Goal: Task Accomplishment & Management: Use online tool/utility

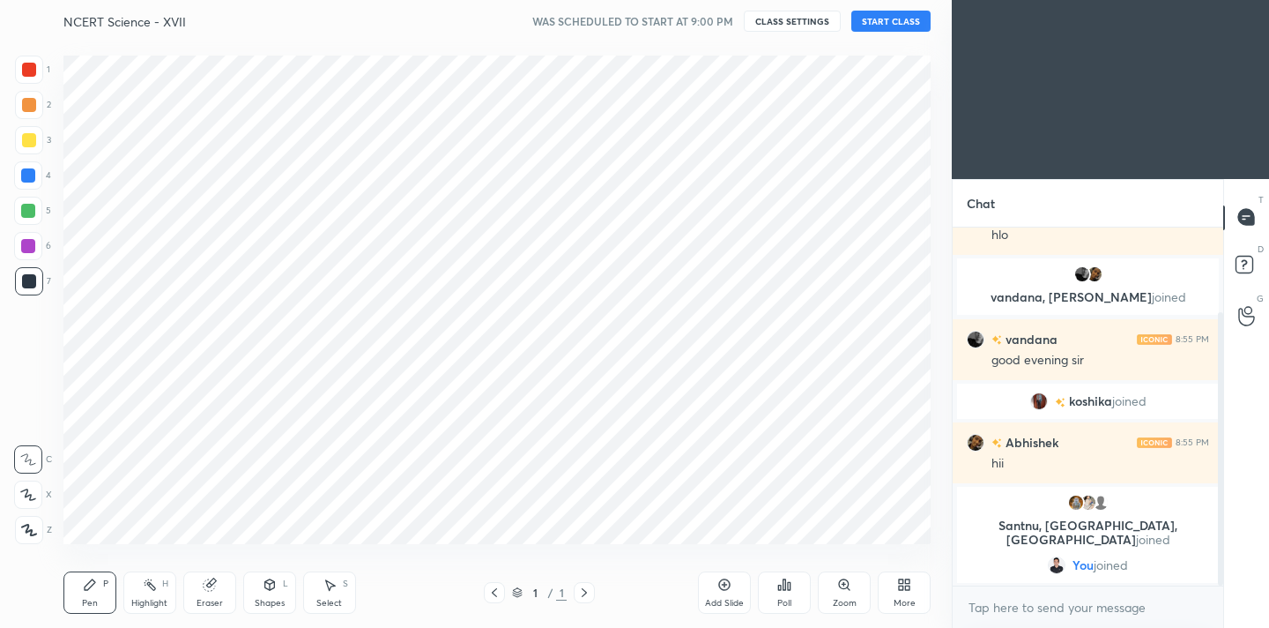
scroll to position [87644, 87277]
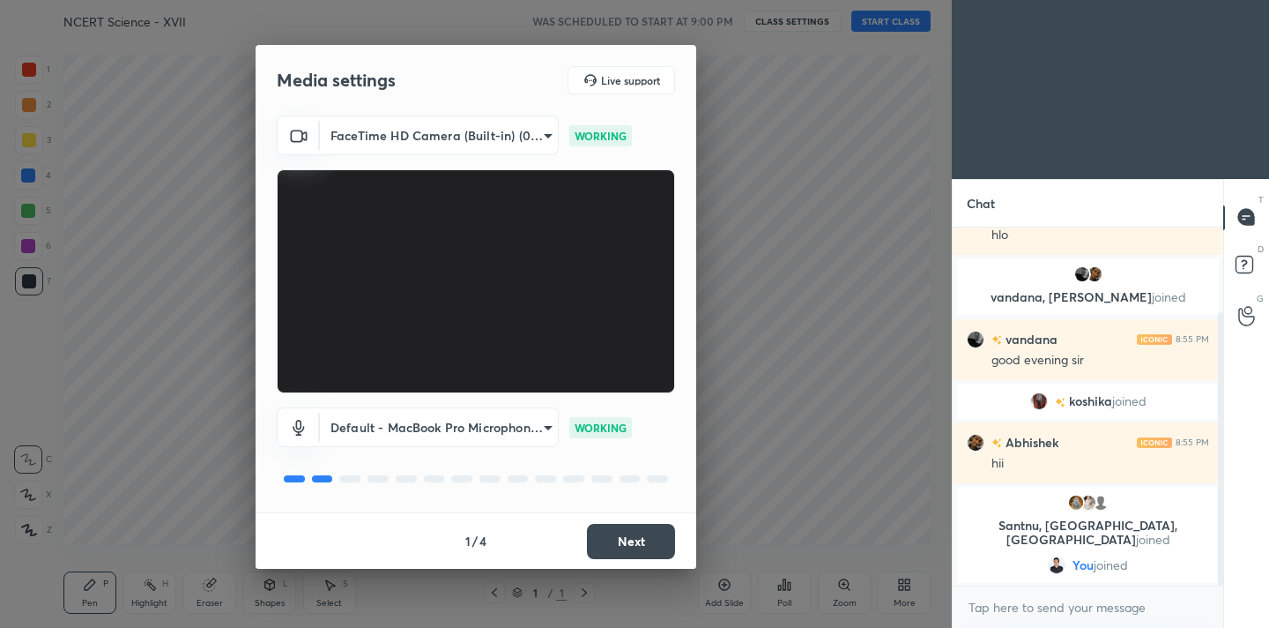
click at [629, 531] on button "Next" at bounding box center [631, 541] width 88 height 35
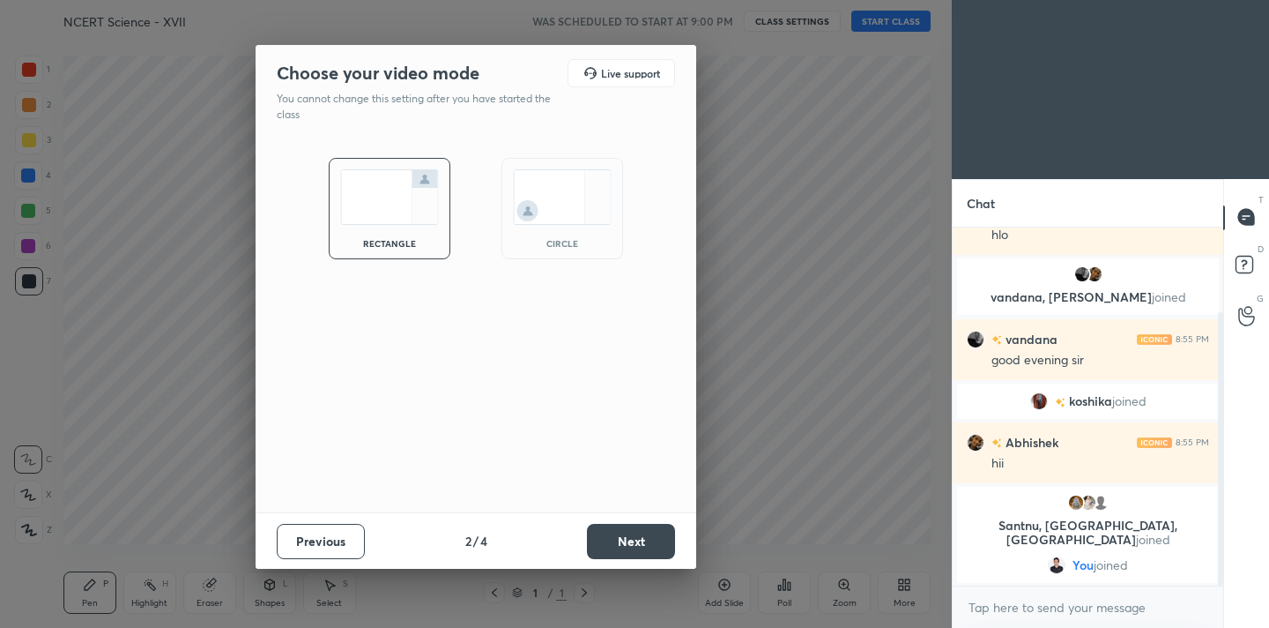
click at [629, 531] on button "Next" at bounding box center [631, 541] width 88 height 35
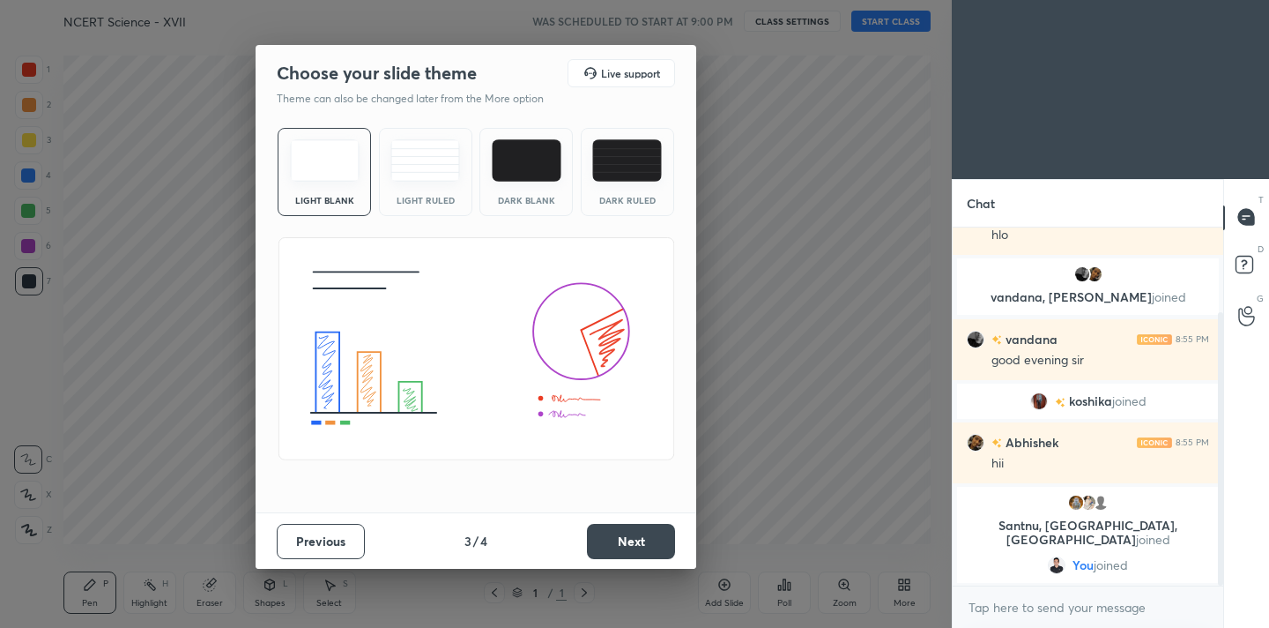
click at [629, 531] on button "Next" at bounding box center [631, 541] width 88 height 35
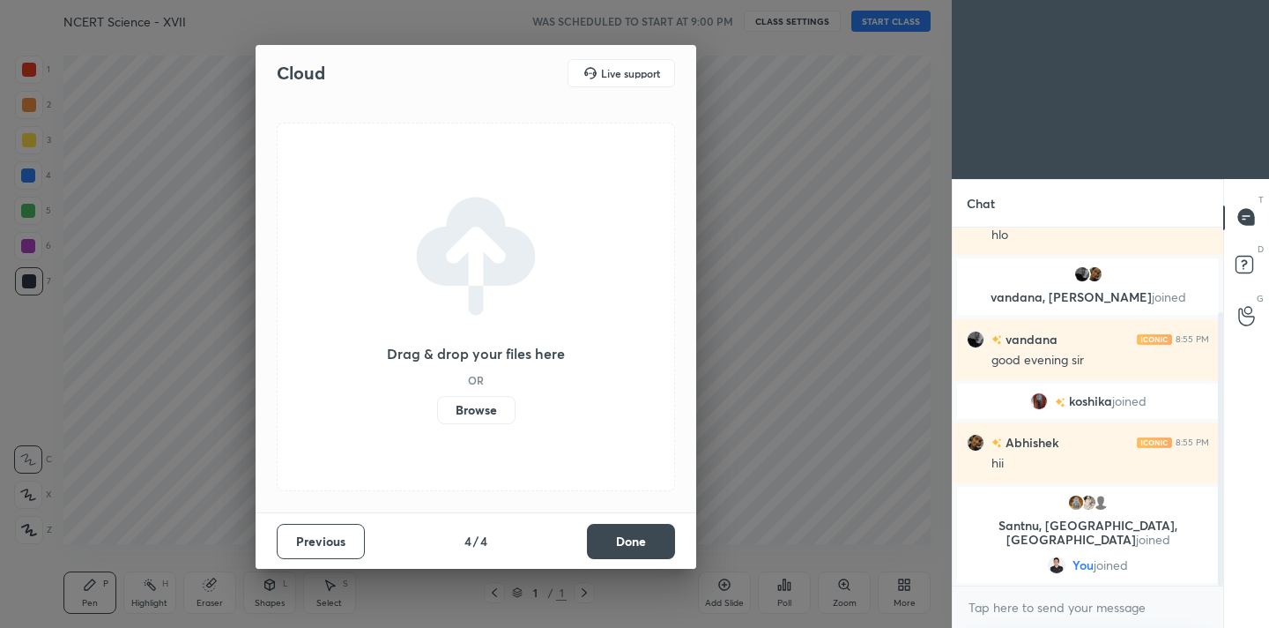
click at [633, 542] on button "Done" at bounding box center [631, 541] width 88 height 35
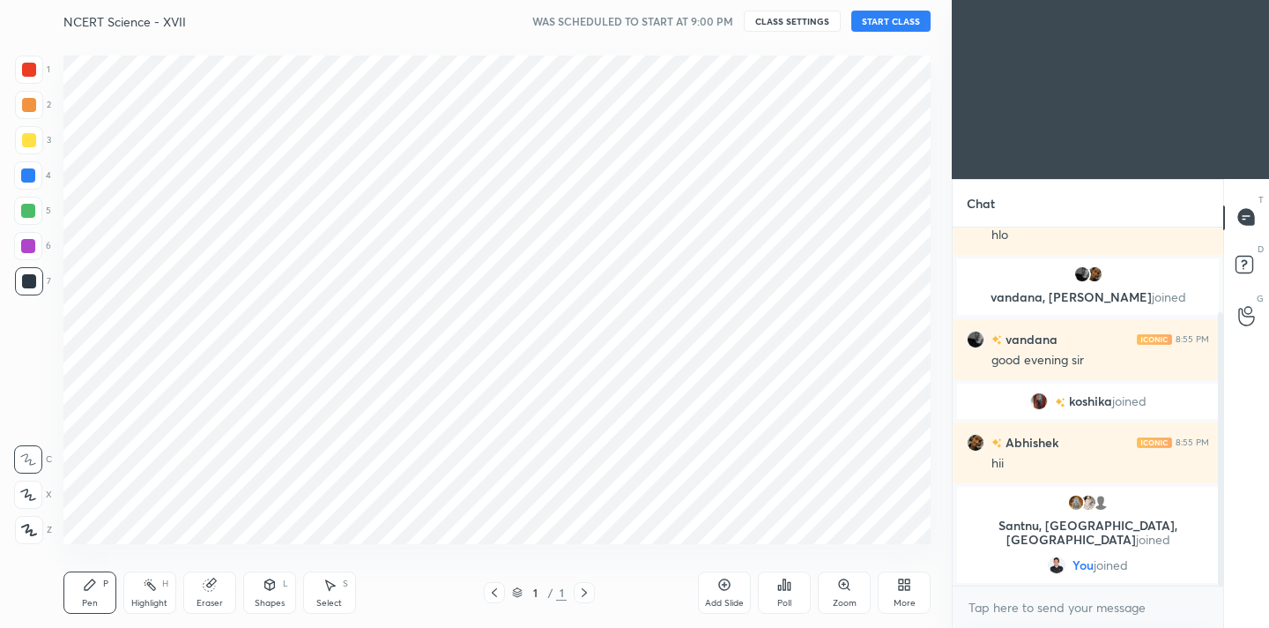
click at [27, 516] on div at bounding box center [29, 530] width 28 height 28
click at [27, 73] on div at bounding box center [29, 70] width 14 height 14
click at [894, 606] on div "More" at bounding box center [905, 603] width 22 height 9
click at [809, 455] on icon at bounding box center [805, 449] width 14 height 21
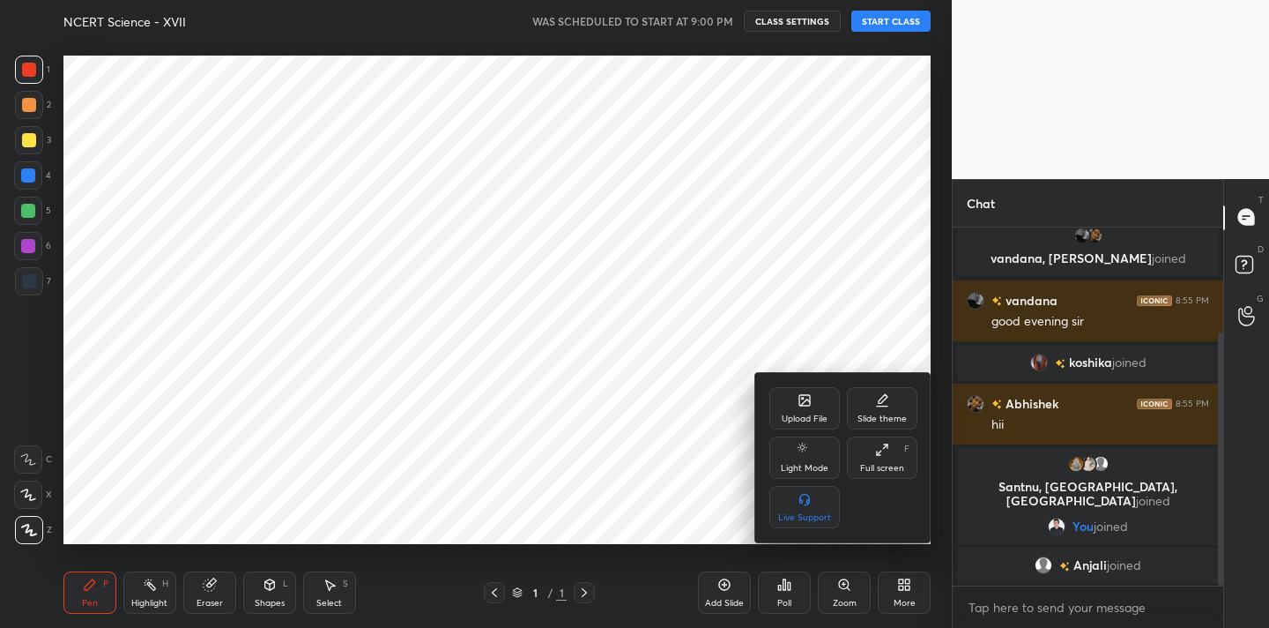
scroll to position [211, 0]
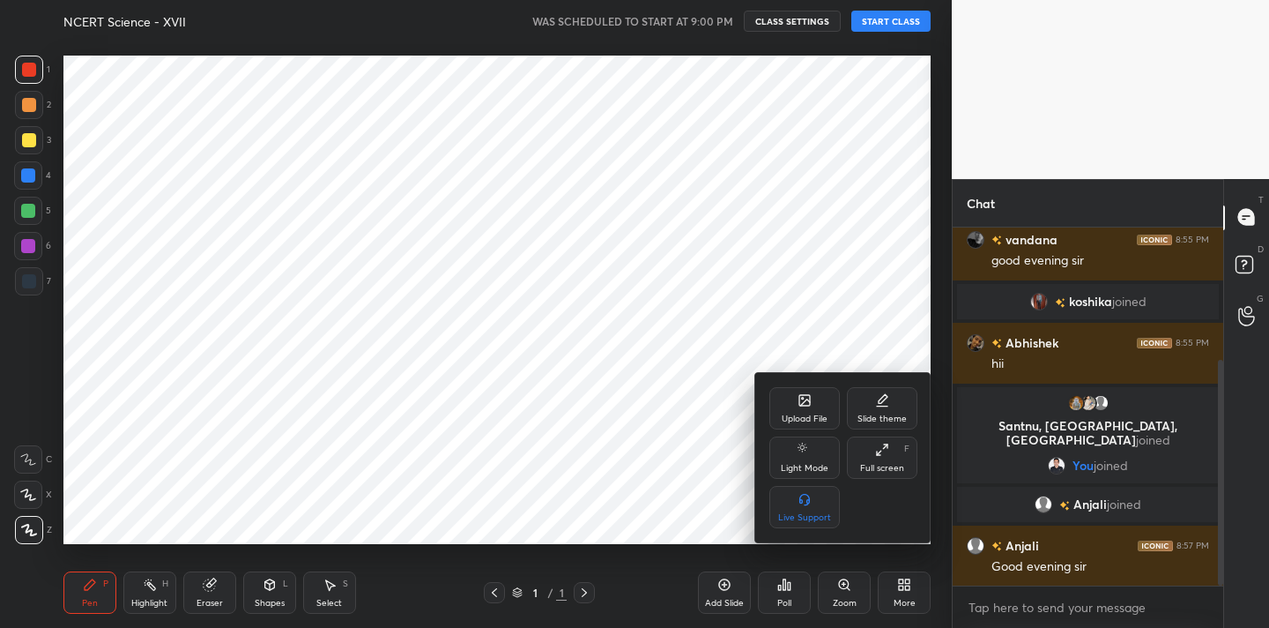
click at [1032, 611] on div at bounding box center [634, 314] width 1269 height 628
click at [1032, 611] on div "Upload File Slide theme Light Mode Full screen F Live Support" at bounding box center [634, 314] width 1269 height 628
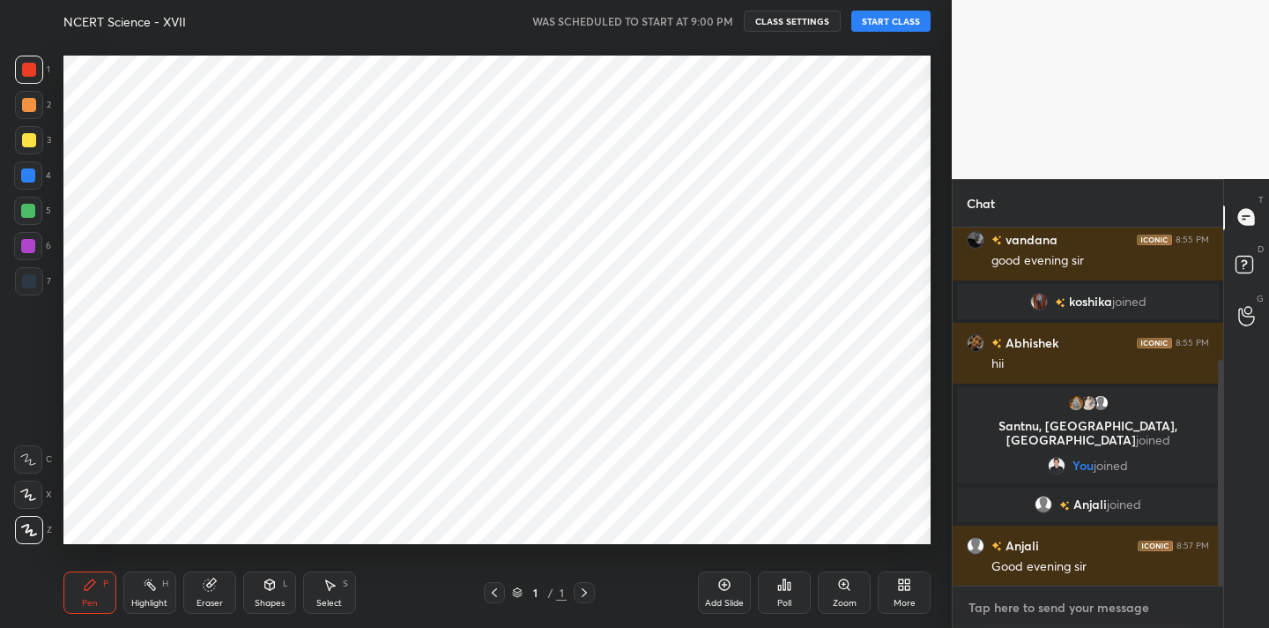
click at [1032, 611] on textarea at bounding box center [1088, 607] width 242 height 28
type textarea "x"
paste textarea "Channel Link - [URL][DOMAIN_NAME]"
type textarea "Channel Link - [URL][DOMAIN_NAME]"
type textarea "x"
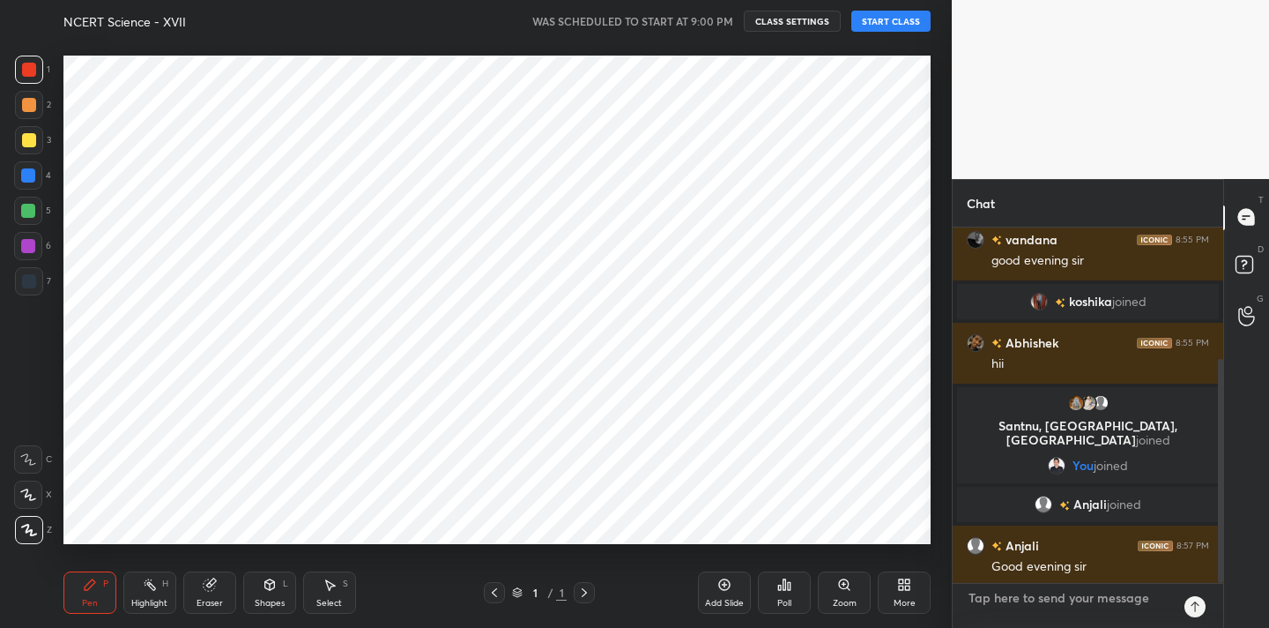
scroll to position [325, 0]
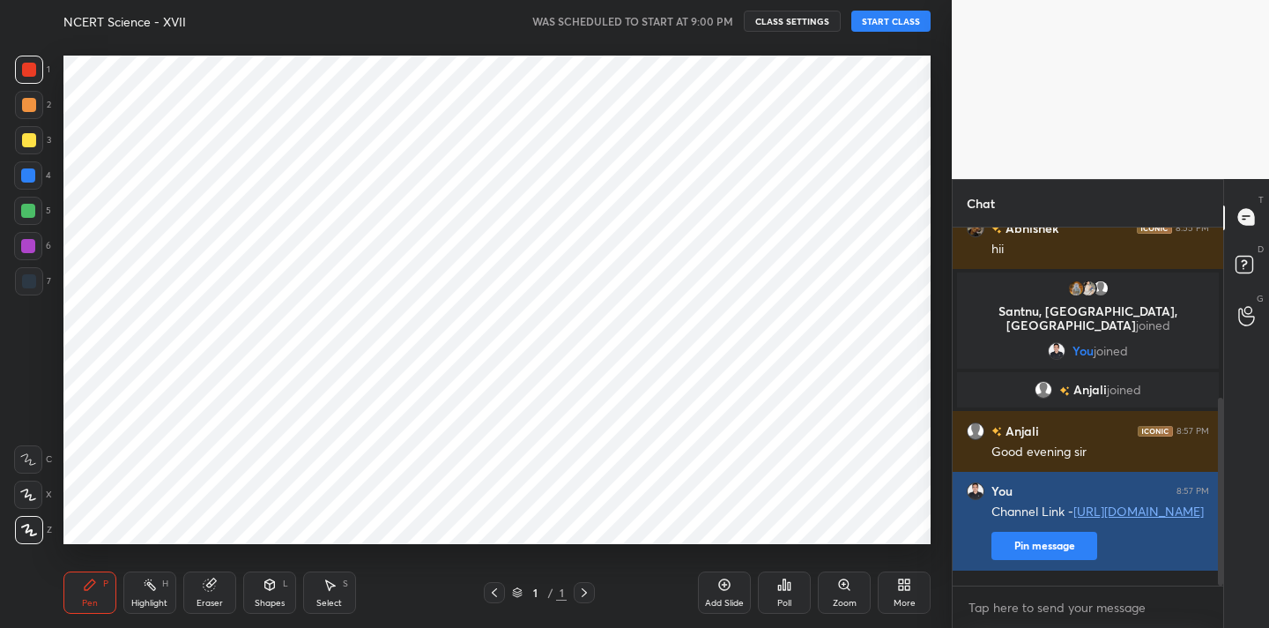
click at [1063, 560] on button "Pin message" at bounding box center [1045, 546] width 106 height 28
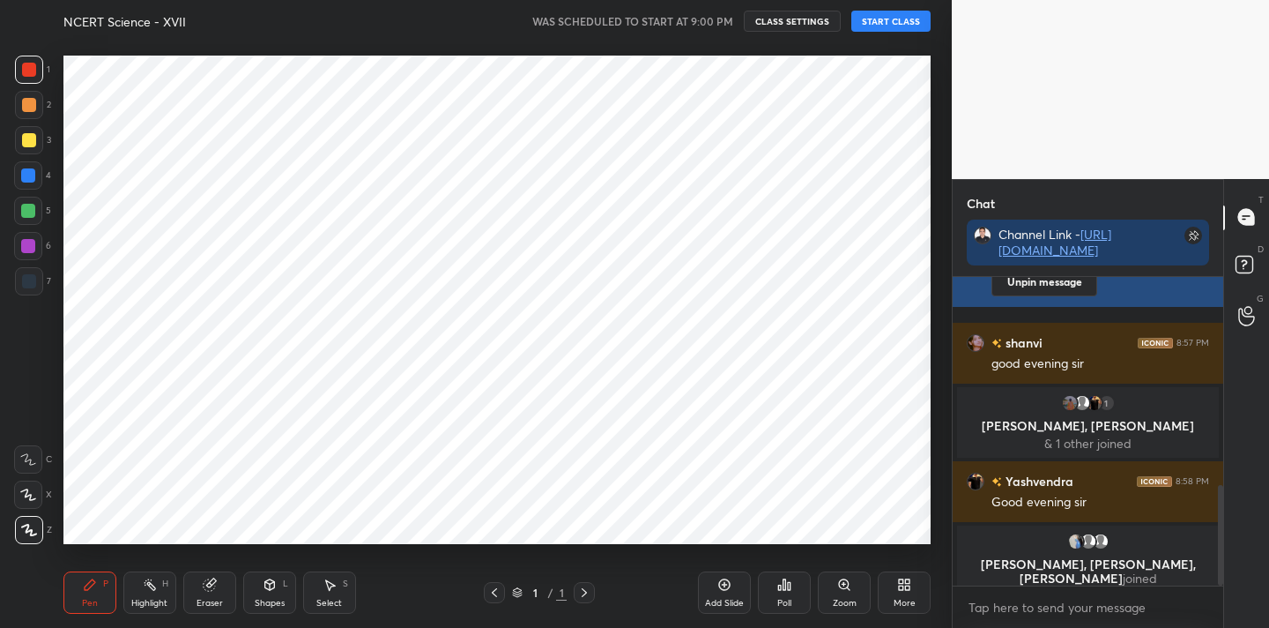
scroll to position [651, 0]
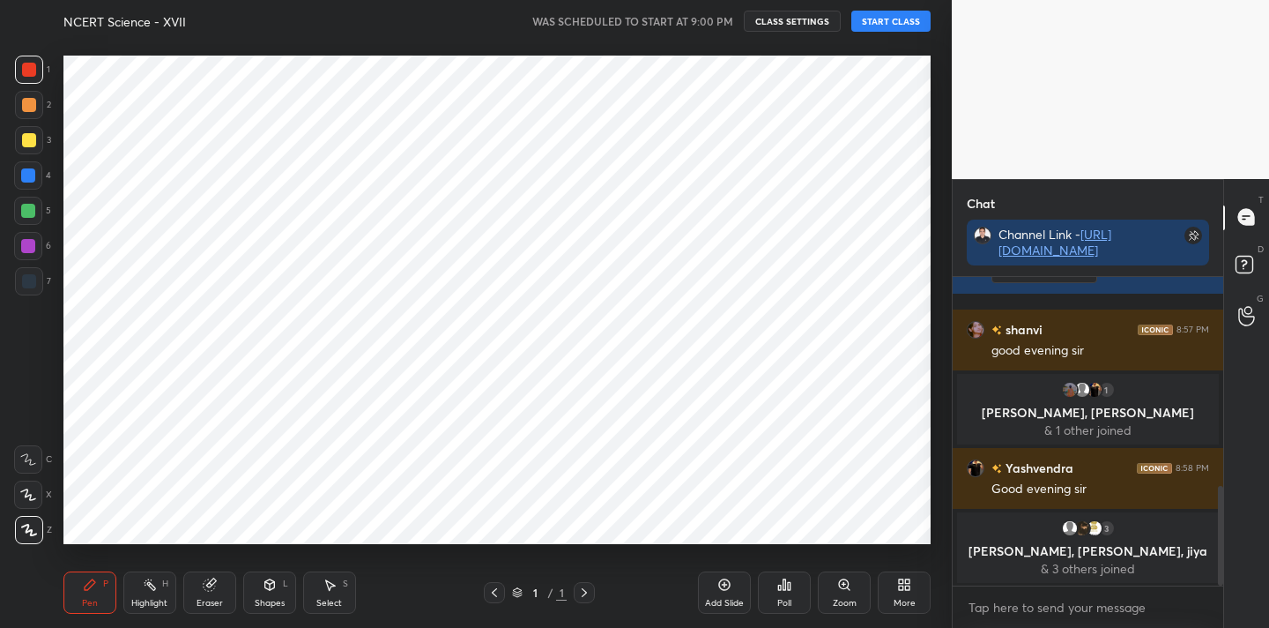
click at [910, 24] on button "START CLASS" at bounding box center [891, 21] width 79 height 21
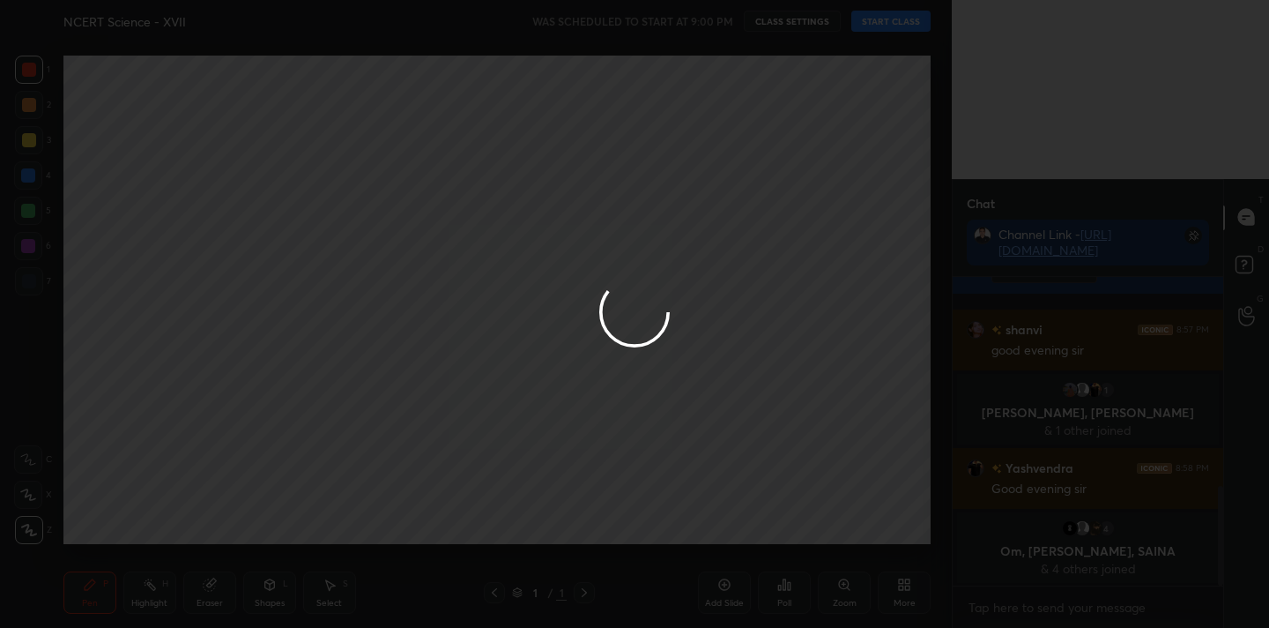
type textarea "x"
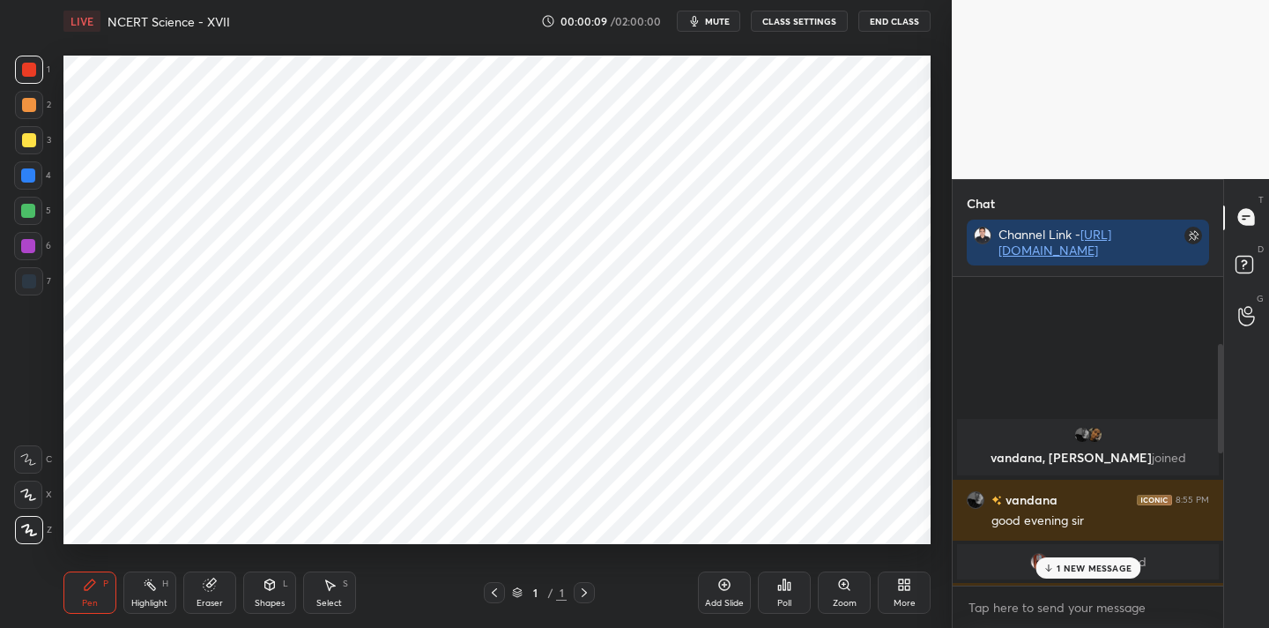
scroll to position [755, 0]
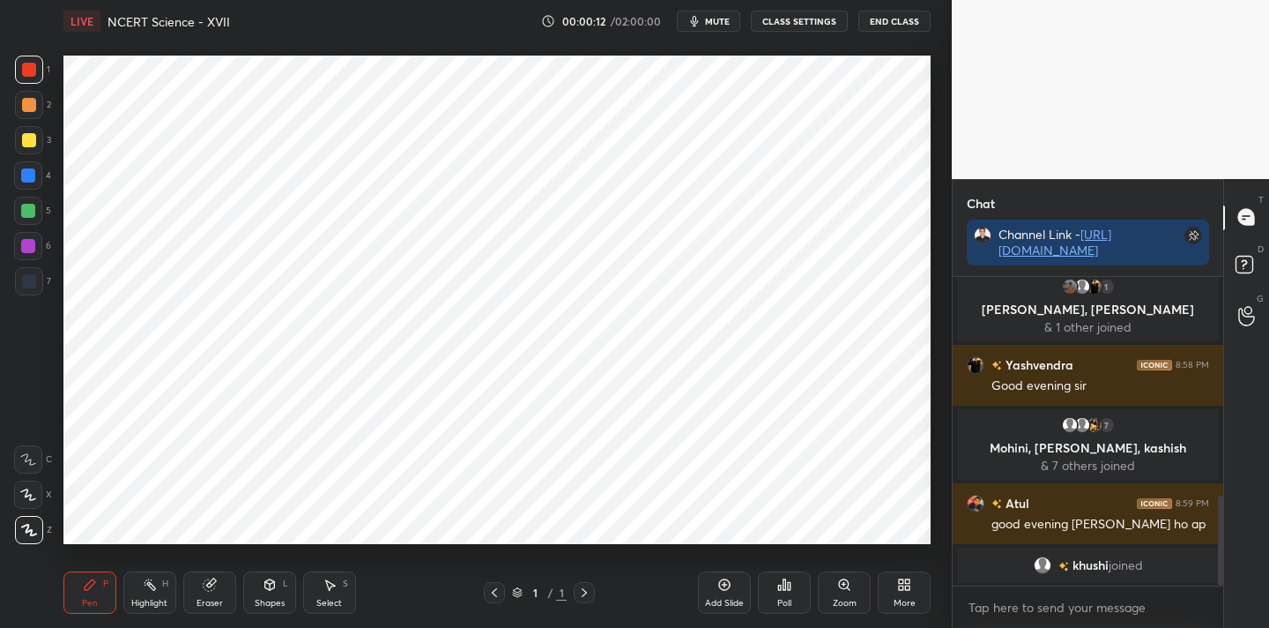
click at [901, 599] on div "More" at bounding box center [905, 603] width 22 height 9
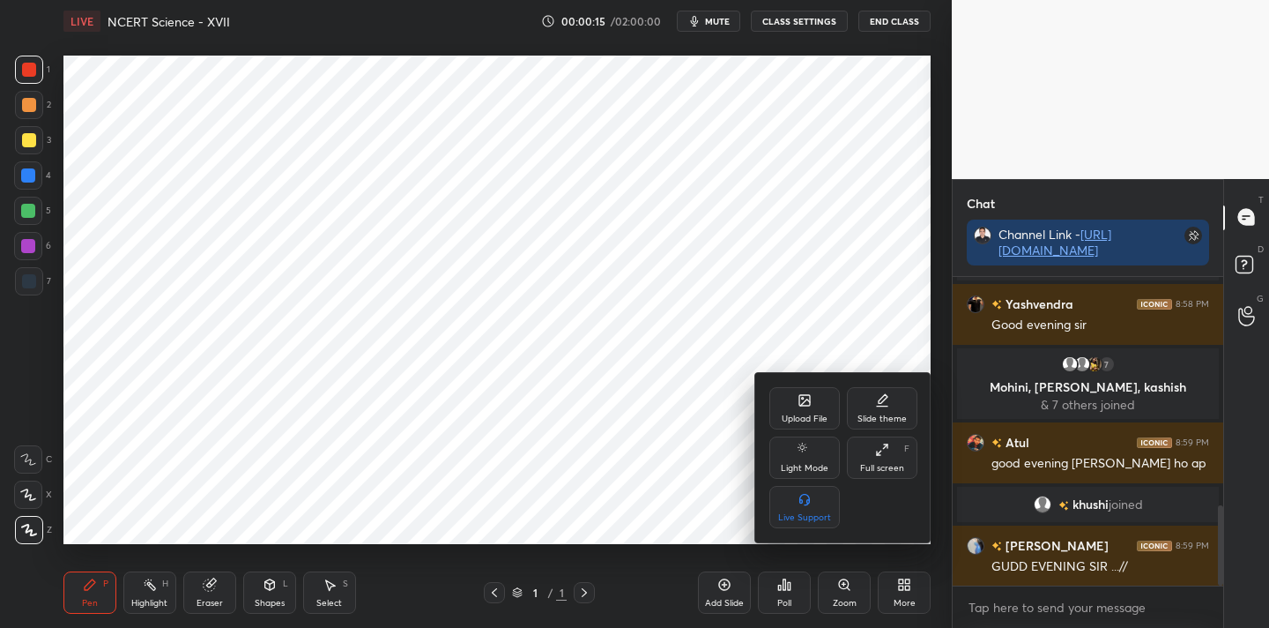
scroll to position [876, 0]
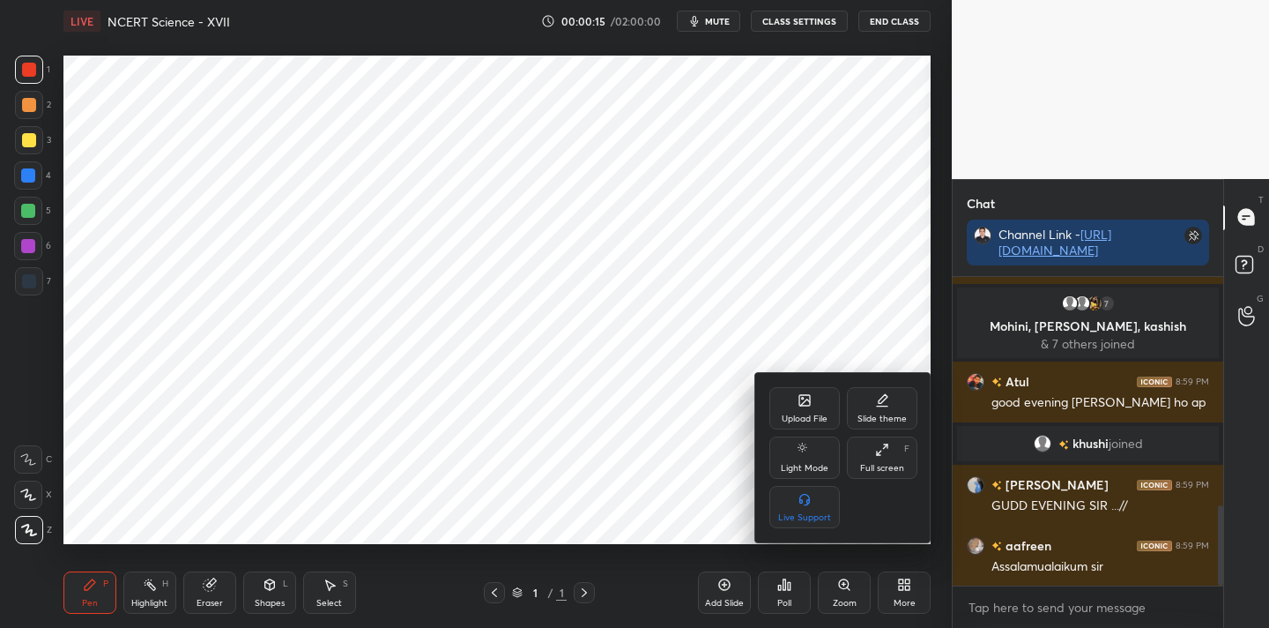
click at [800, 410] on div "Upload File" at bounding box center [805, 408] width 71 height 42
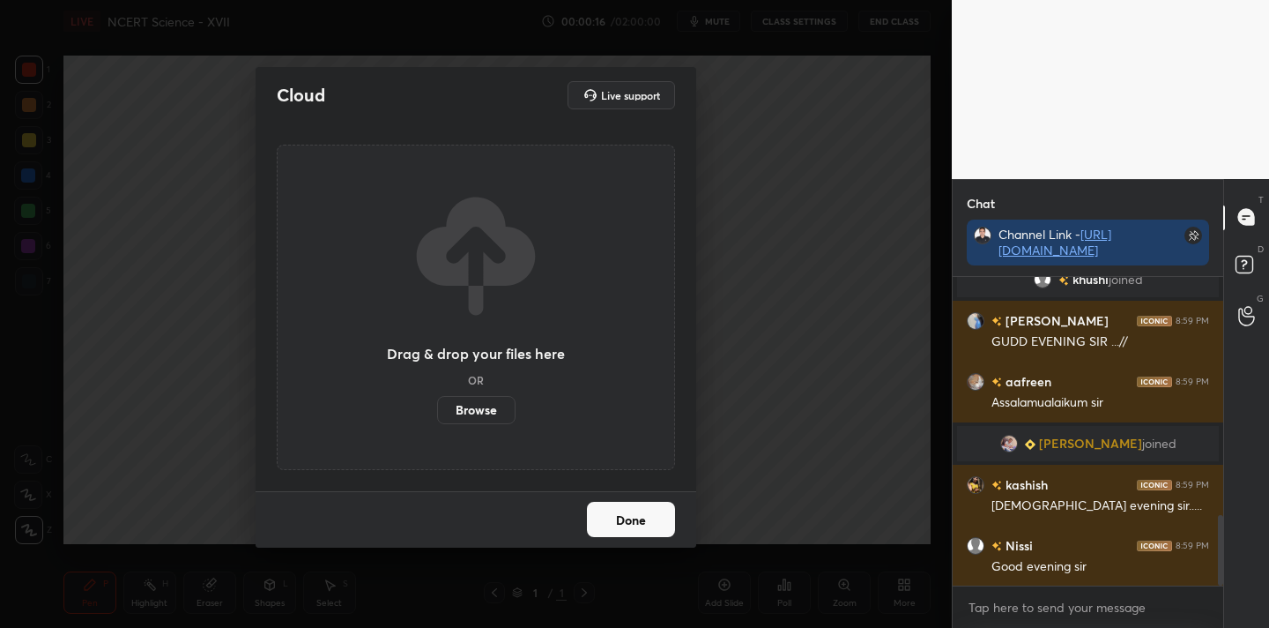
scroll to position [1101, 0]
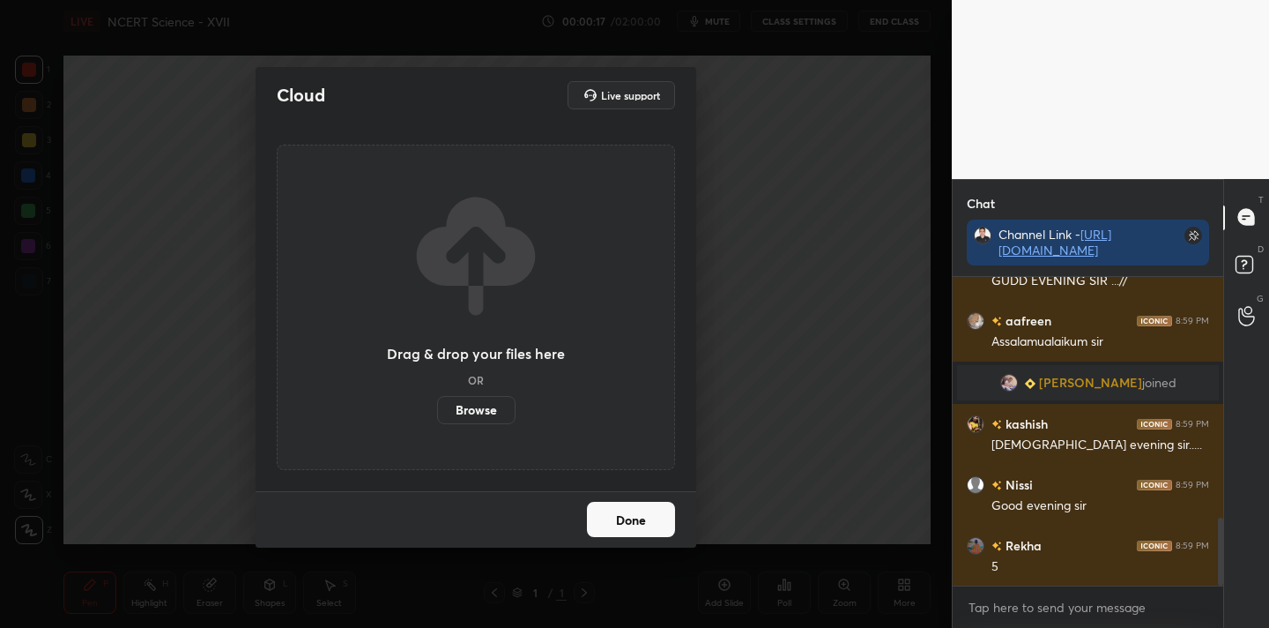
click at [487, 407] on label "Browse" at bounding box center [476, 410] width 78 height 28
click at [437, 407] on input "Browse" at bounding box center [437, 410] width 0 height 28
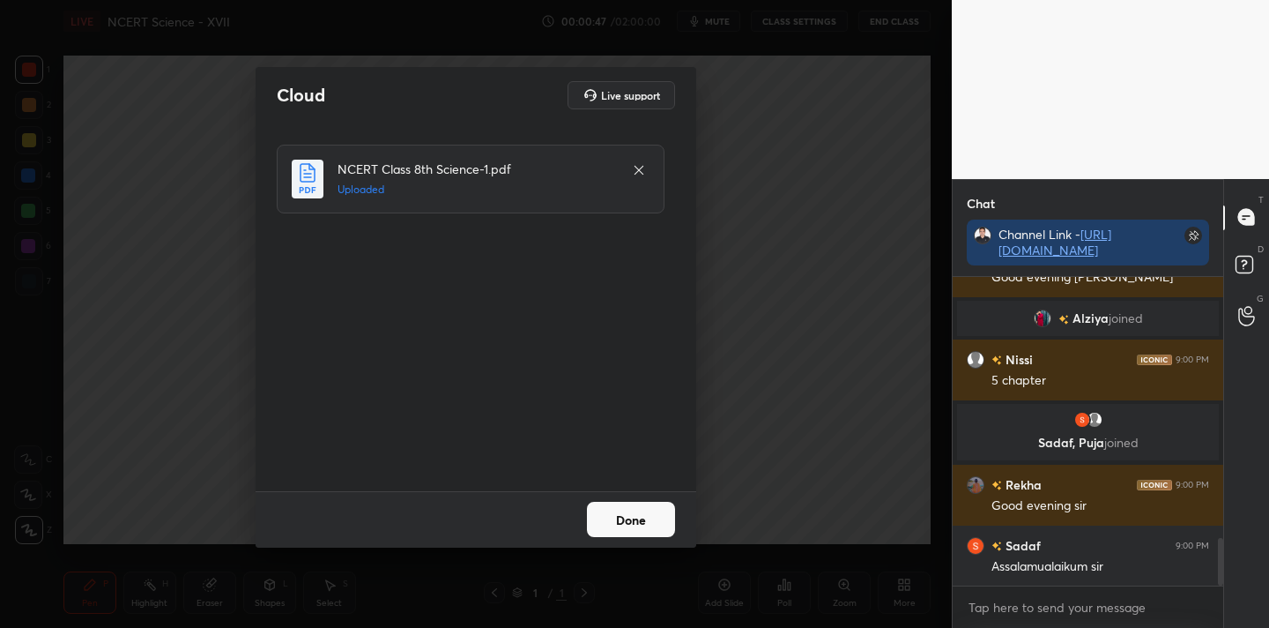
scroll to position [1693, 0]
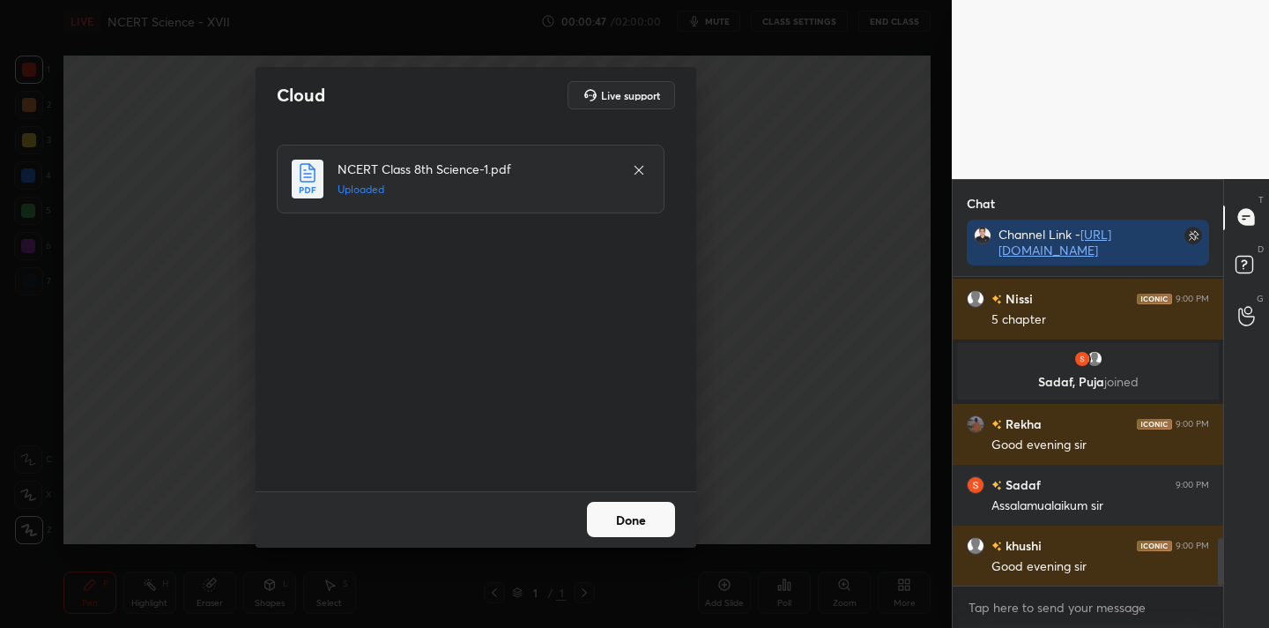
click at [651, 533] on button "Done" at bounding box center [631, 519] width 88 height 35
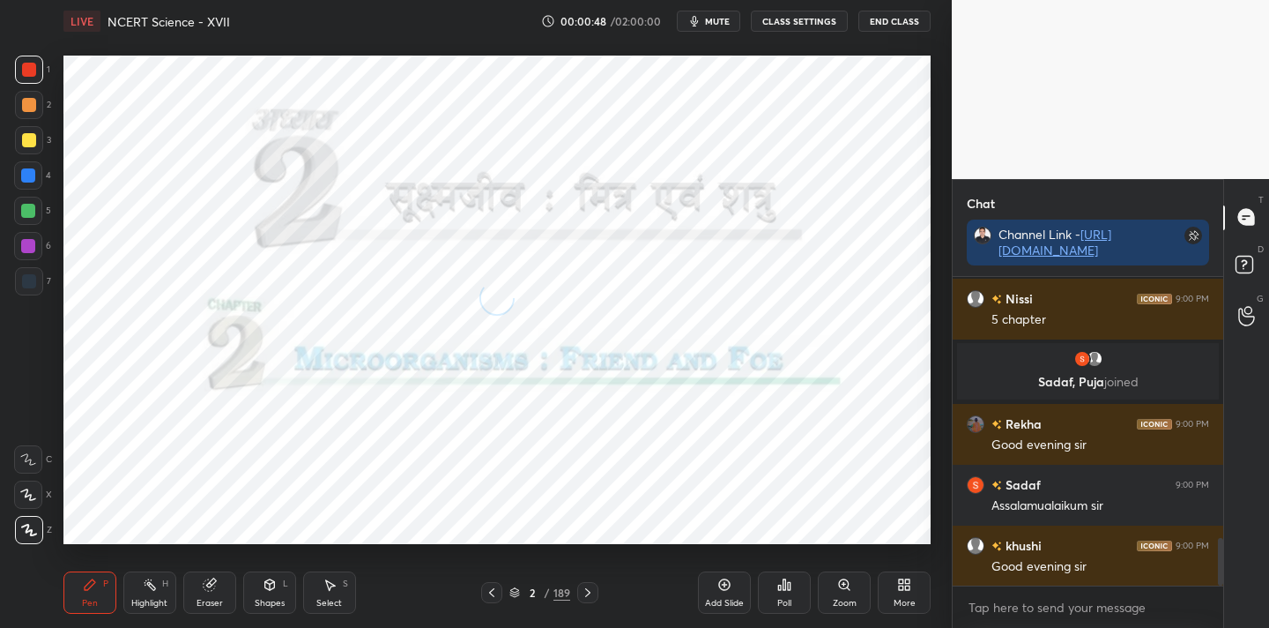
scroll to position [1753, 0]
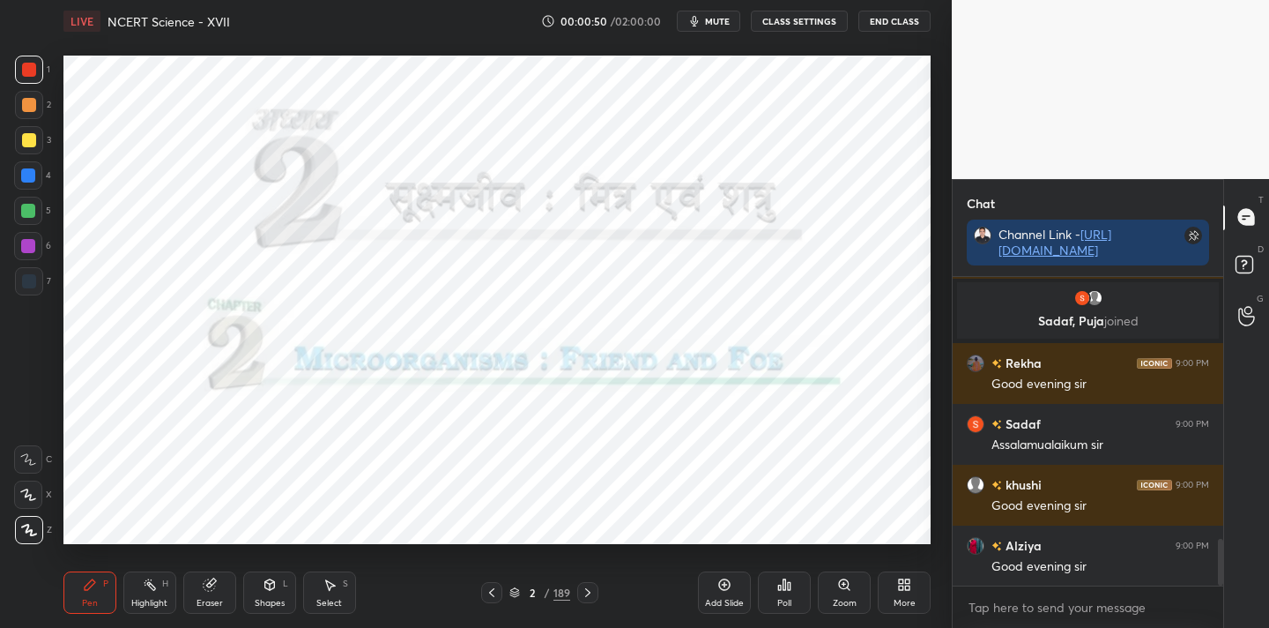
click at [561, 592] on div "189" at bounding box center [562, 592] width 17 height 16
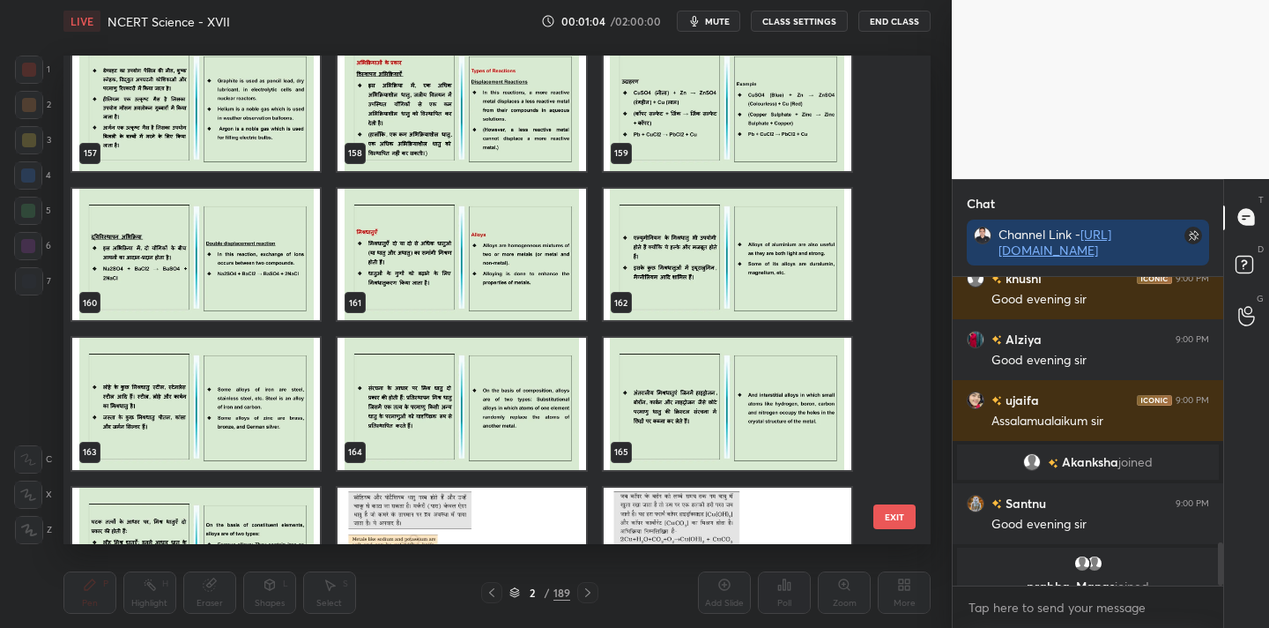
scroll to position [7811, 0]
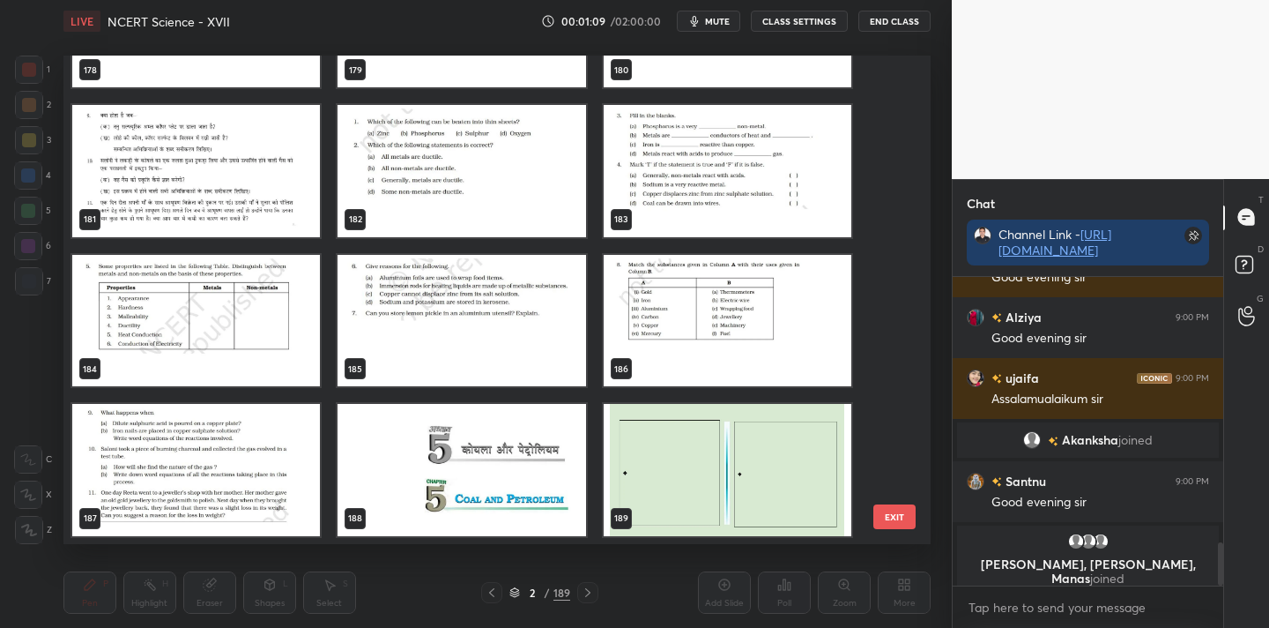
click at [744, 477] on img "grid" at bounding box center [728, 470] width 248 height 132
click at [525, 488] on img "grid" at bounding box center [462, 470] width 248 height 132
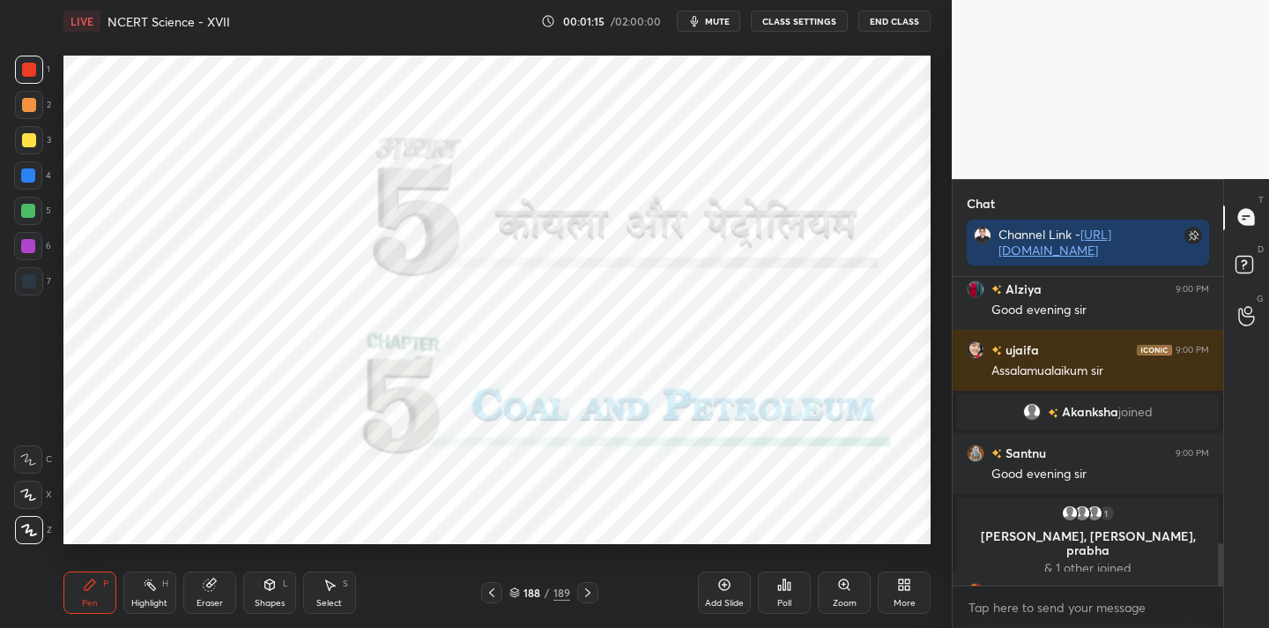
scroll to position [1959, 0]
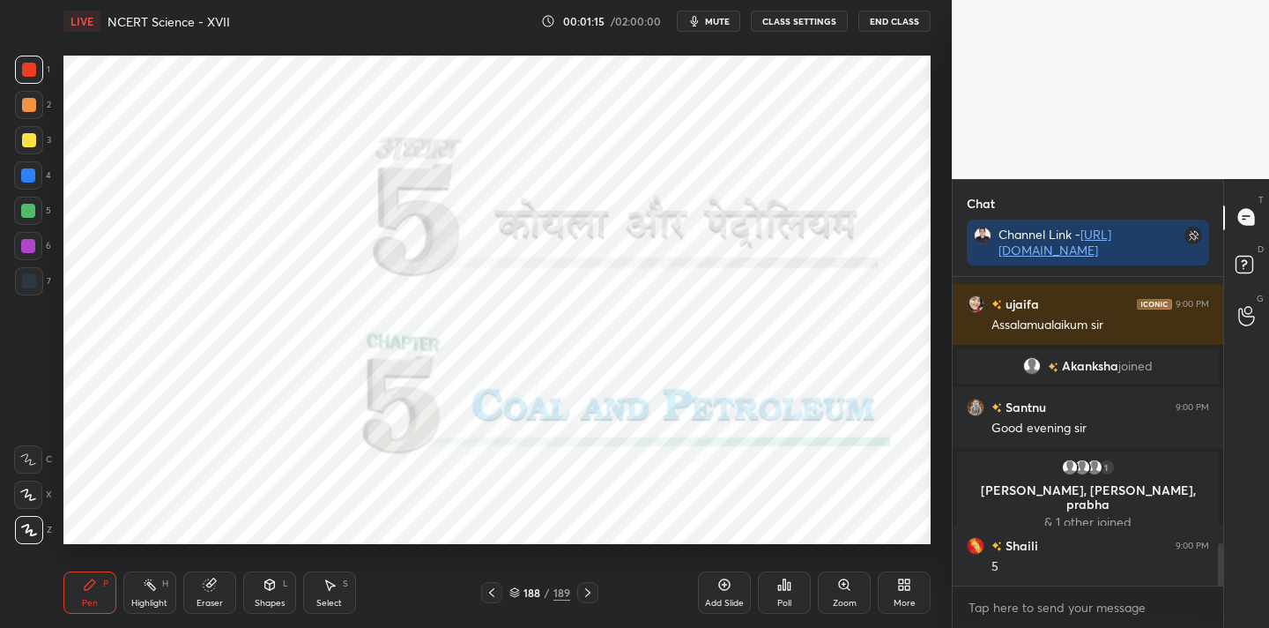
click at [912, 588] on icon at bounding box center [904, 584] width 14 height 14
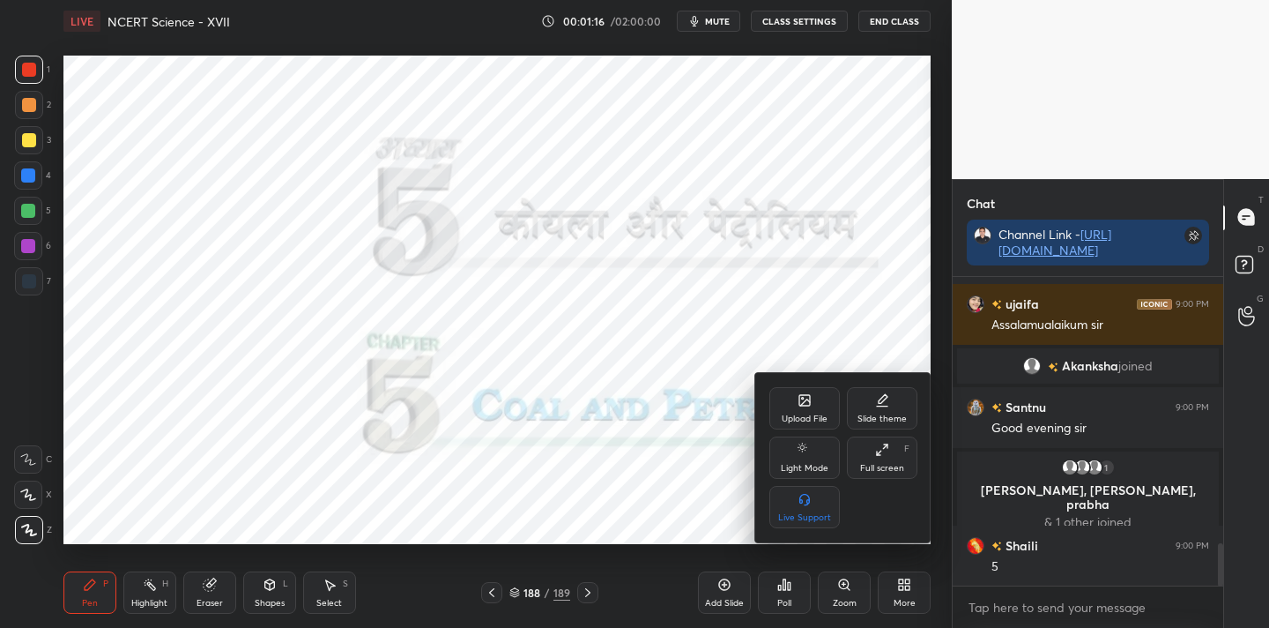
click at [804, 410] on div "Upload File" at bounding box center [805, 408] width 71 height 42
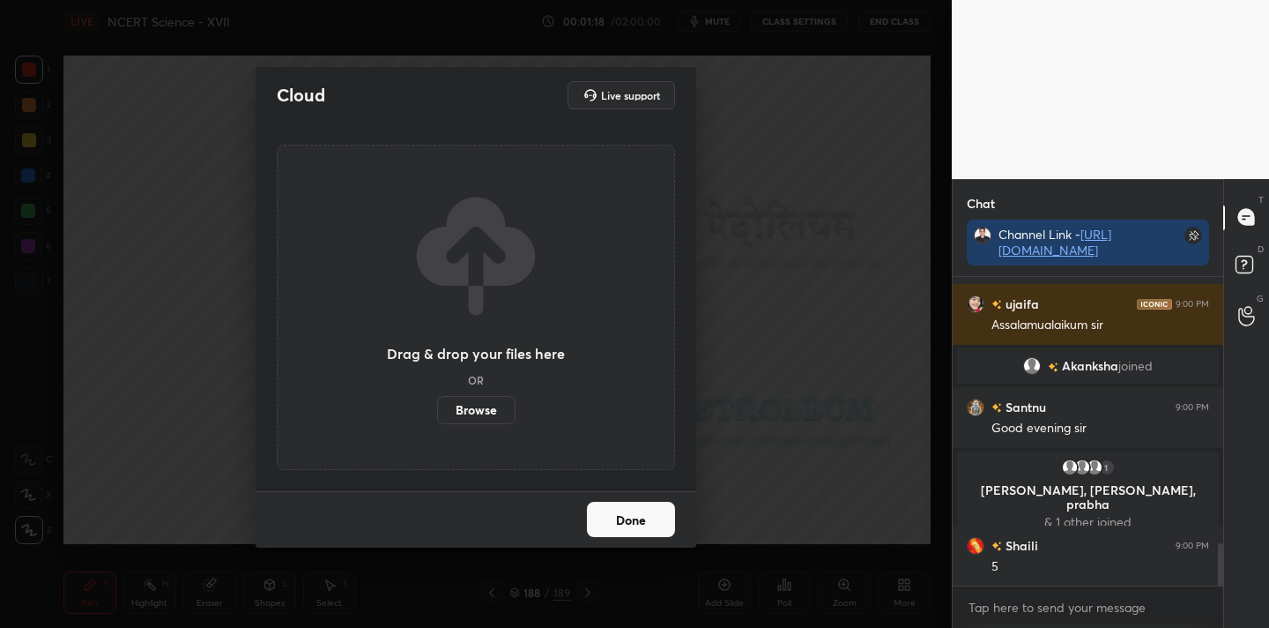
click at [474, 413] on label "Browse" at bounding box center [476, 410] width 78 height 28
click at [437, 413] on input "Browse" at bounding box center [437, 410] width 0 height 28
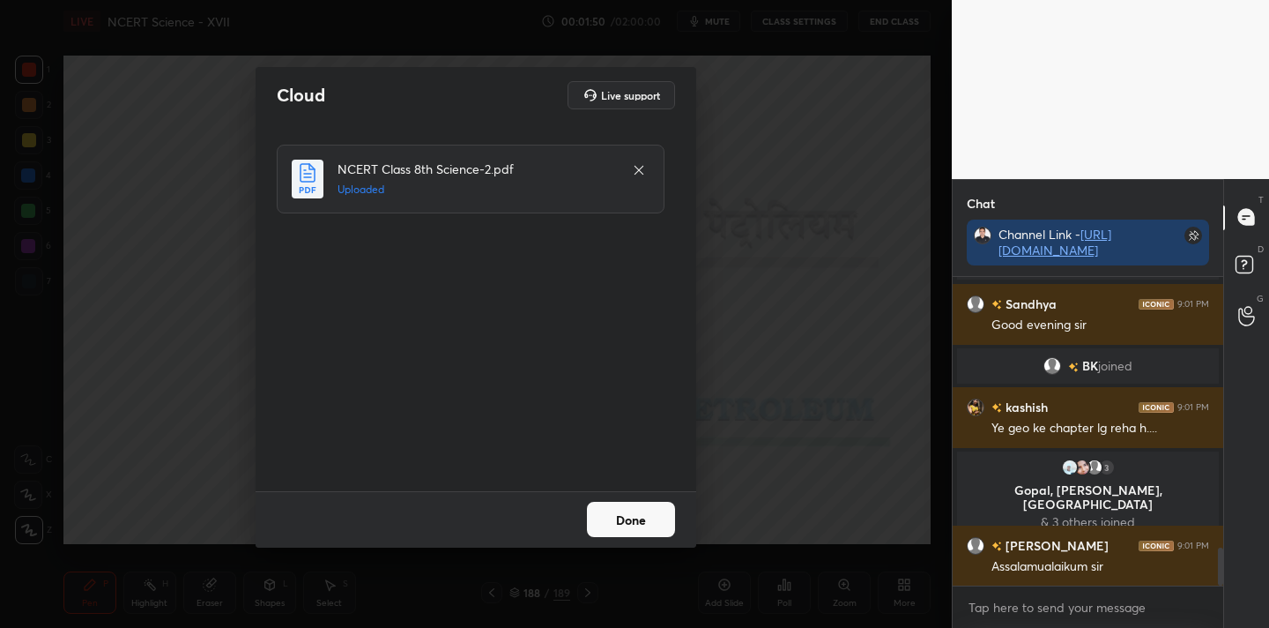
scroll to position [2286, 0]
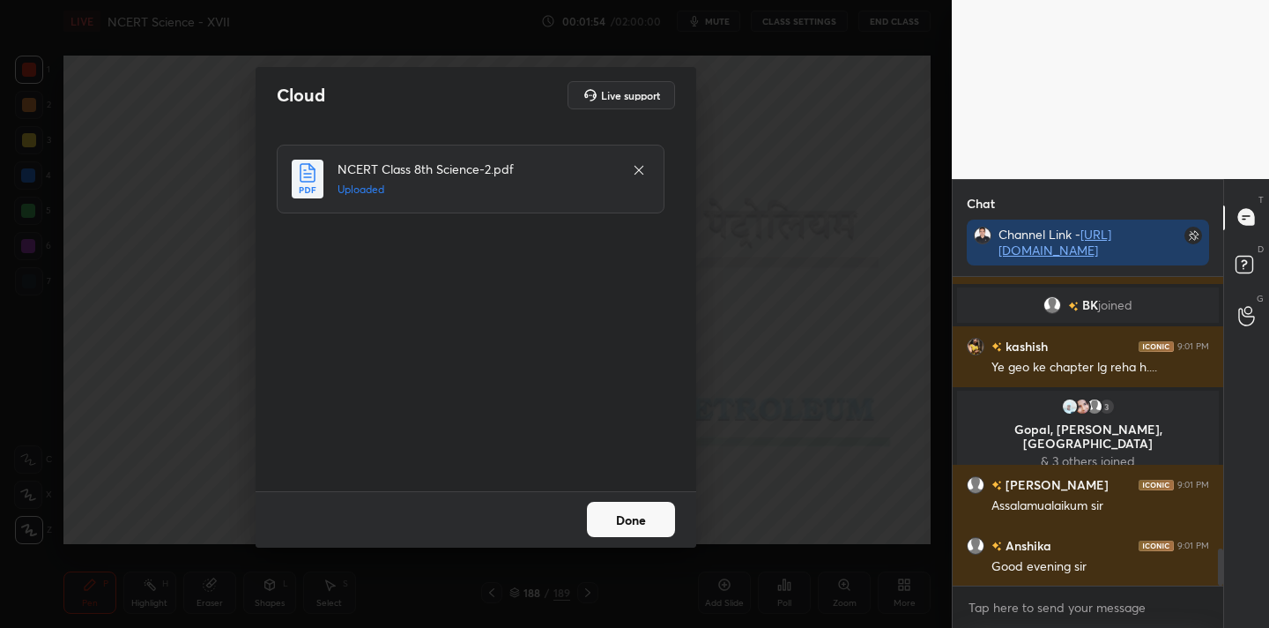
click at [623, 525] on button "Done" at bounding box center [631, 519] width 88 height 35
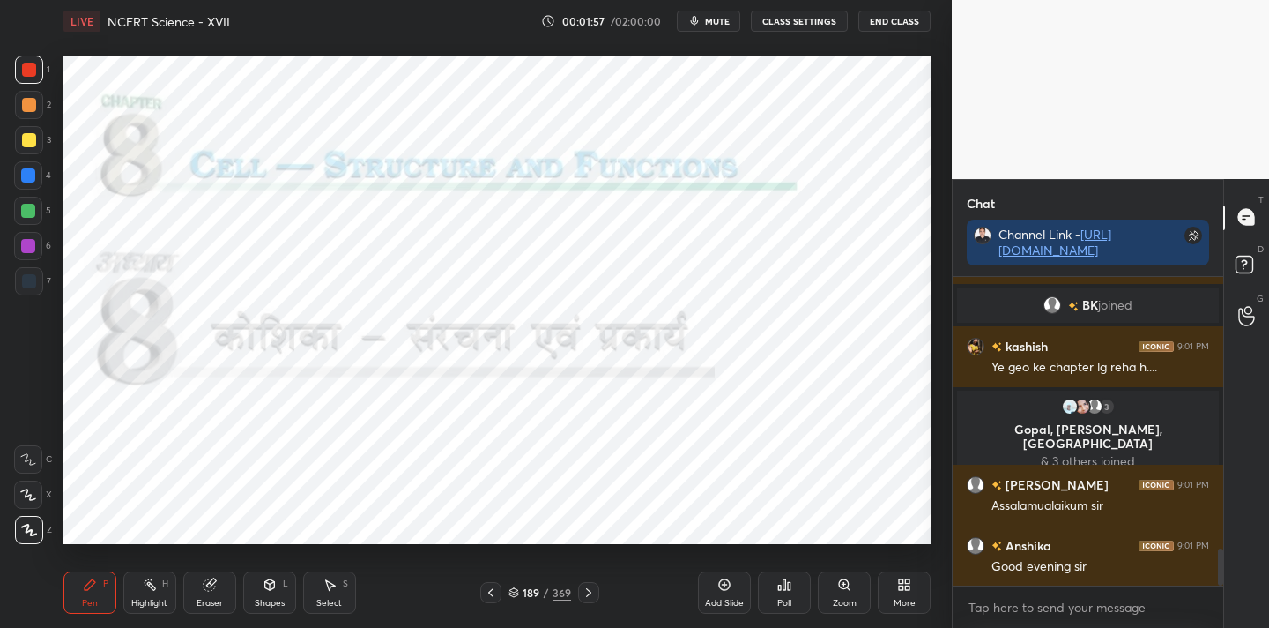
scroll to position [2328, 0]
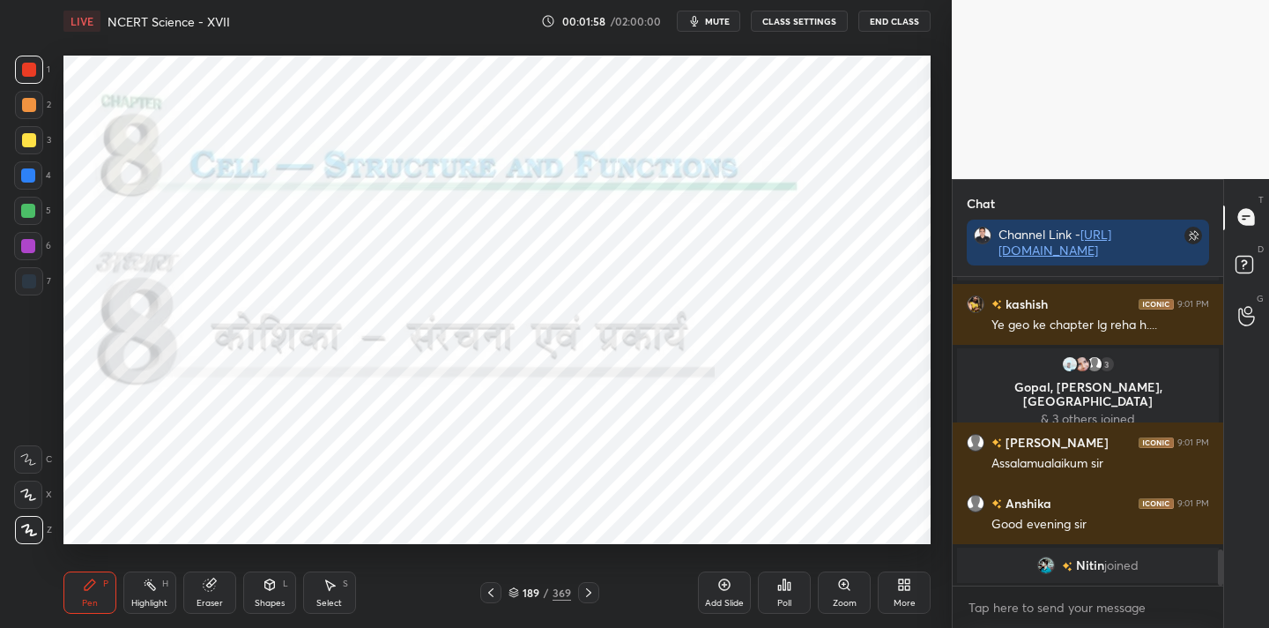
click at [561, 587] on div "369" at bounding box center [562, 592] width 19 height 16
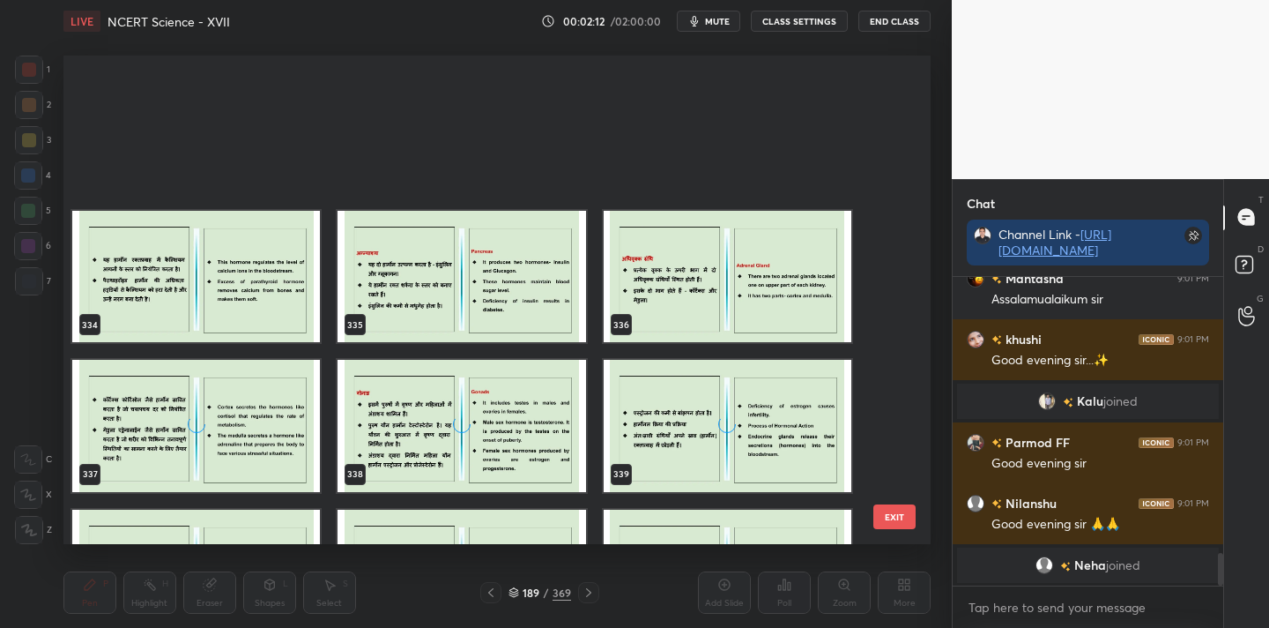
scroll to position [16636, 0]
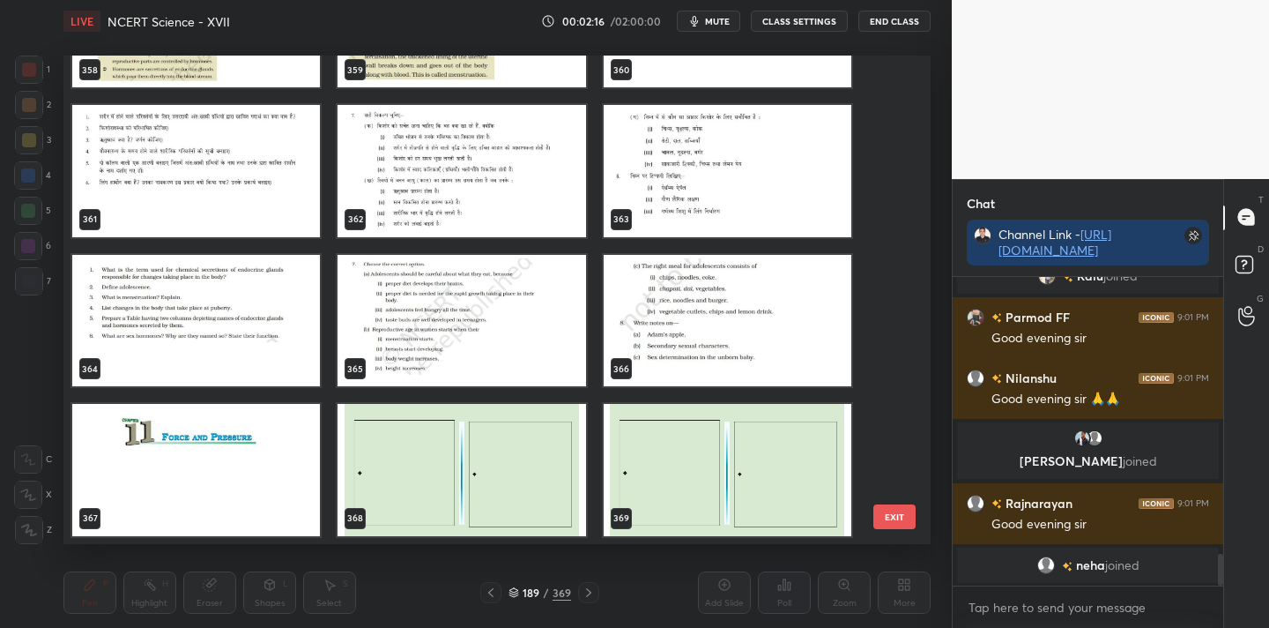
click at [698, 451] on img "grid" at bounding box center [728, 470] width 248 height 132
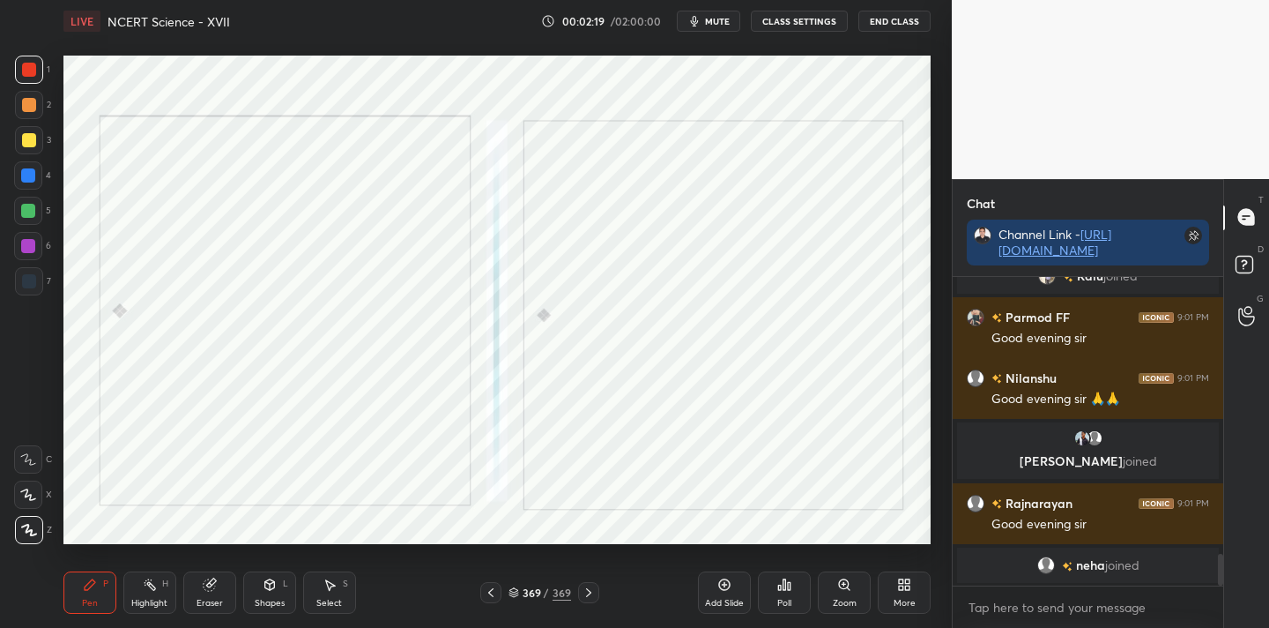
click at [901, 589] on icon at bounding box center [901, 587] width 4 height 4
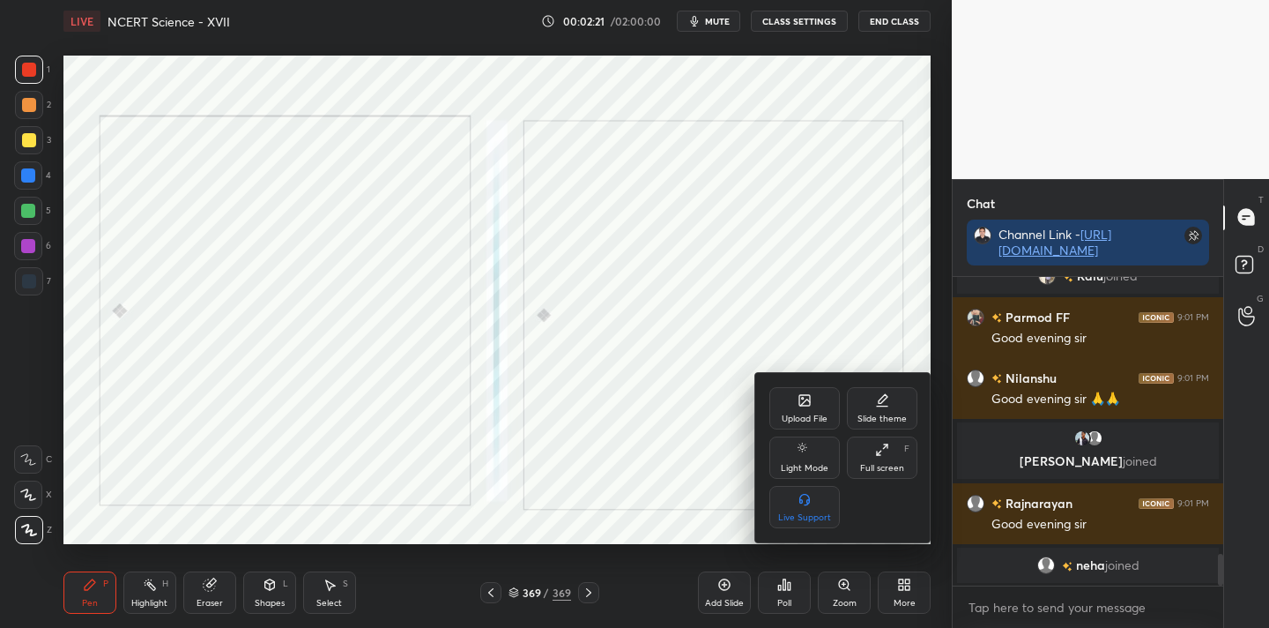
click at [784, 593] on div at bounding box center [634, 314] width 1269 height 628
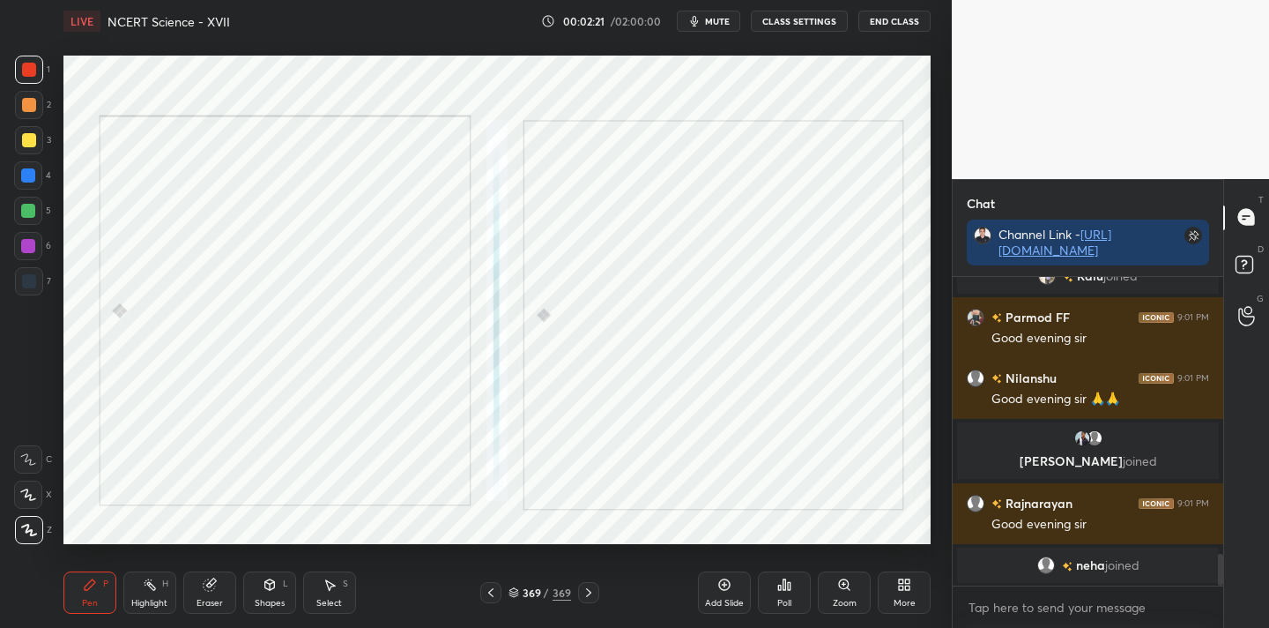
click at [784, 593] on div "Poll" at bounding box center [784, 592] width 53 height 42
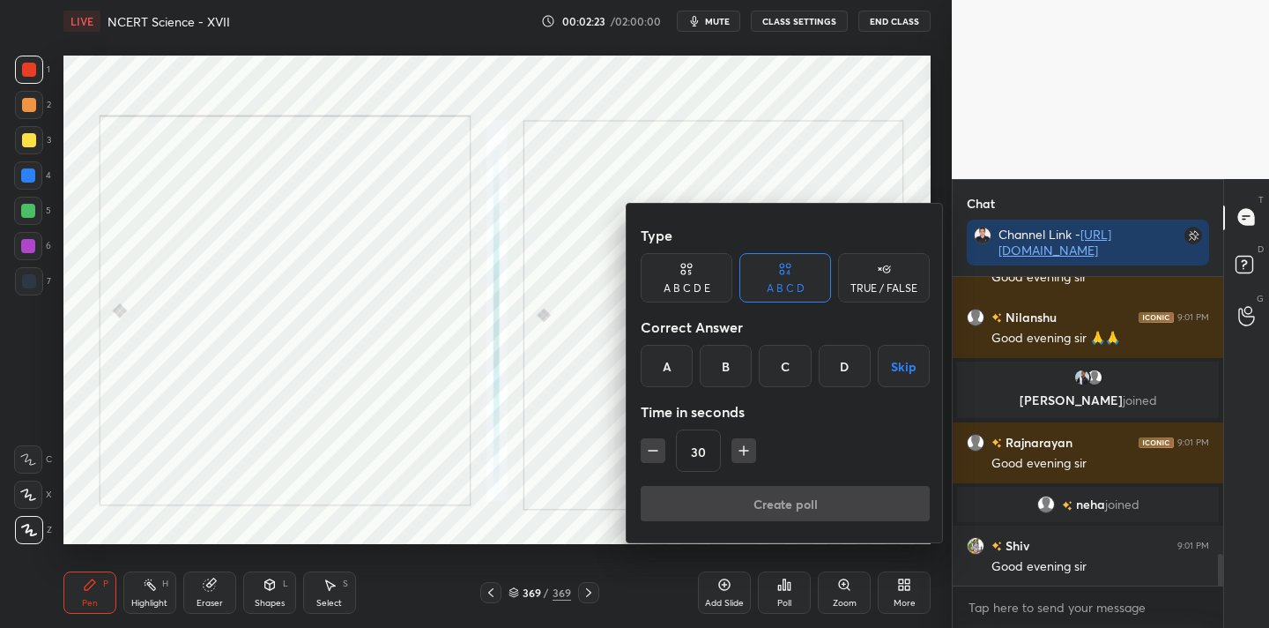
click at [860, 294] on div "TRUE / FALSE" at bounding box center [884, 288] width 67 height 11
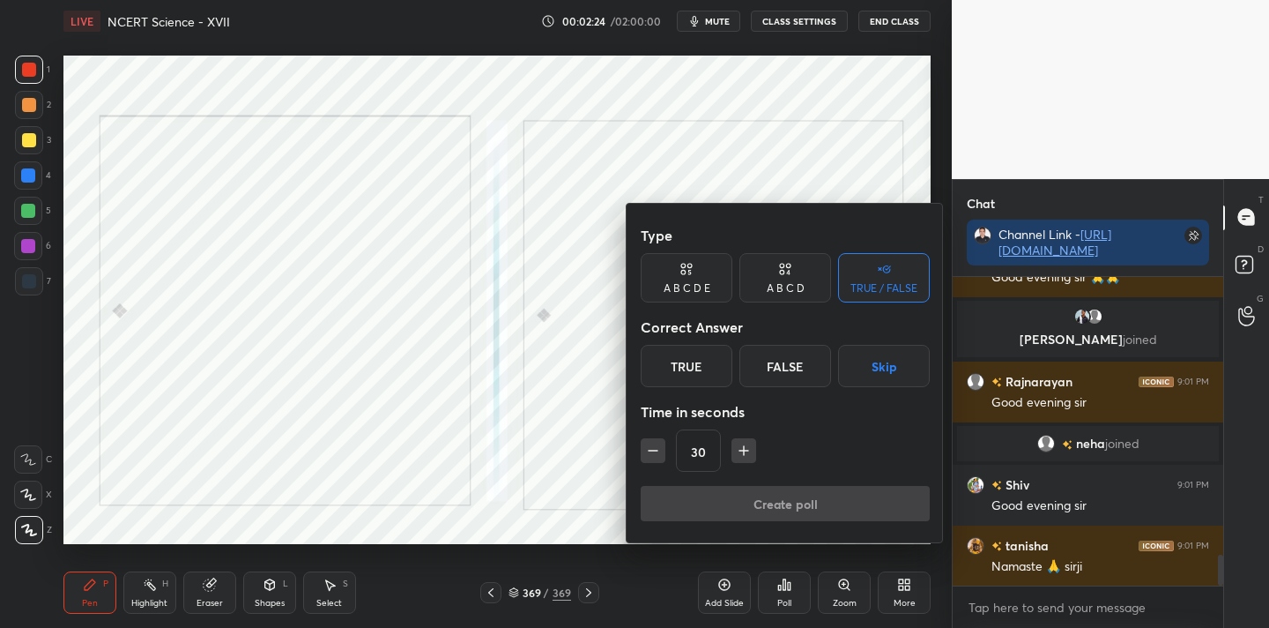
click at [741, 456] on icon "button" at bounding box center [744, 451] width 18 height 18
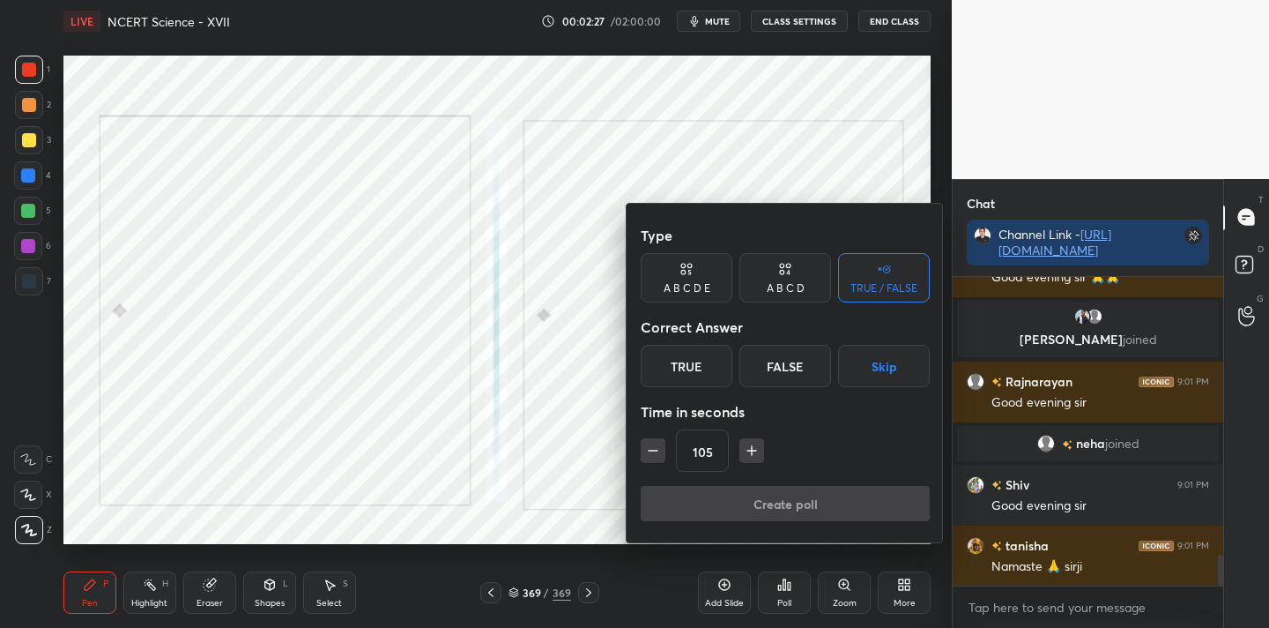
click at [655, 451] on icon "button" at bounding box center [653, 451] width 18 height 18
type input "90"
click at [712, 366] on div "True" at bounding box center [687, 366] width 92 height 42
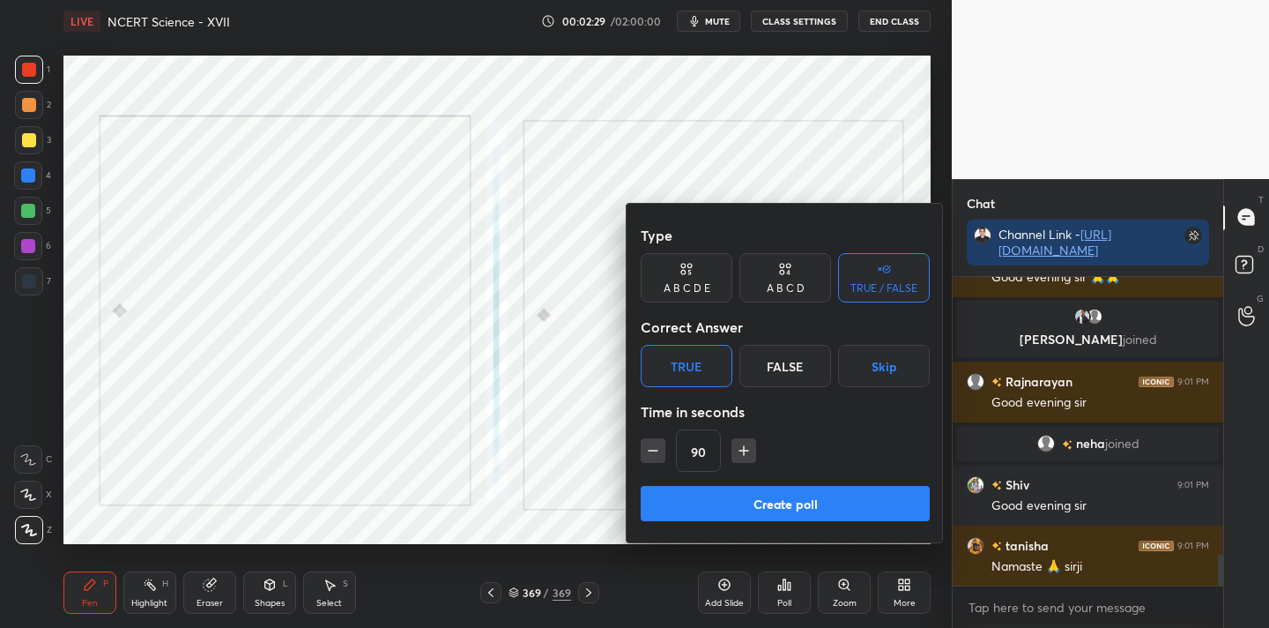
click at [757, 495] on button "Create poll" at bounding box center [785, 503] width 289 height 35
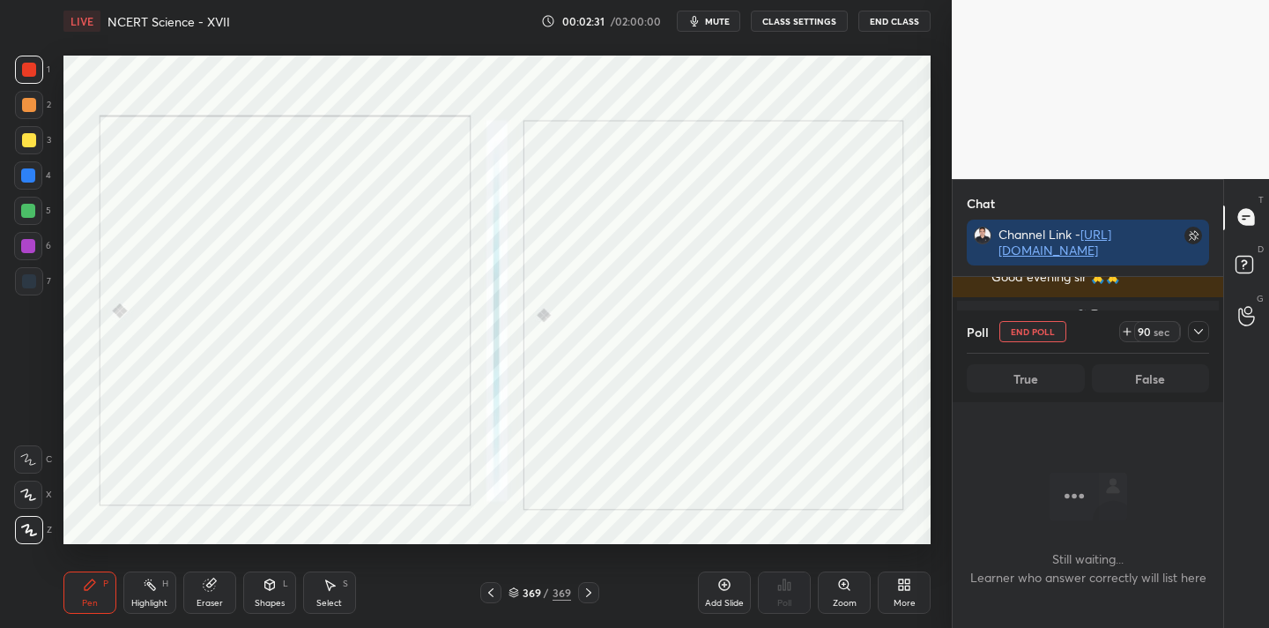
click at [901, 594] on div "More" at bounding box center [904, 592] width 53 height 42
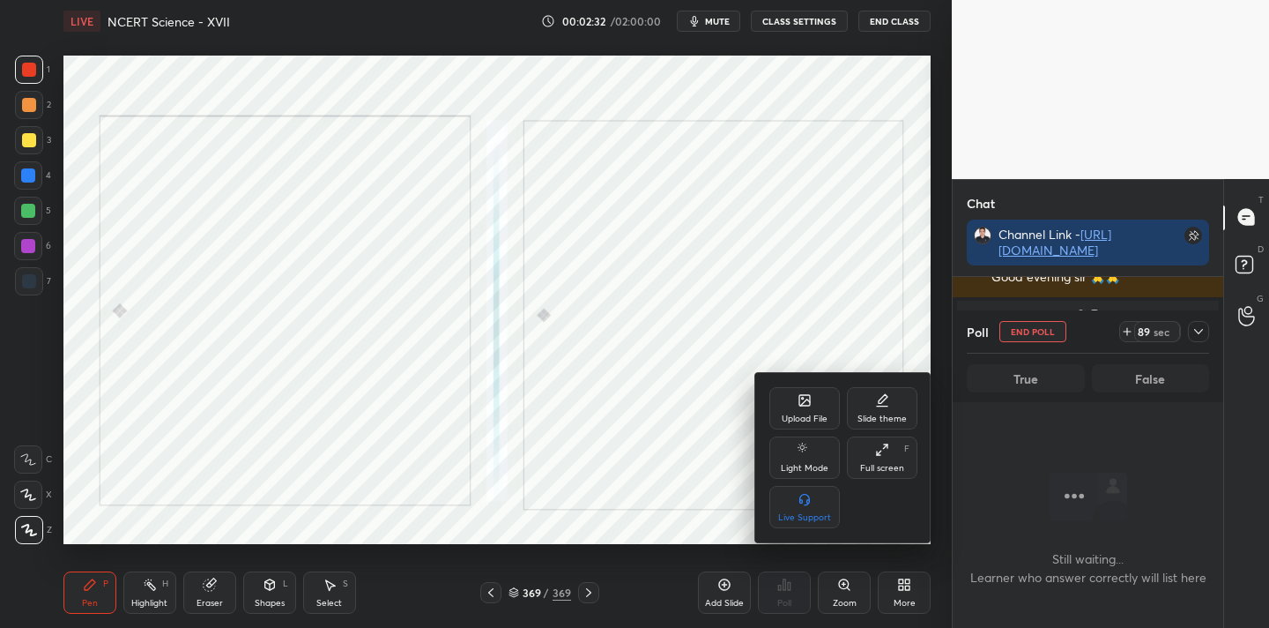
click at [811, 415] on div "Upload File" at bounding box center [805, 418] width 46 height 9
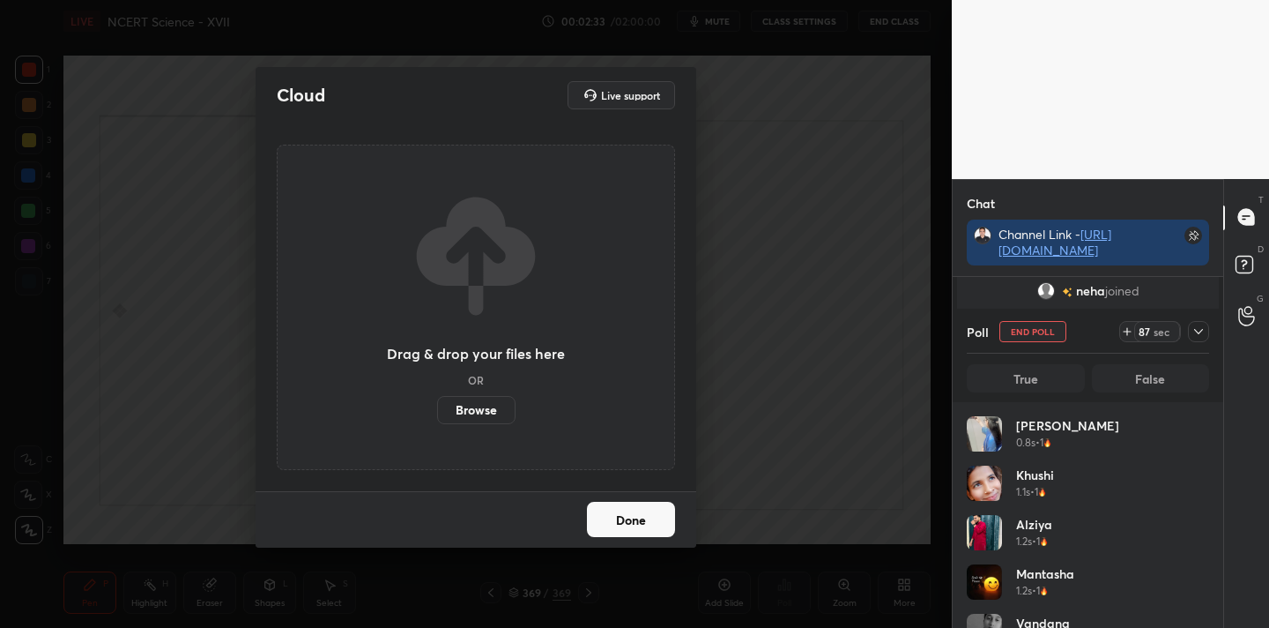
click at [488, 413] on label "Browse" at bounding box center [476, 410] width 78 height 28
click at [437, 413] on input "Browse" at bounding box center [437, 410] width 0 height 28
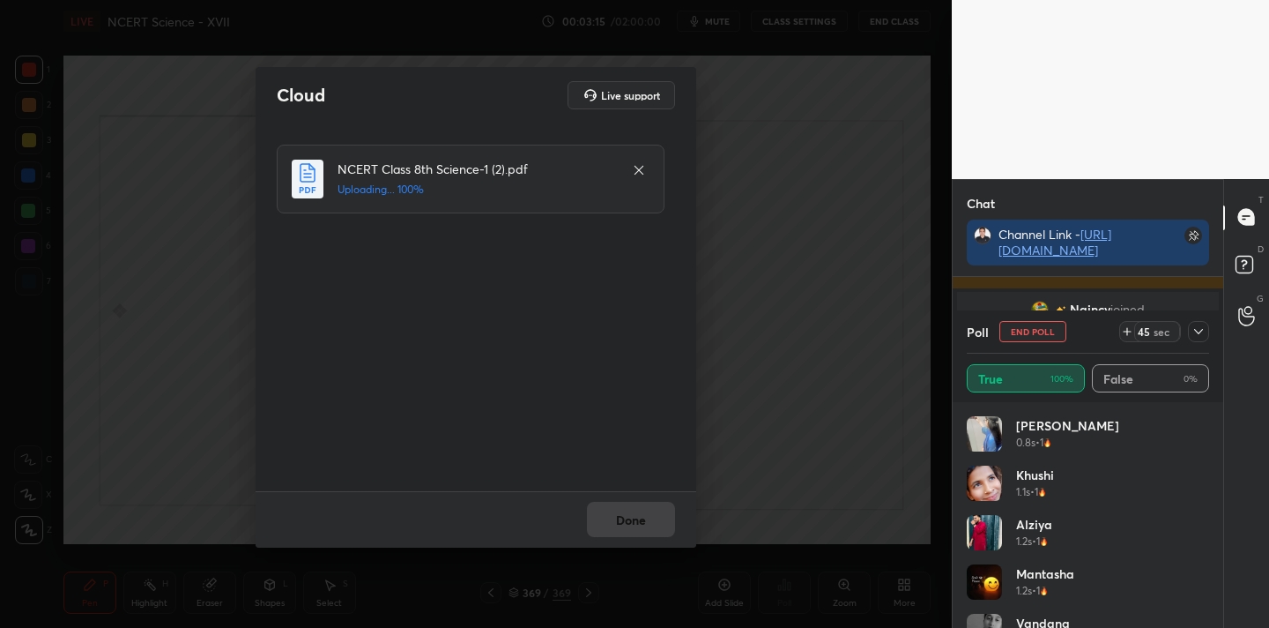
scroll to position [3536, 0]
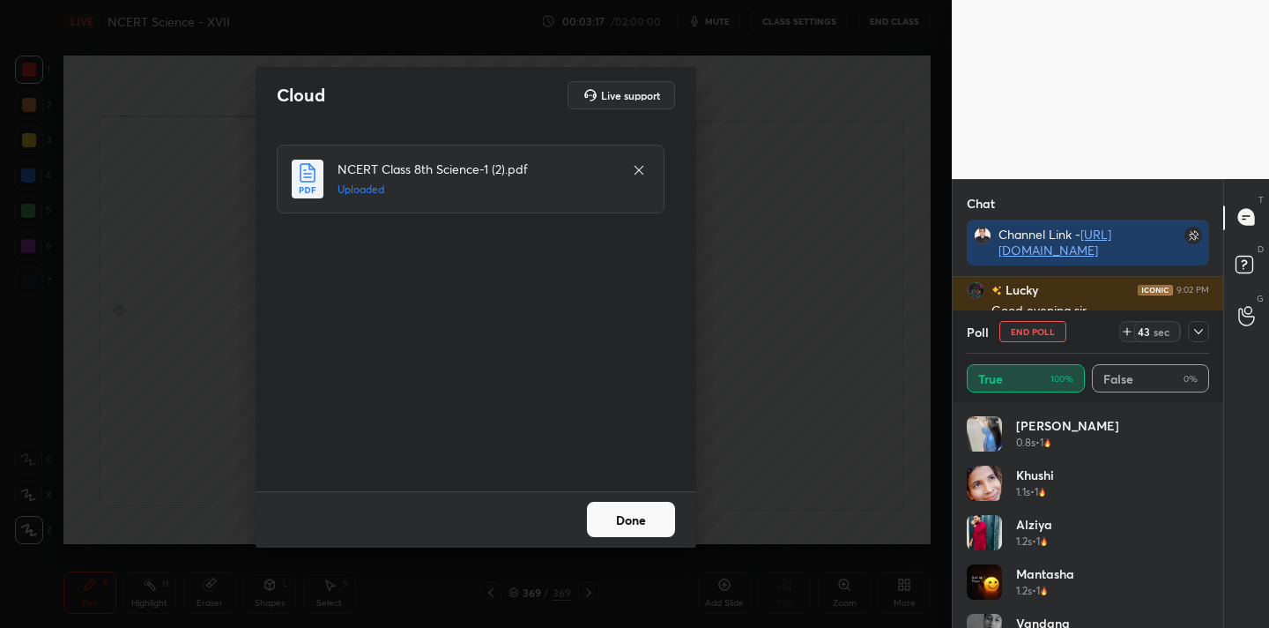
click at [633, 526] on button "Done" at bounding box center [631, 519] width 88 height 35
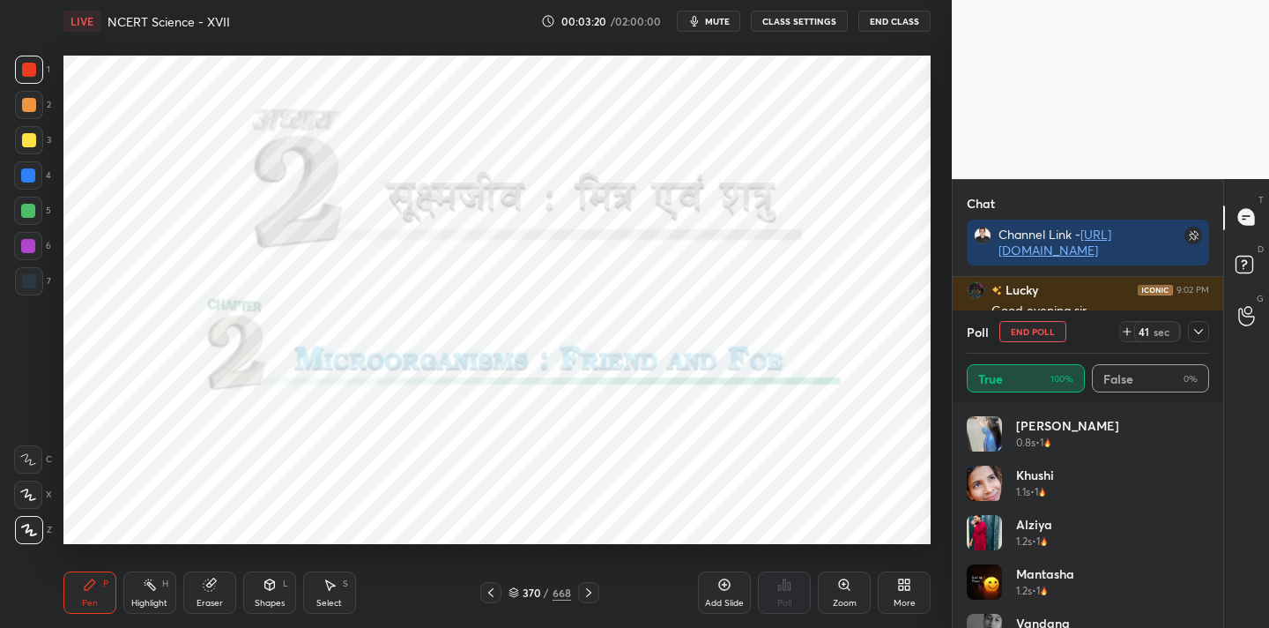
click at [562, 591] on div "668" at bounding box center [562, 592] width 19 height 16
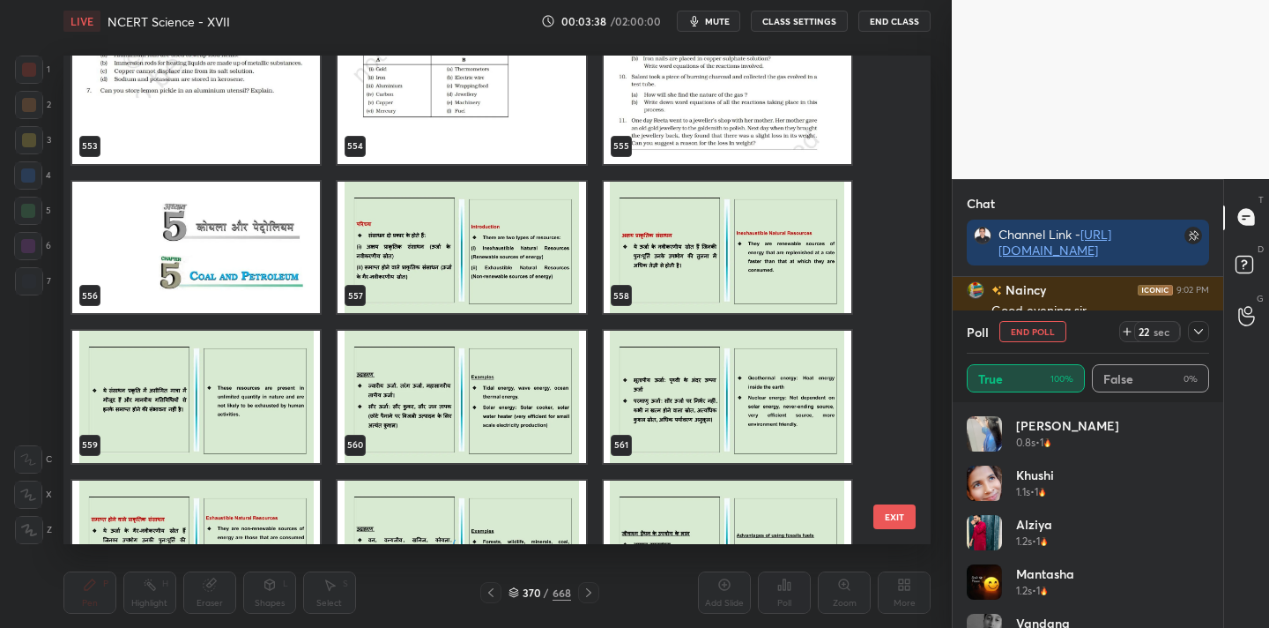
scroll to position [27530, 0]
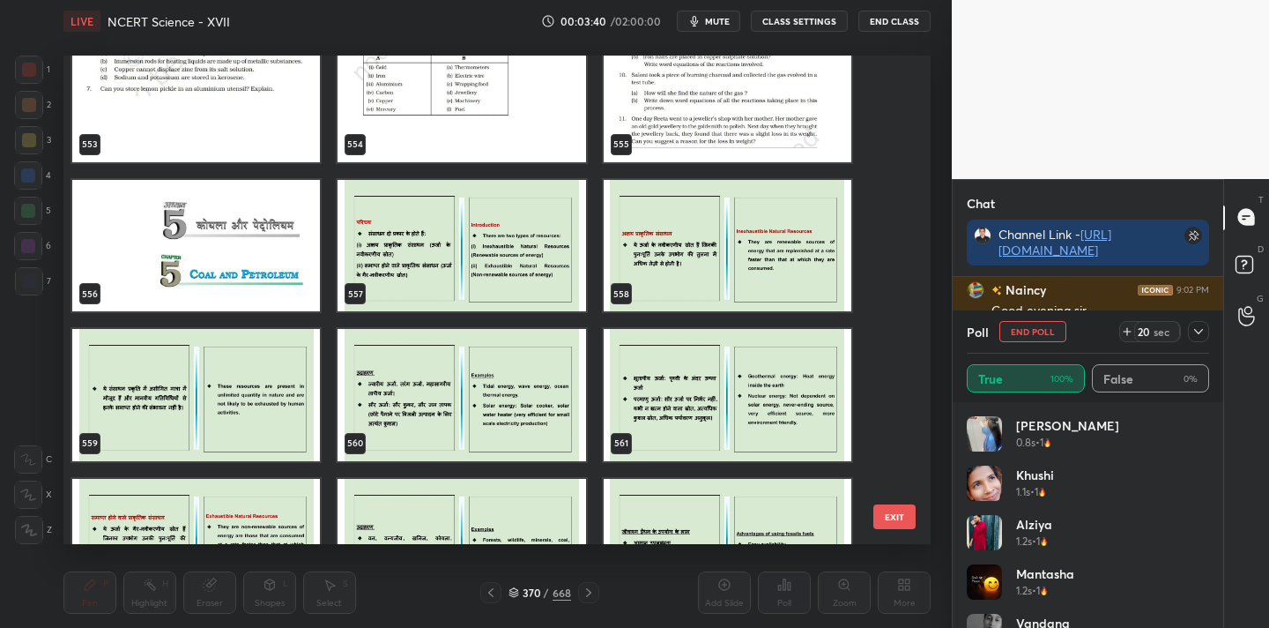
click at [246, 245] on img "grid" at bounding box center [196, 246] width 248 height 132
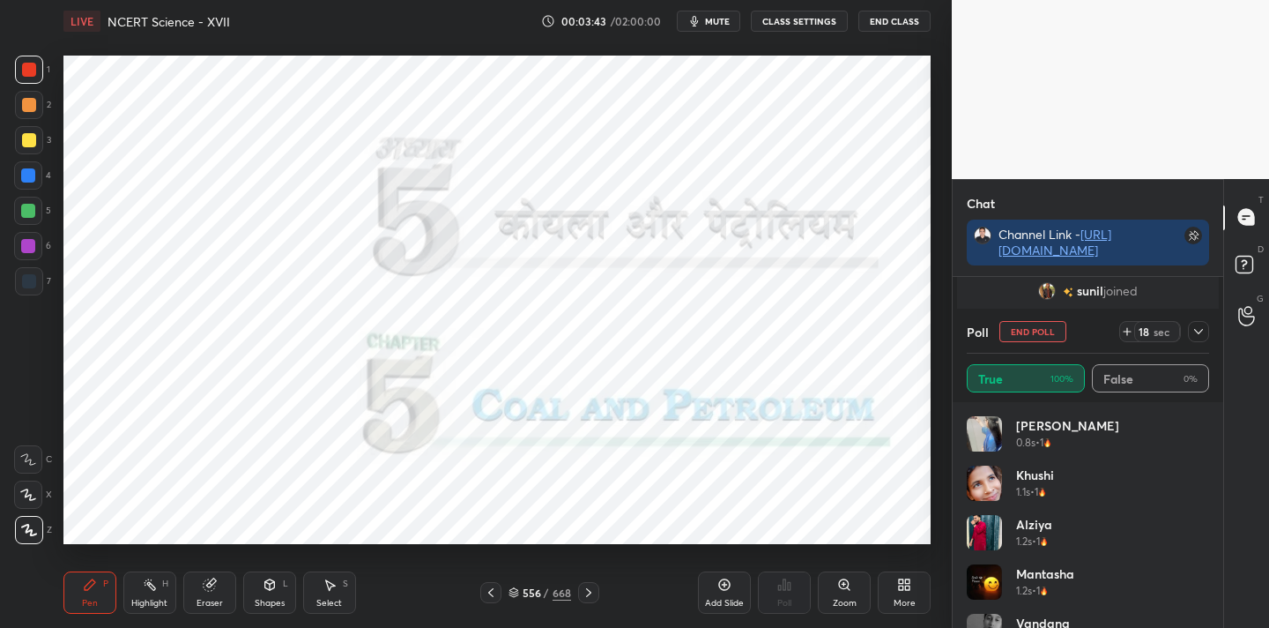
scroll to position [3799, 0]
click at [557, 590] on div "668" at bounding box center [562, 592] width 19 height 16
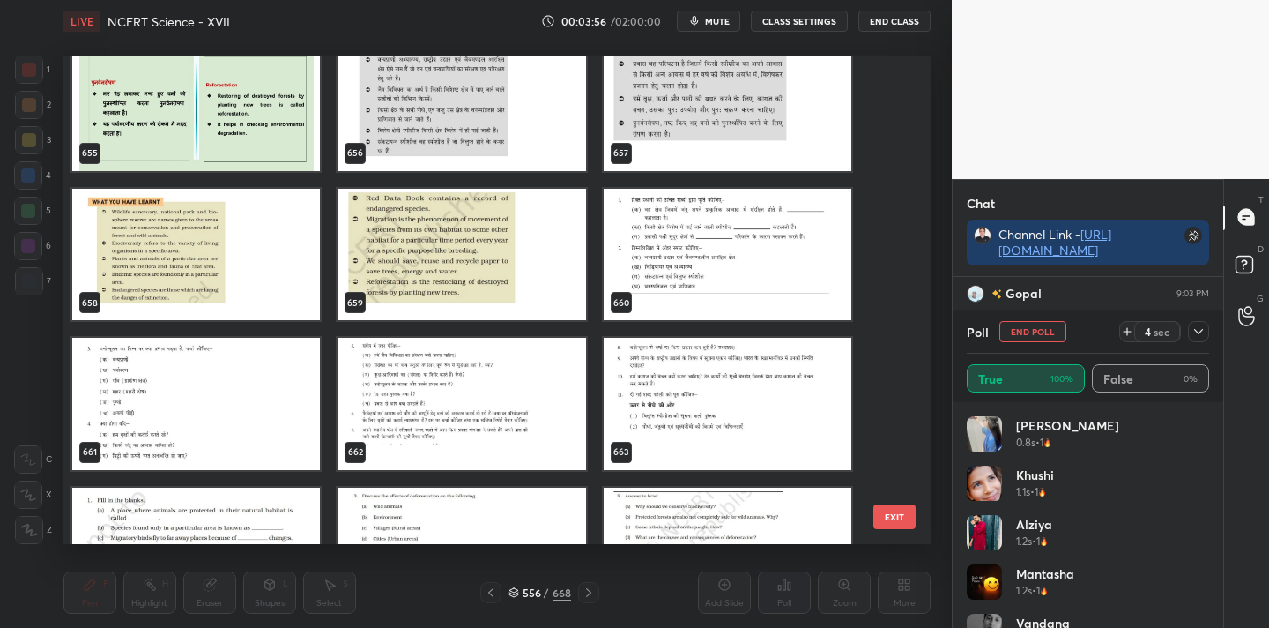
scroll to position [32620, 0]
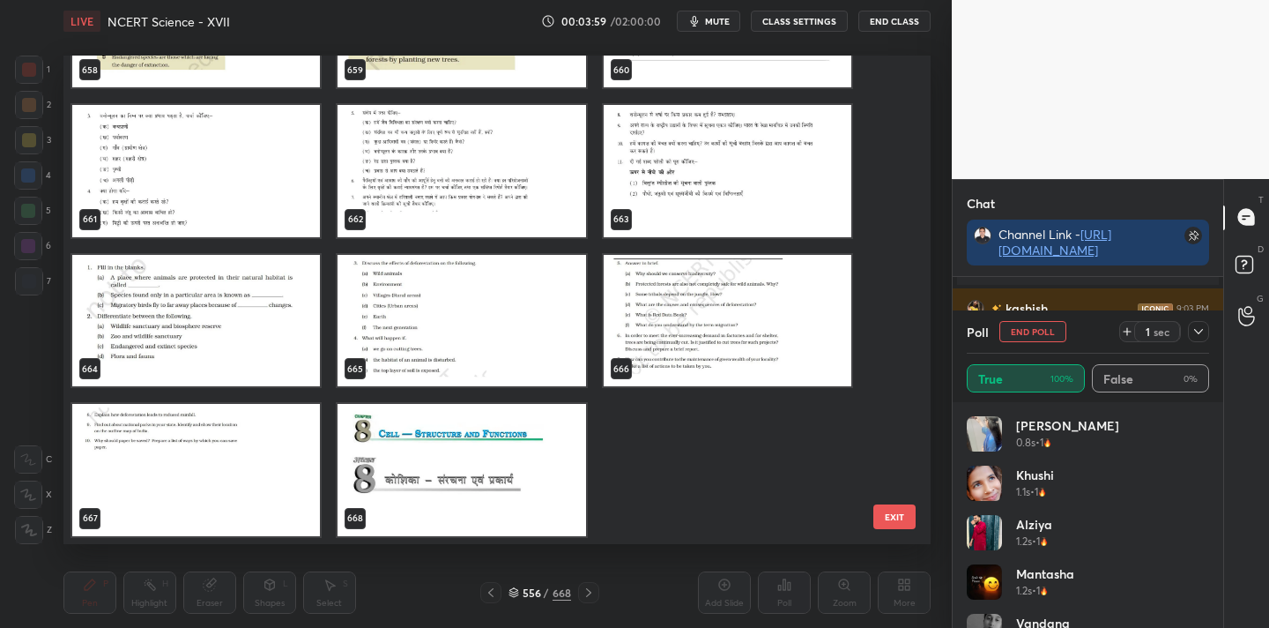
click at [890, 510] on button "EXIT" at bounding box center [895, 516] width 42 height 25
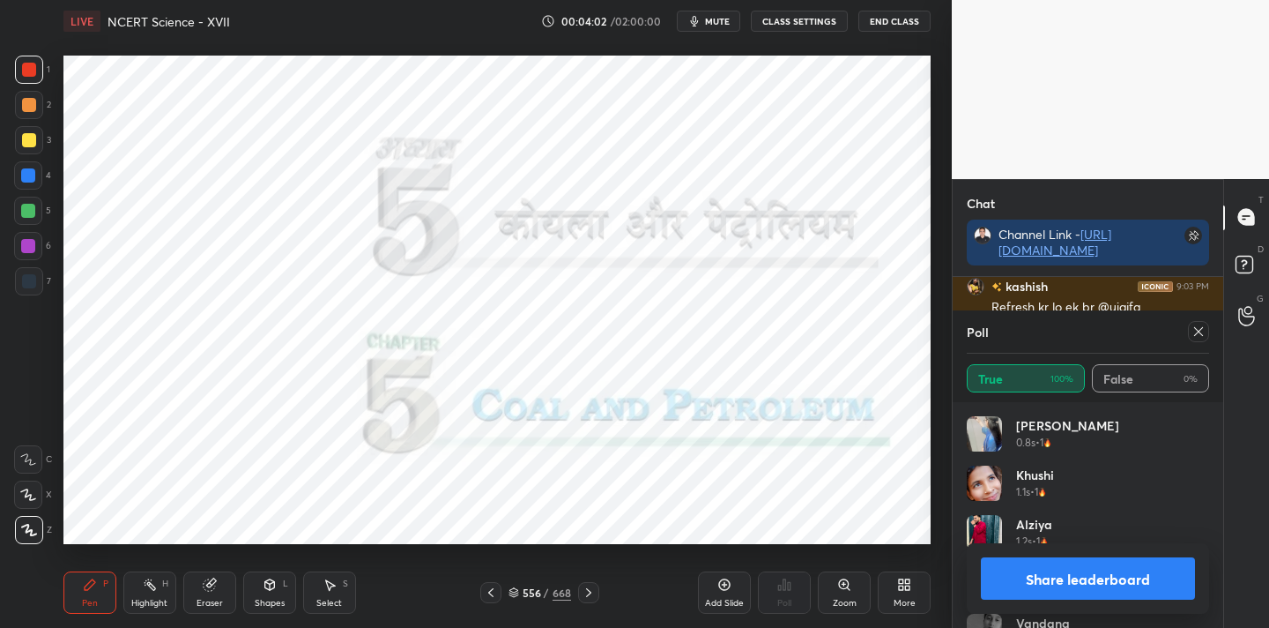
click at [1202, 331] on icon at bounding box center [1199, 331] width 14 height 14
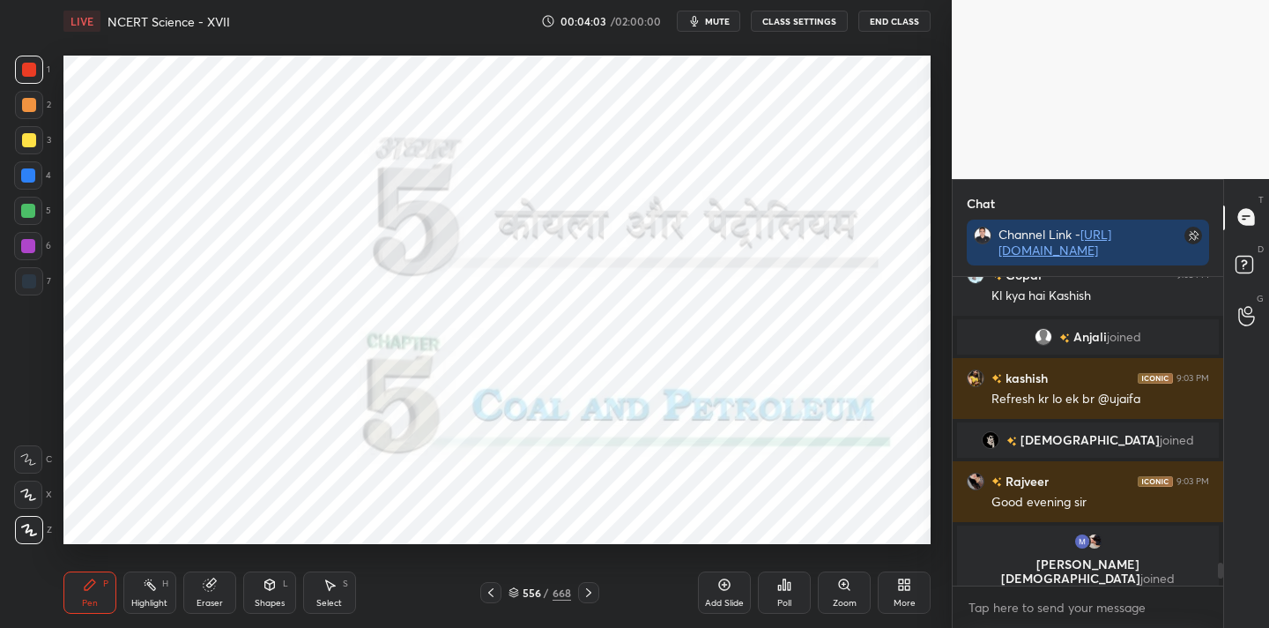
click at [905, 575] on div "More" at bounding box center [904, 592] width 53 height 42
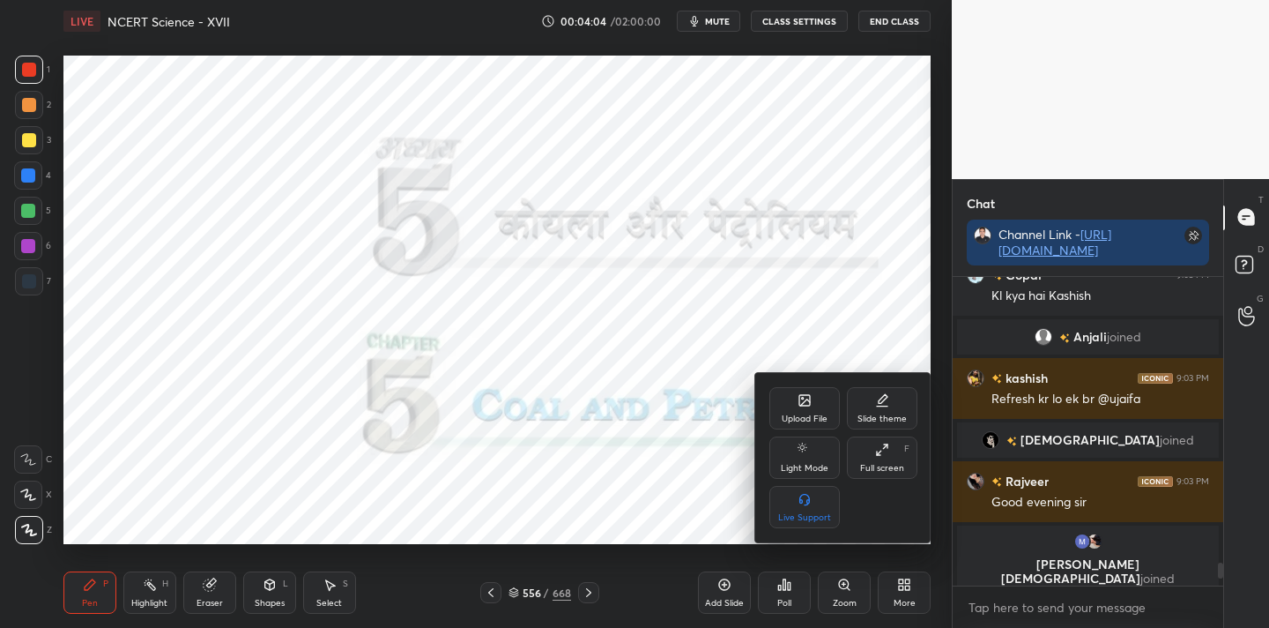
click at [880, 468] on div "Full screen" at bounding box center [882, 468] width 44 height 9
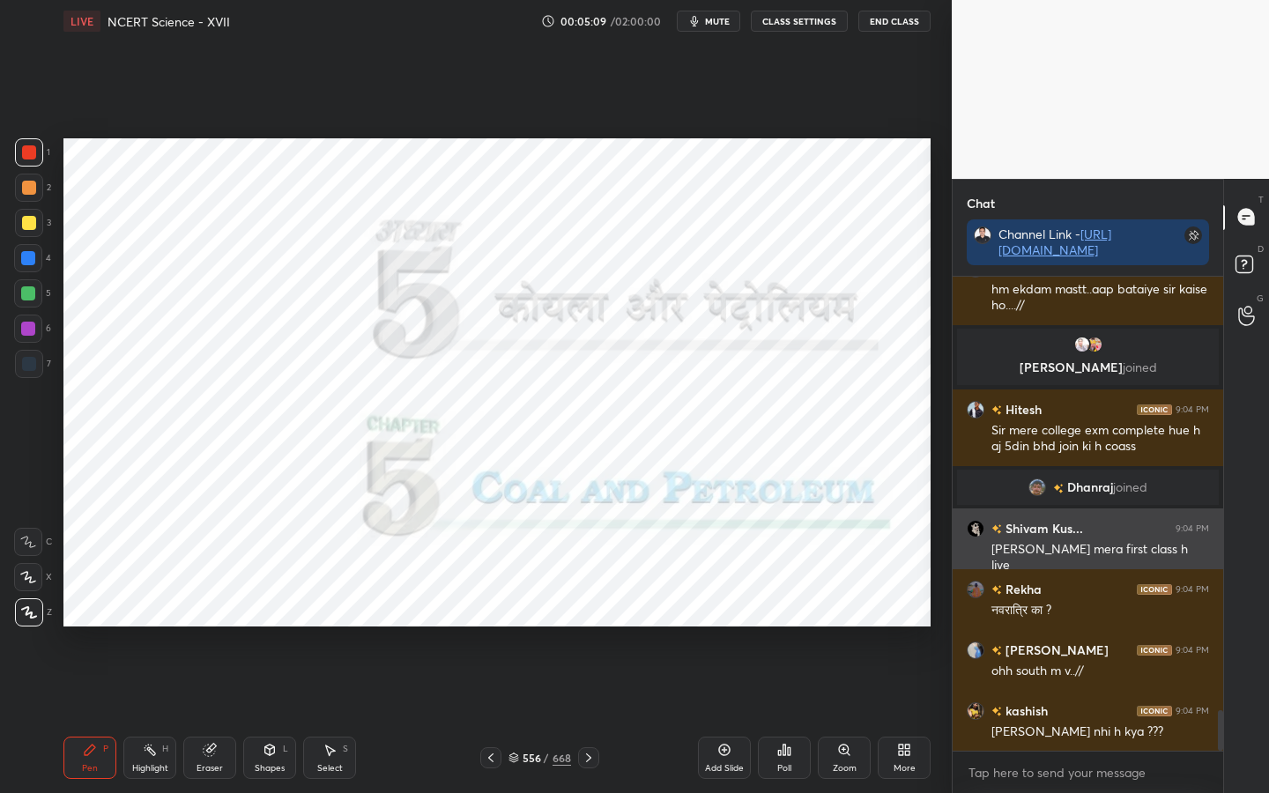
scroll to position [5049, 0]
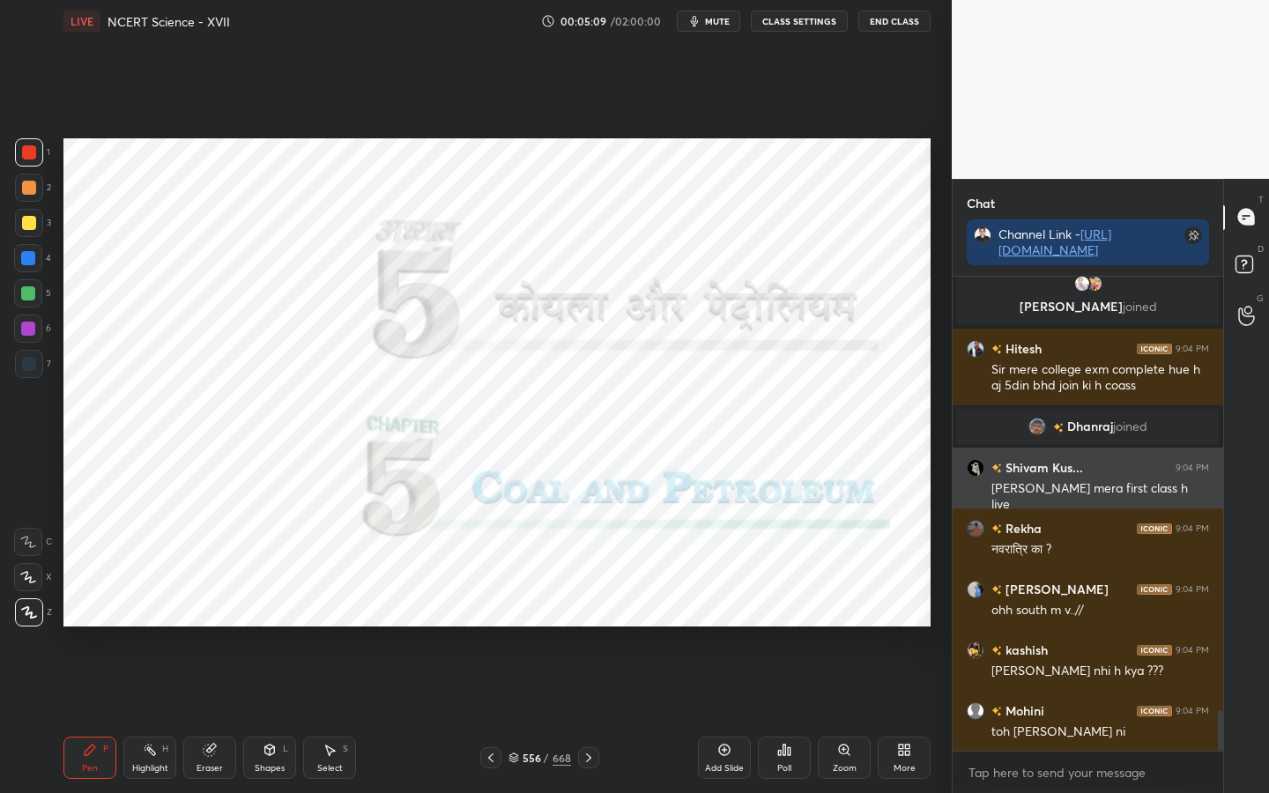
click at [1056, 534] on div "Rekha 9:04 PM" at bounding box center [1088, 528] width 242 height 19
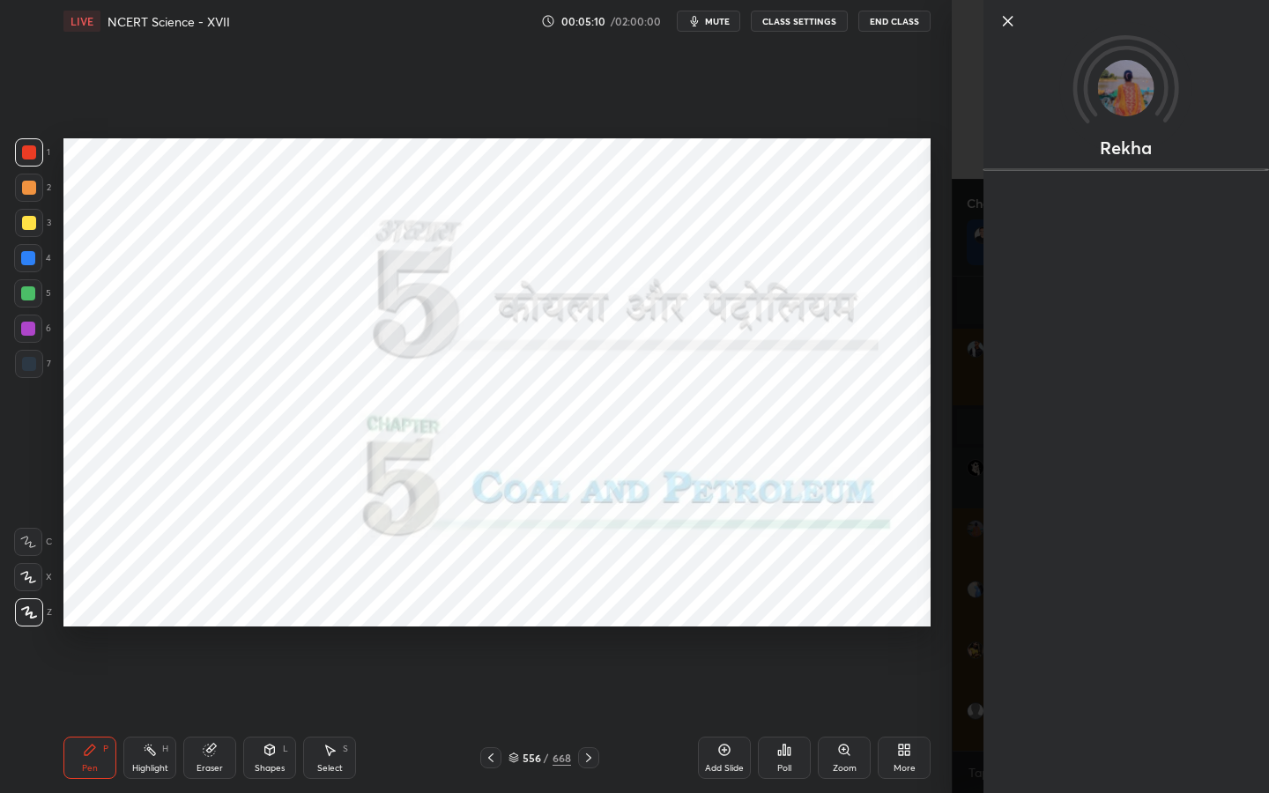
click at [934, 553] on div "Setting up your live class Poll for secs No correct answer Start poll" at bounding box center [497, 382] width 882 height 681
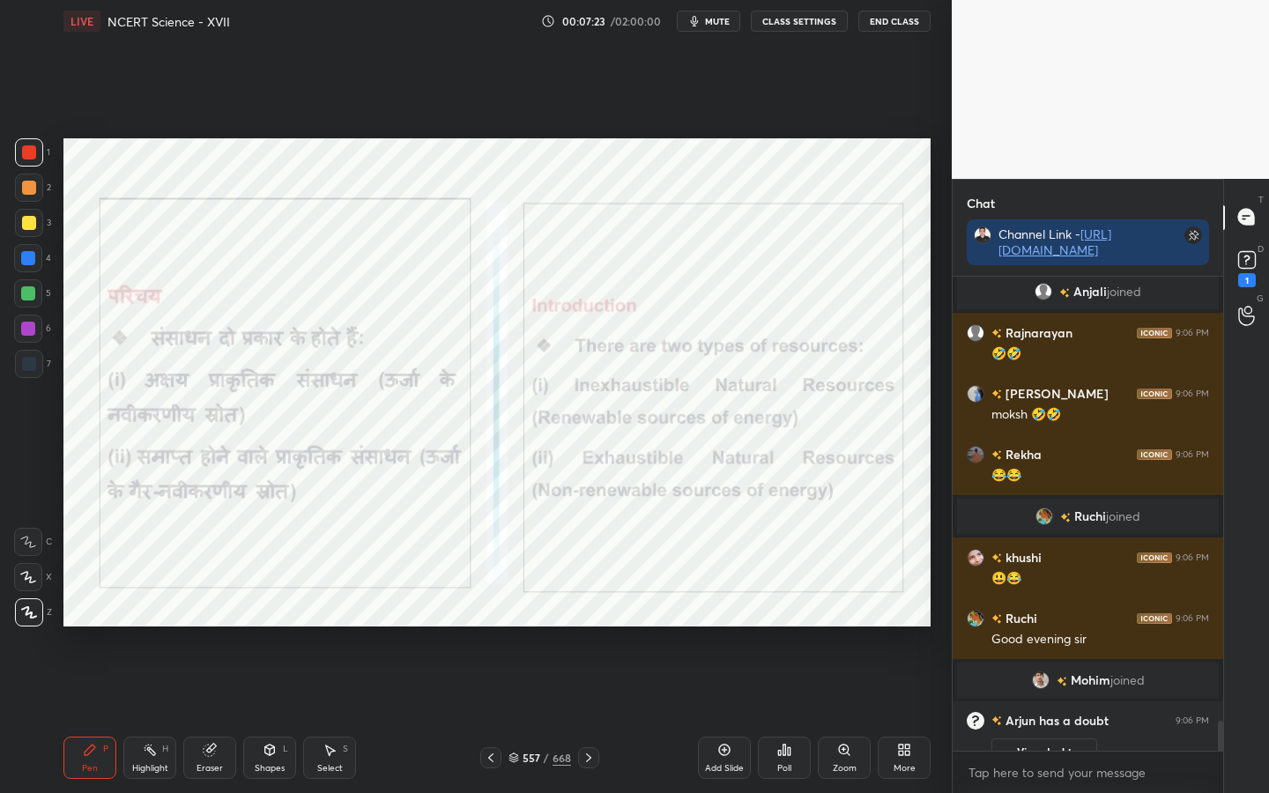
scroll to position [6974, 0]
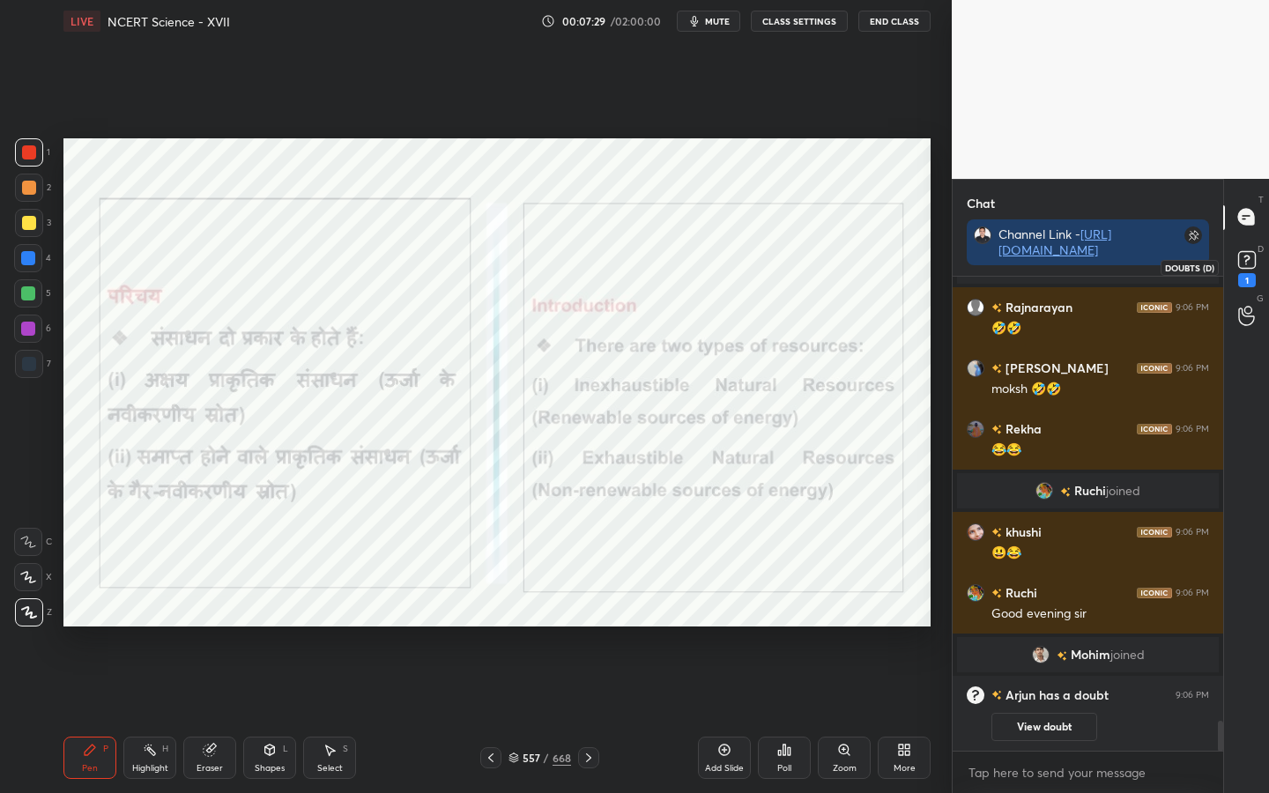
click at [1245, 264] on rect at bounding box center [1247, 259] width 17 height 17
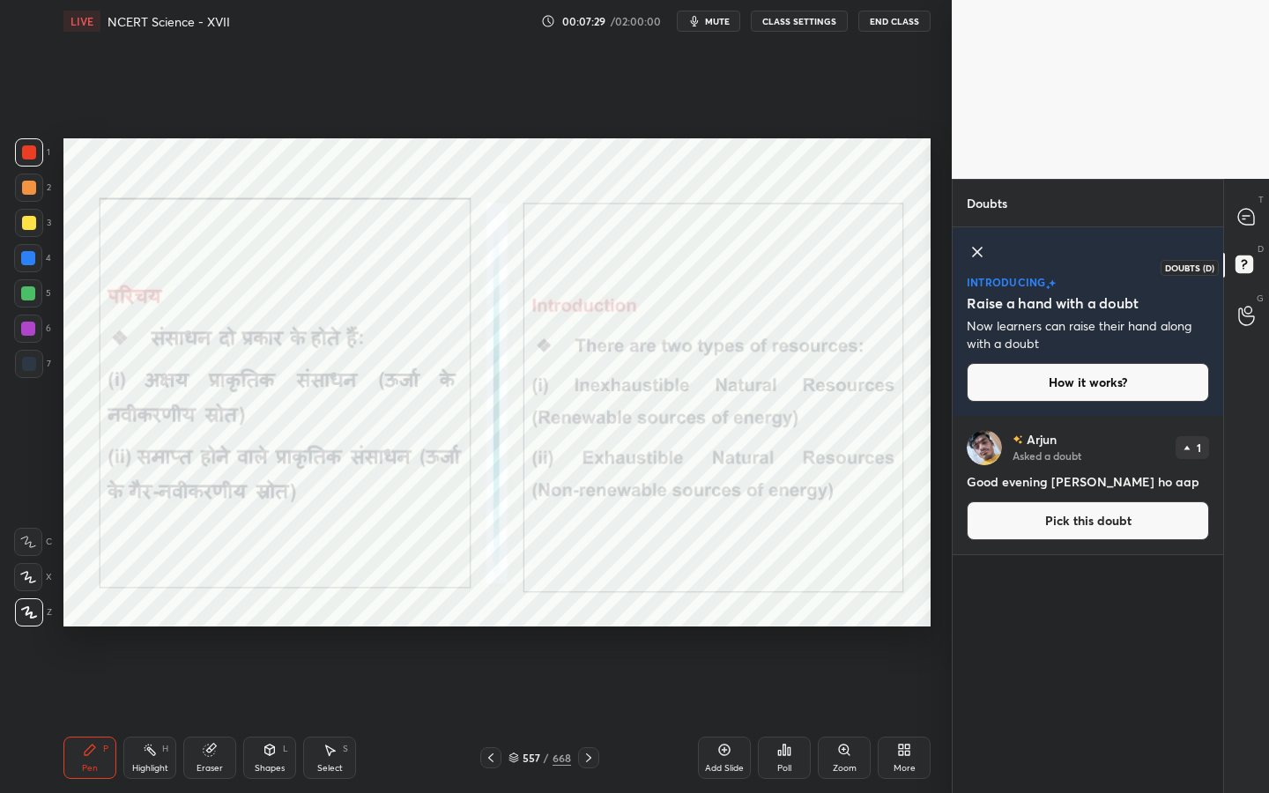
scroll to position [371, 265]
click at [1250, 227] on div at bounding box center [1247, 218] width 35 height 32
type textarea "x"
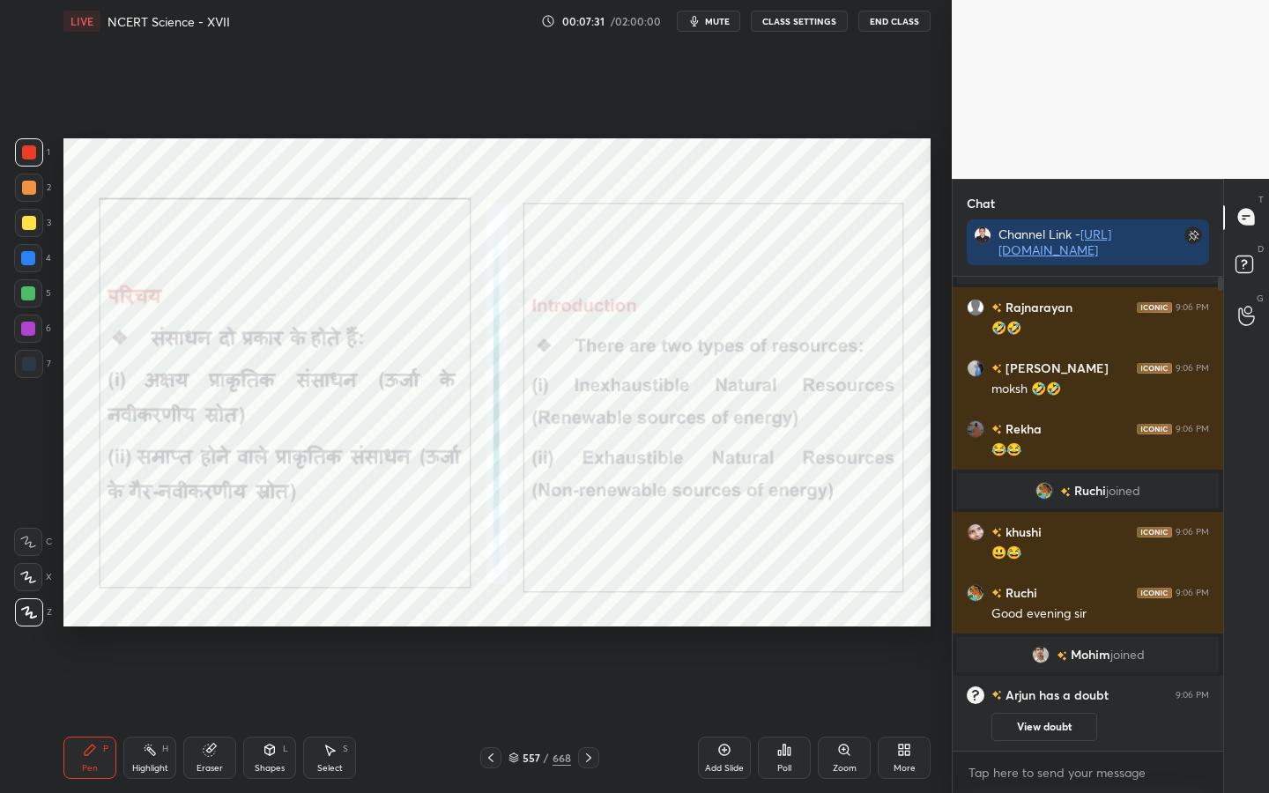
scroll to position [469, 265]
click at [730, 23] on span "mute" at bounding box center [717, 21] width 25 height 12
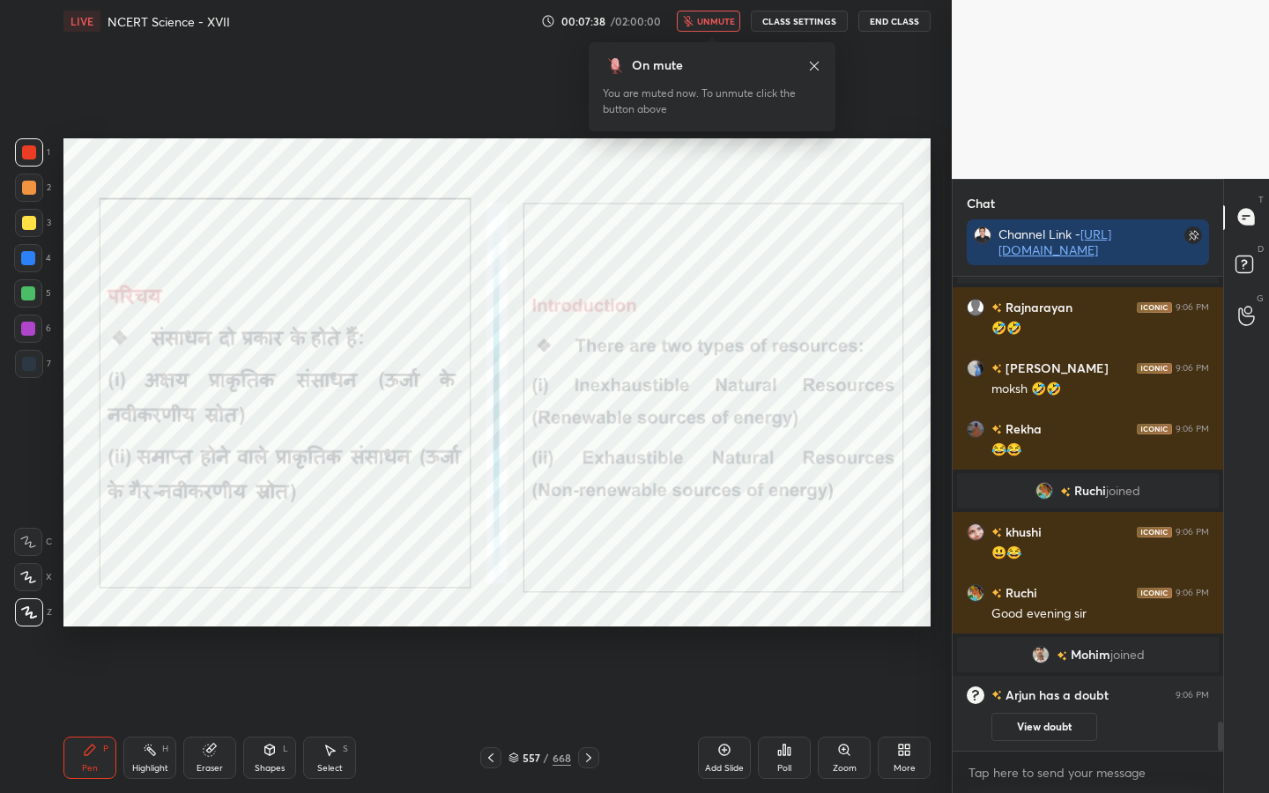
scroll to position [7398, 0]
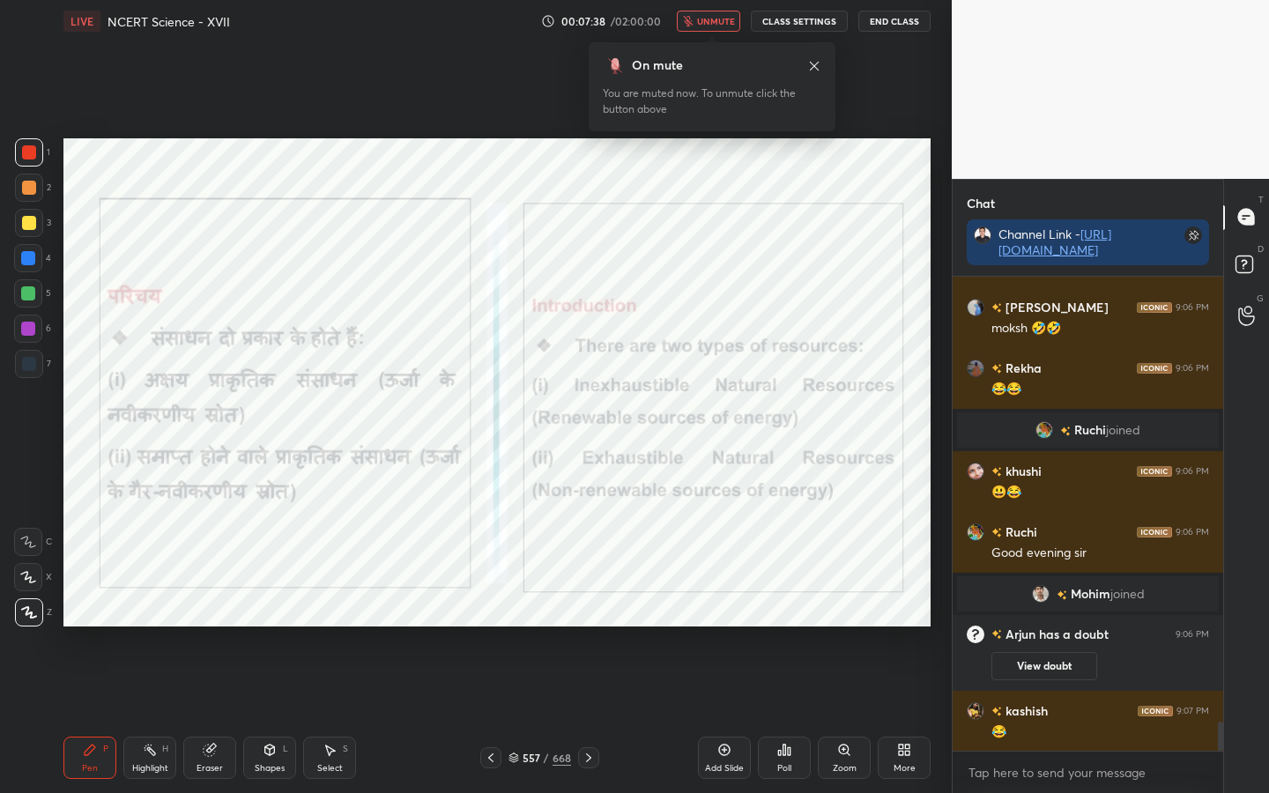
click at [730, 25] on span "unmute" at bounding box center [716, 21] width 38 height 12
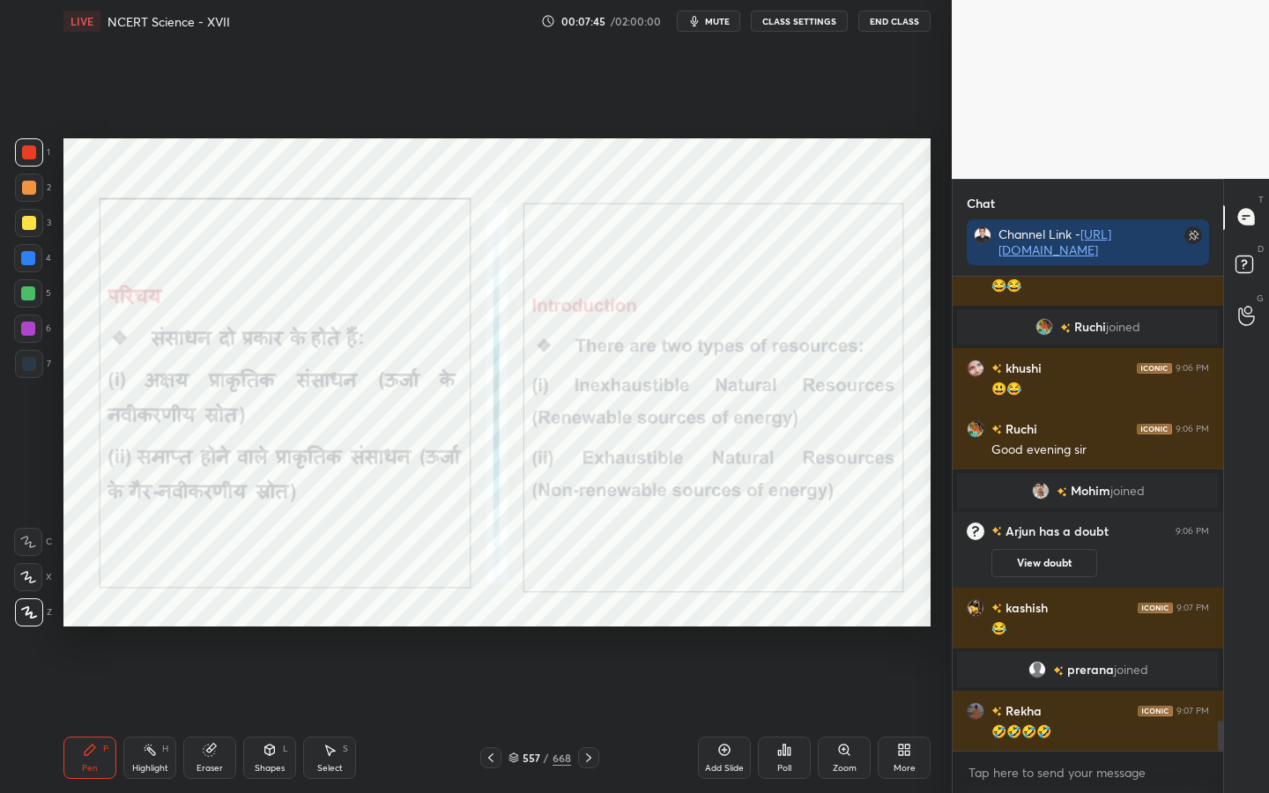
scroll to position [7088, 0]
click at [730, 25] on span "mute" at bounding box center [717, 21] width 25 height 12
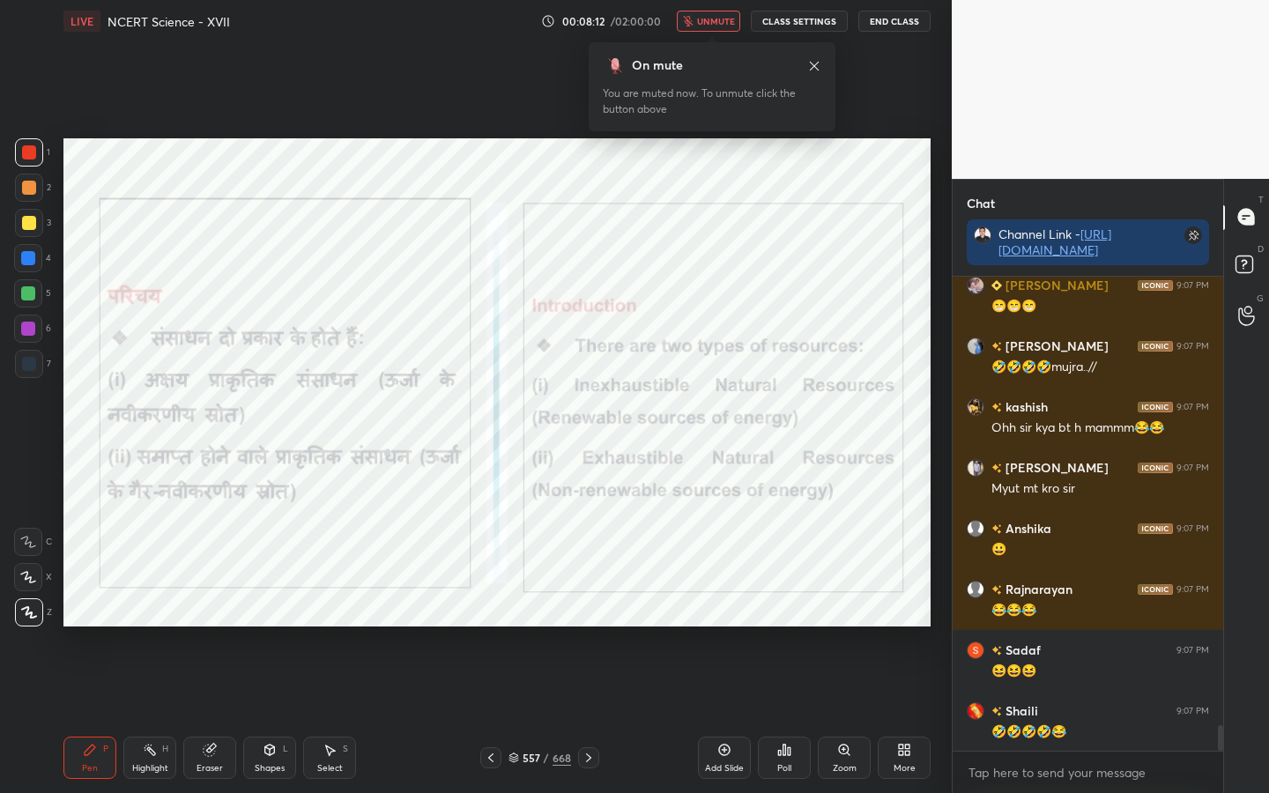
scroll to position [8347, 0]
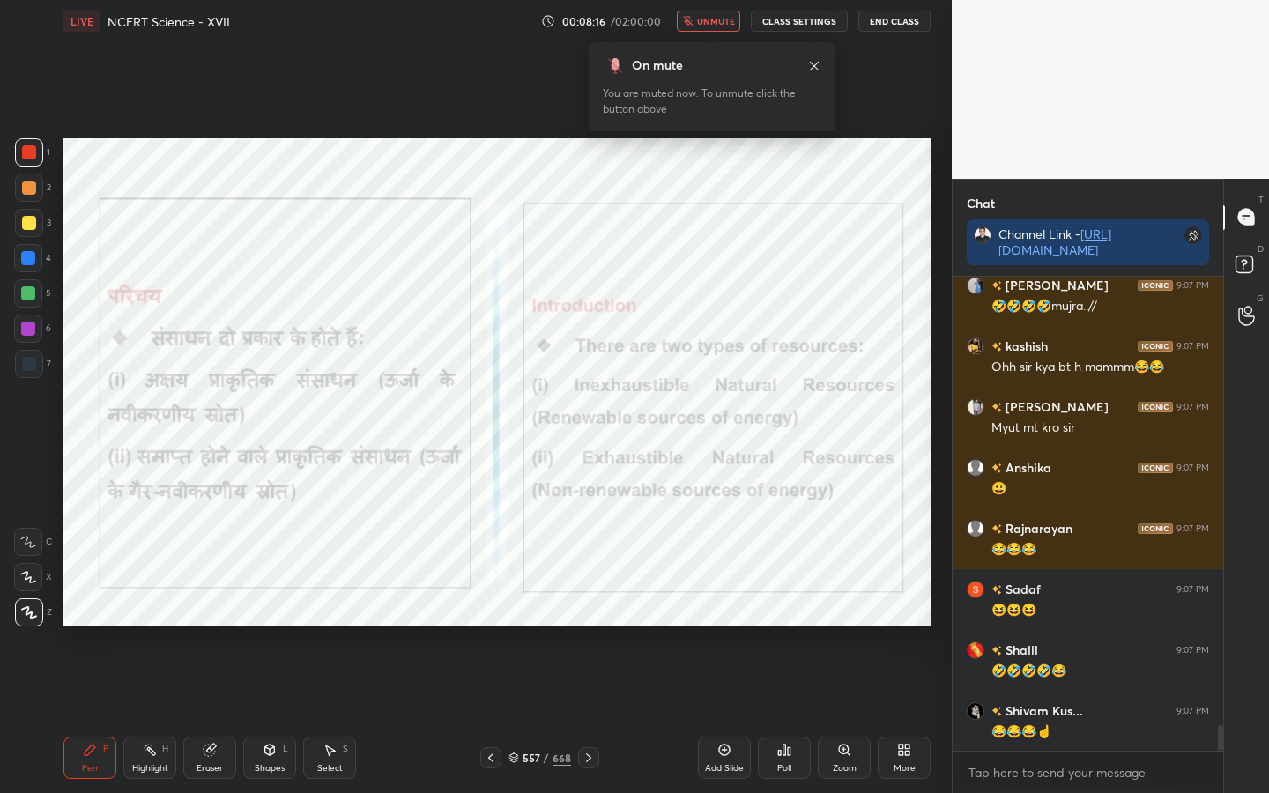
click at [722, 23] on span "unmute" at bounding box center [716, 21] width 38 height 12
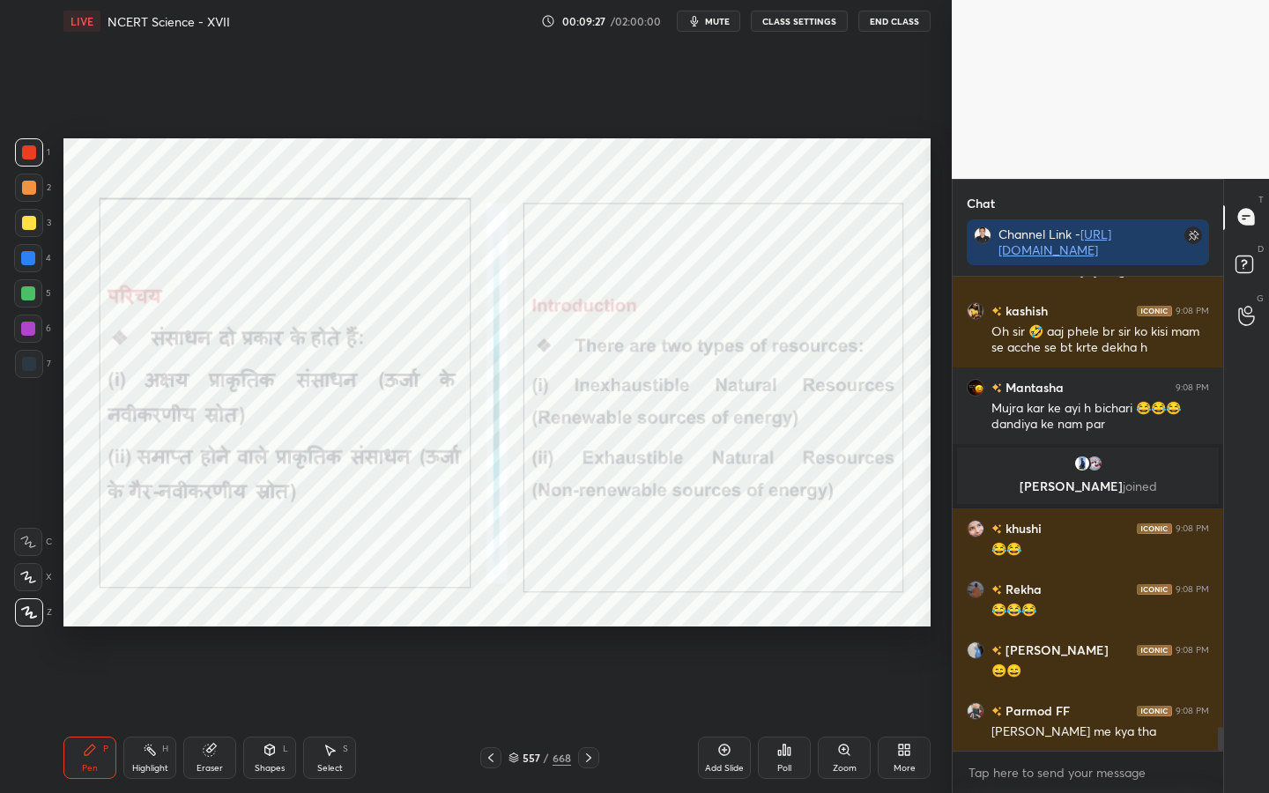
scroll to position [9005, 0]
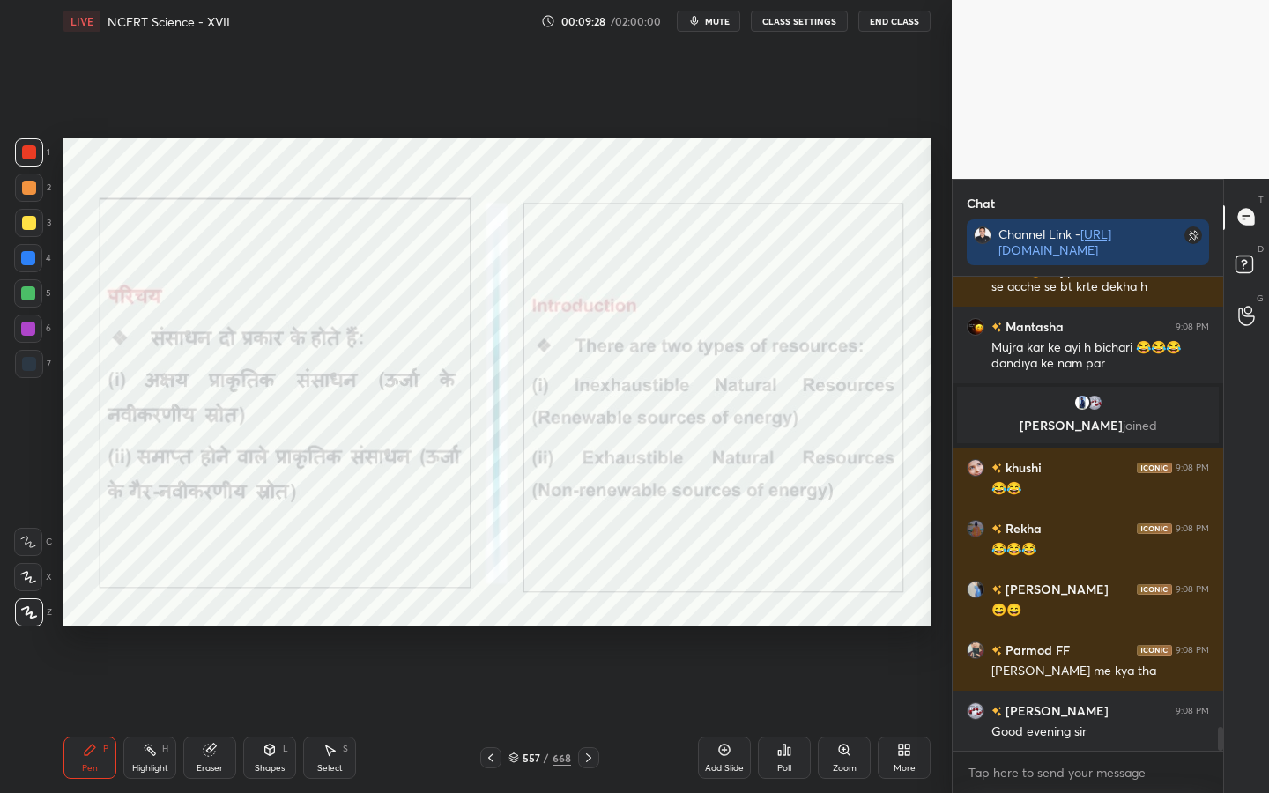
click at [800, 23] on button "CLASS SETTINGS" at bounding box center [799, 21] width 97 height 21
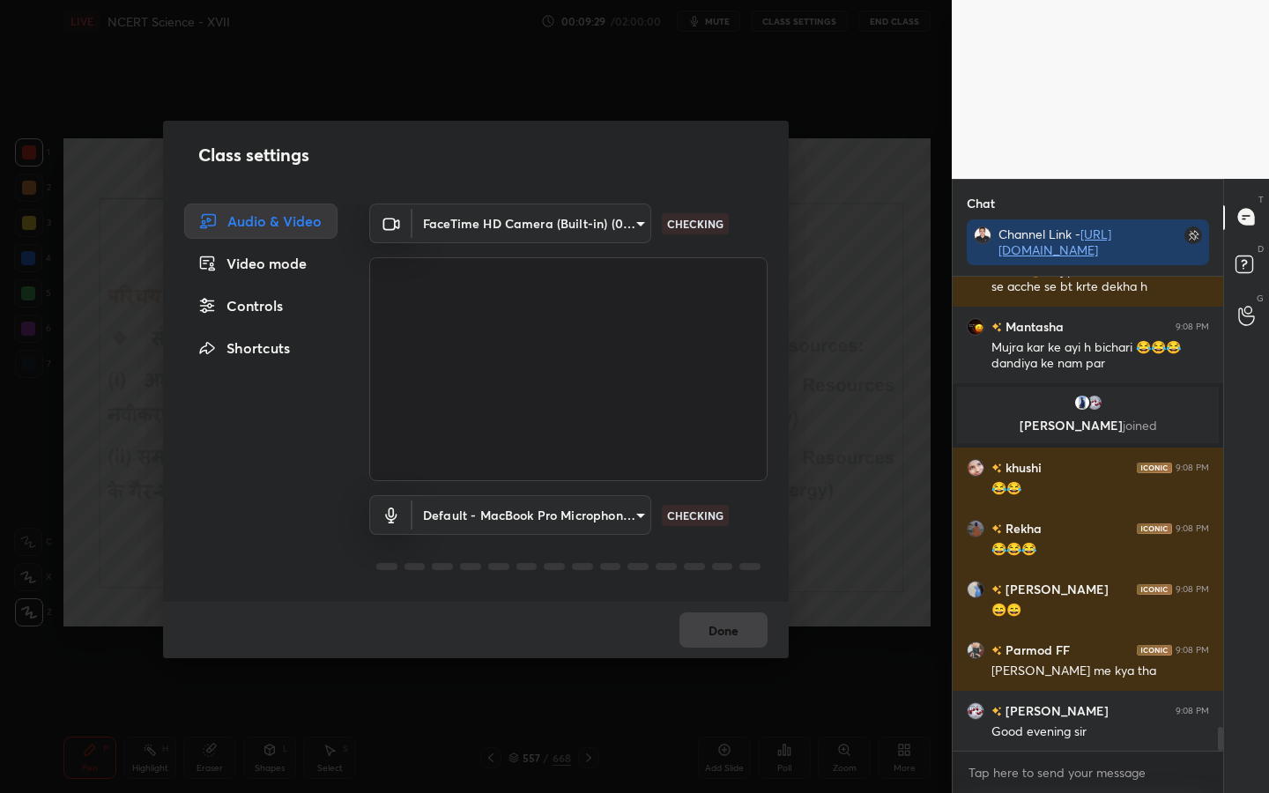
scroll to position [9065, 0]
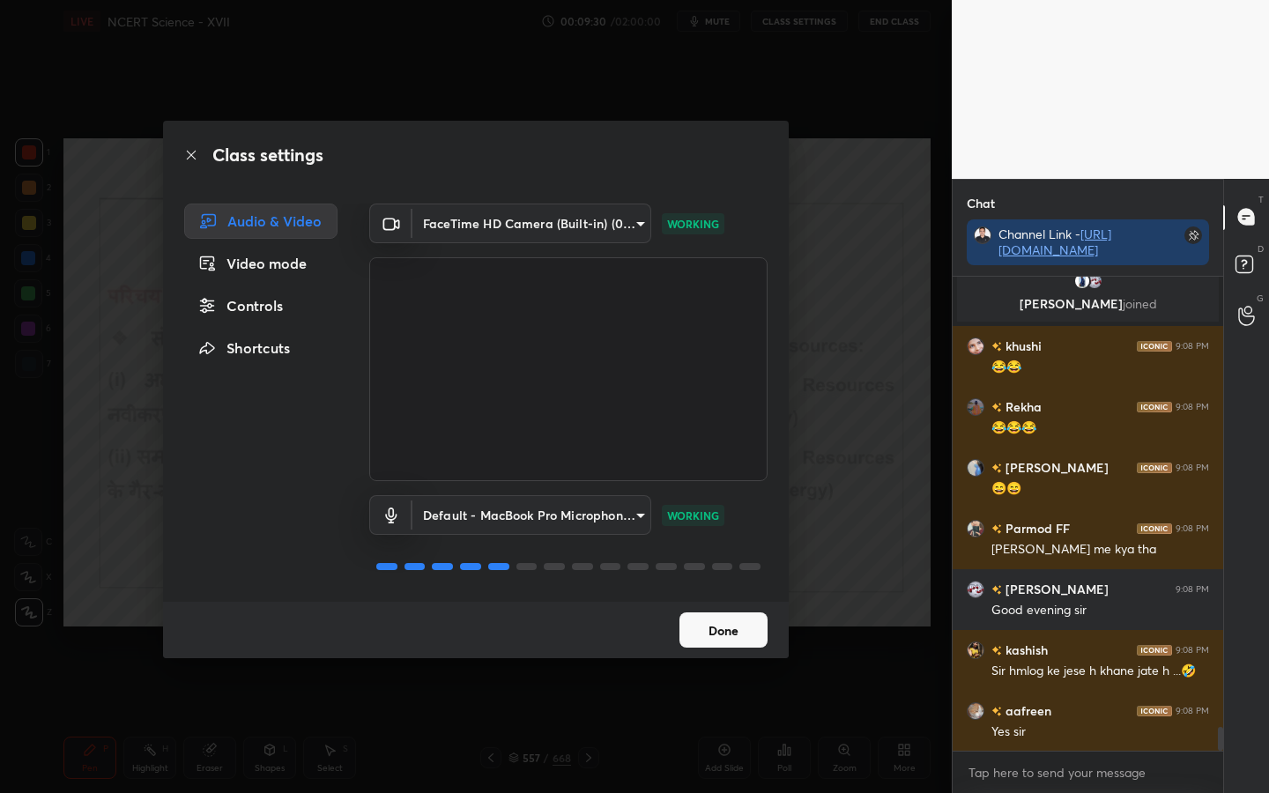
click at [249, 299] on div "Controls" at bounding box center [260, 305] width 153 height 35
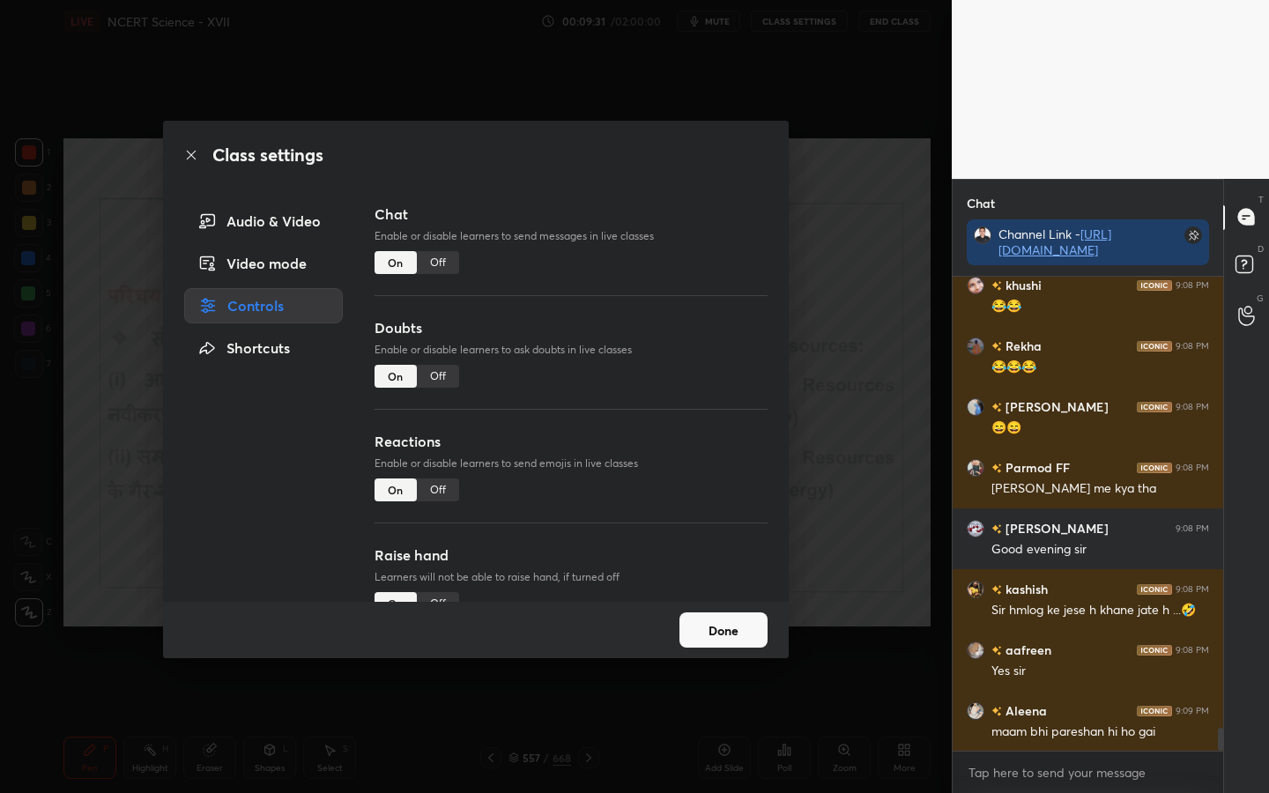
scroll to position [9248, 0]
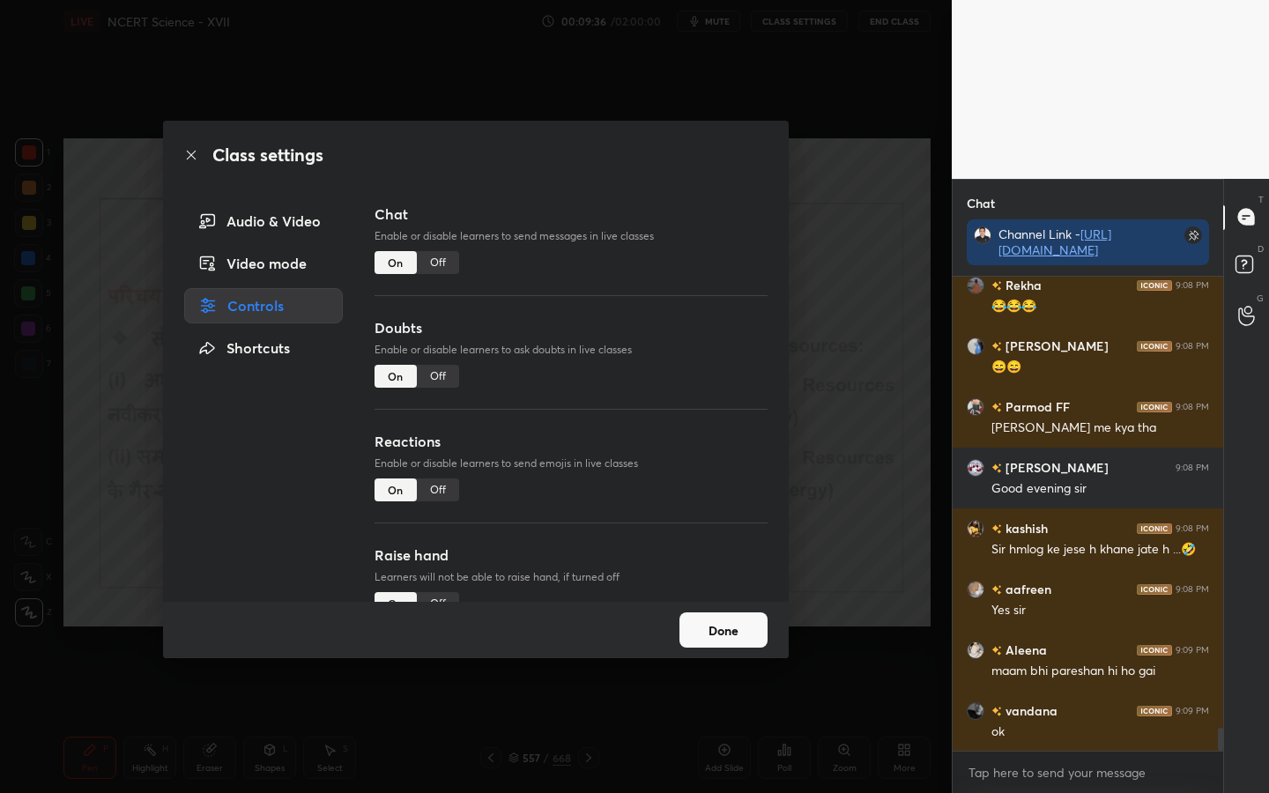
click at [430, 264] on div "Off" at bounding box center [438, 262] width 42 height 23
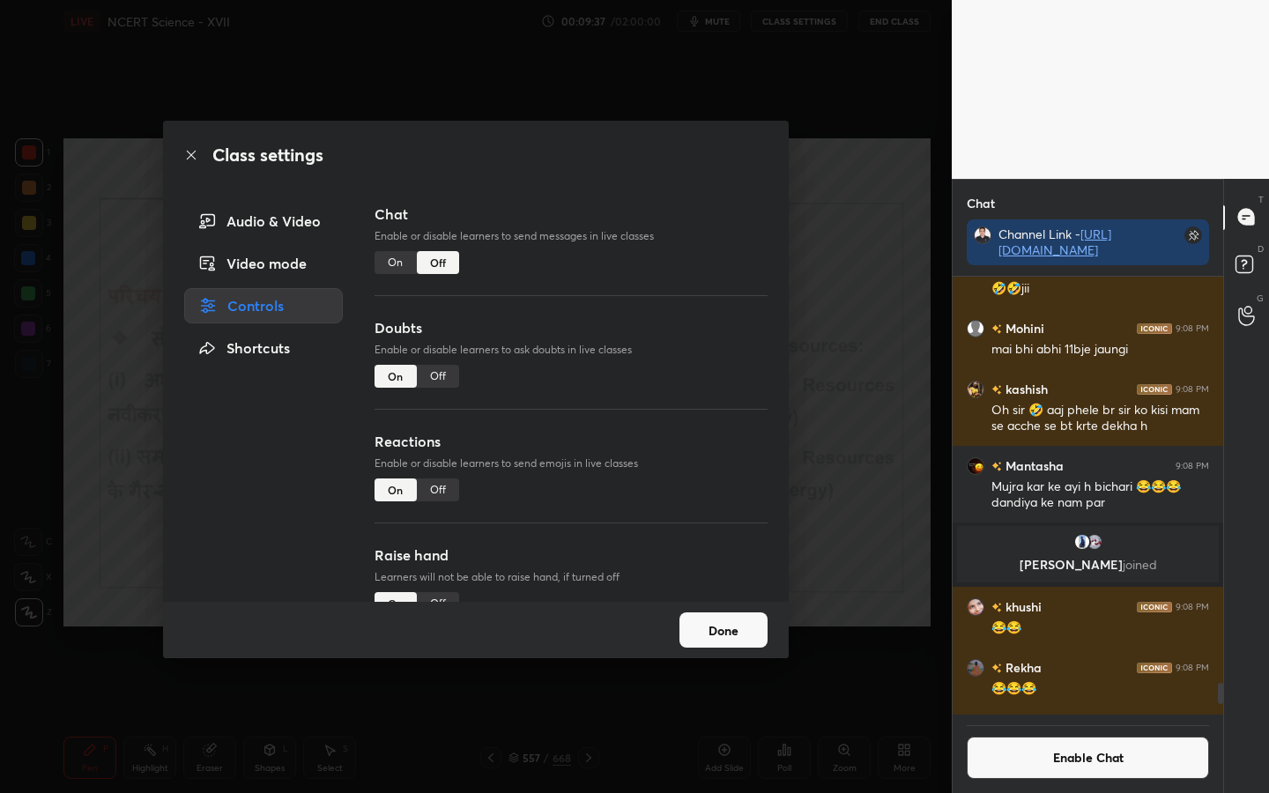
click at [735, 627] on button "Done" at bounding box center [724, 630] width 88 height 35
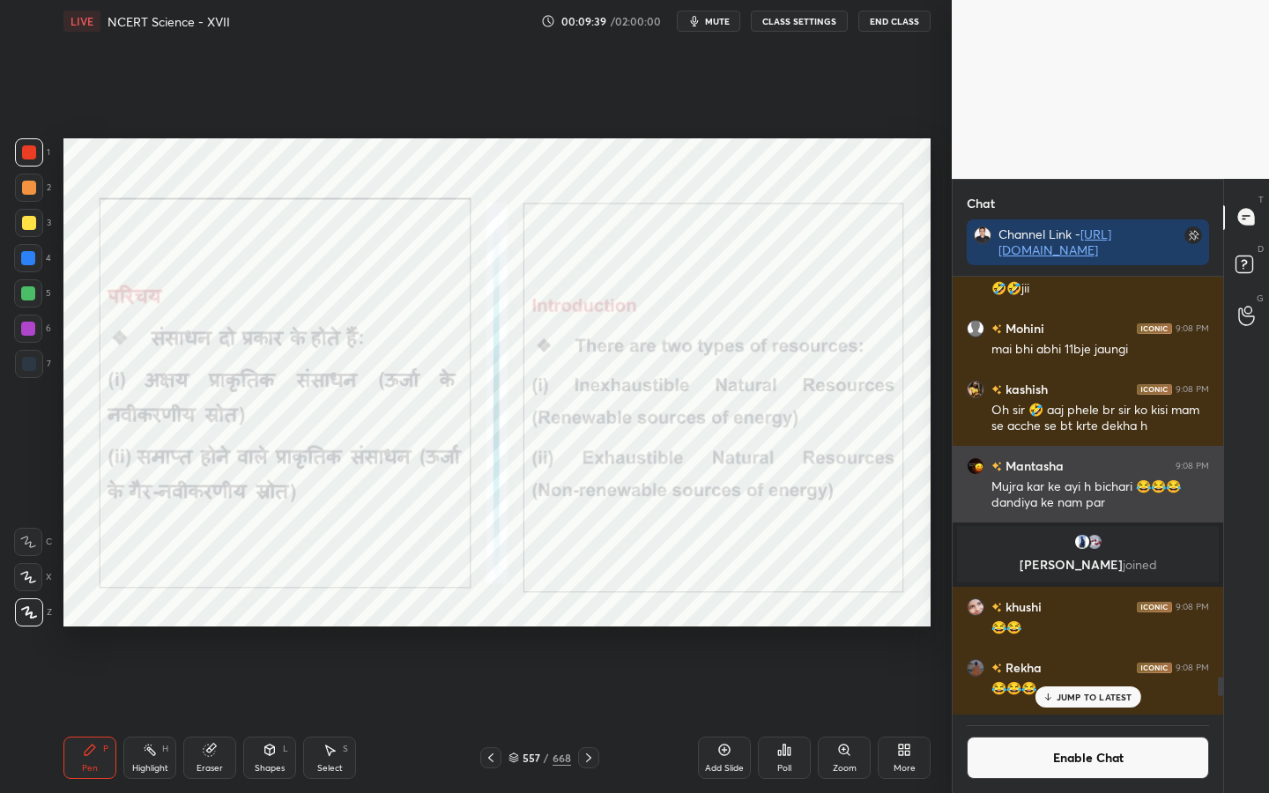
scroll to position [9234, 0]
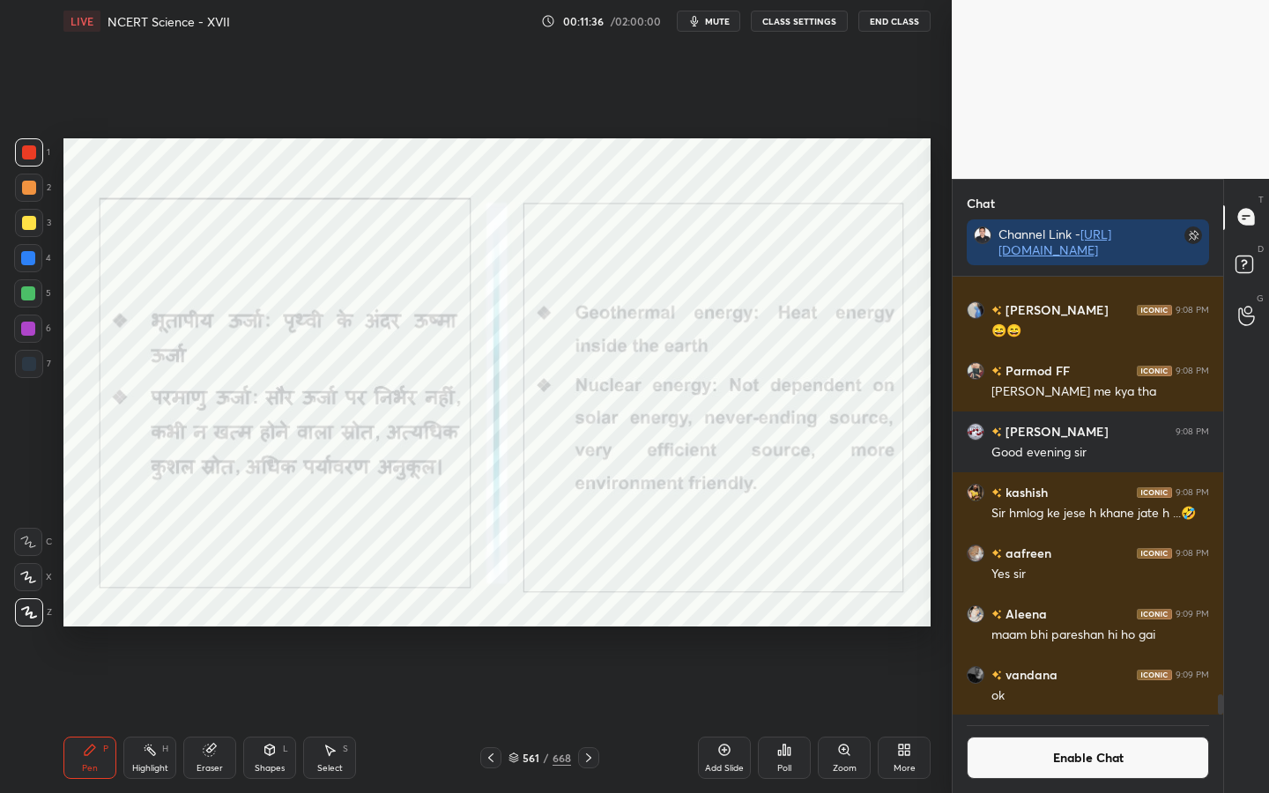
click at [995, 627] on button "Enable Chat" at bounding box center [1088, 758] width 242 height 42
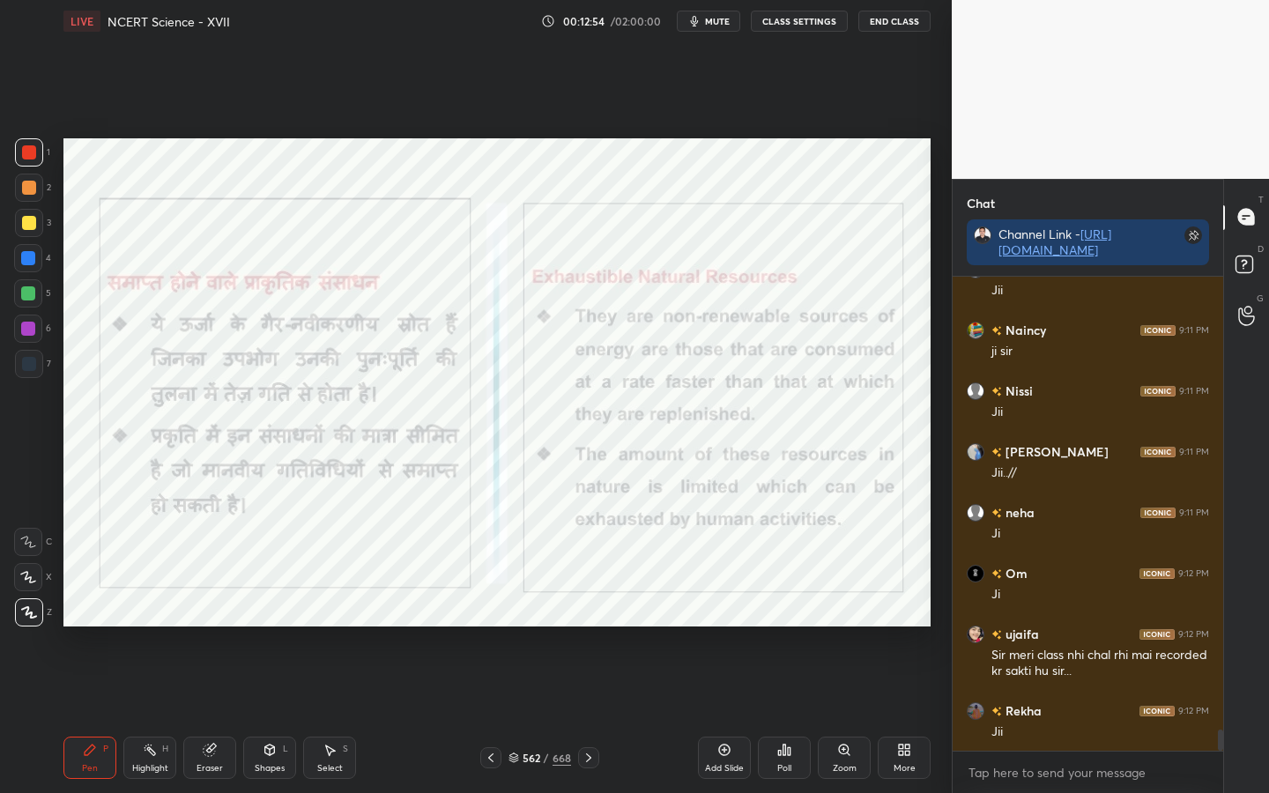
scroll to position [10204, 0]
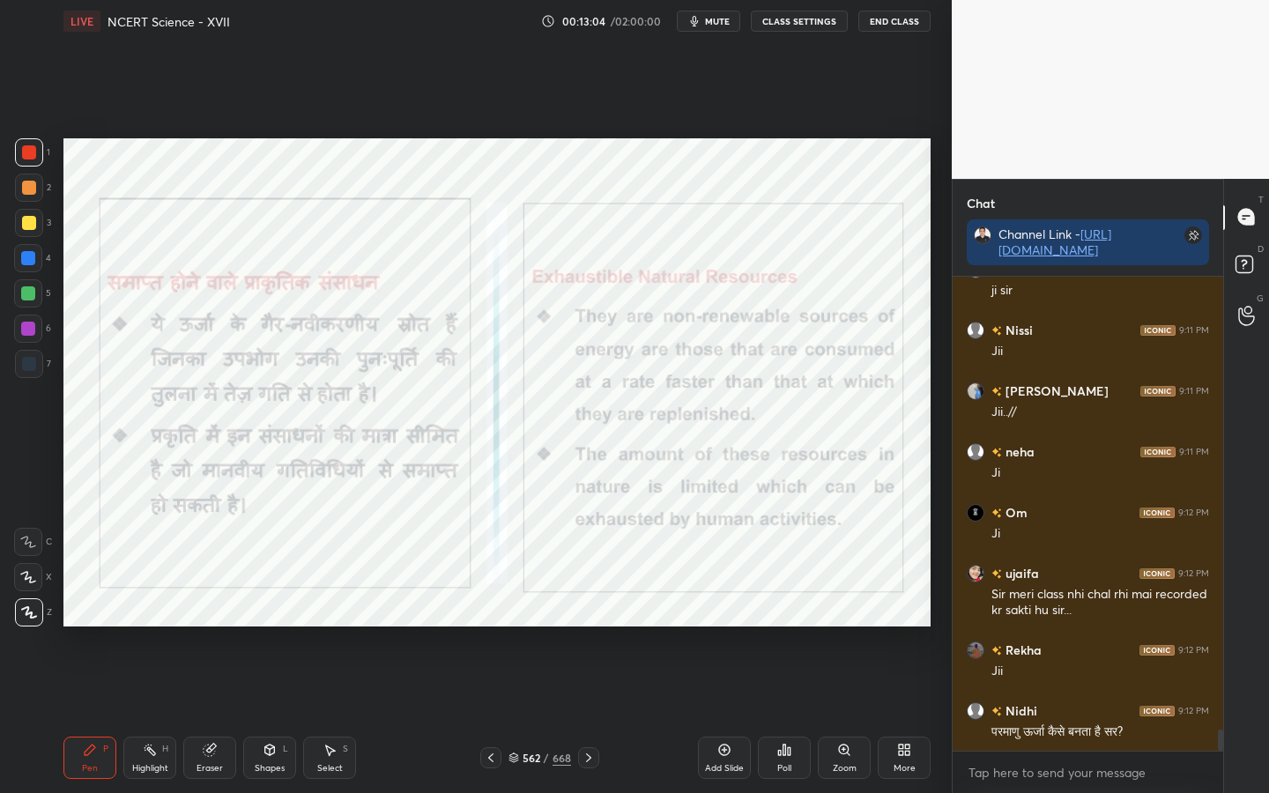
click at [213, 627] on div "Eraser" at bounding box center [210, 768] width 26 height 9
click at [36, 618] on span "Erase all" at bounding box center [28, 613] width 26 height 12
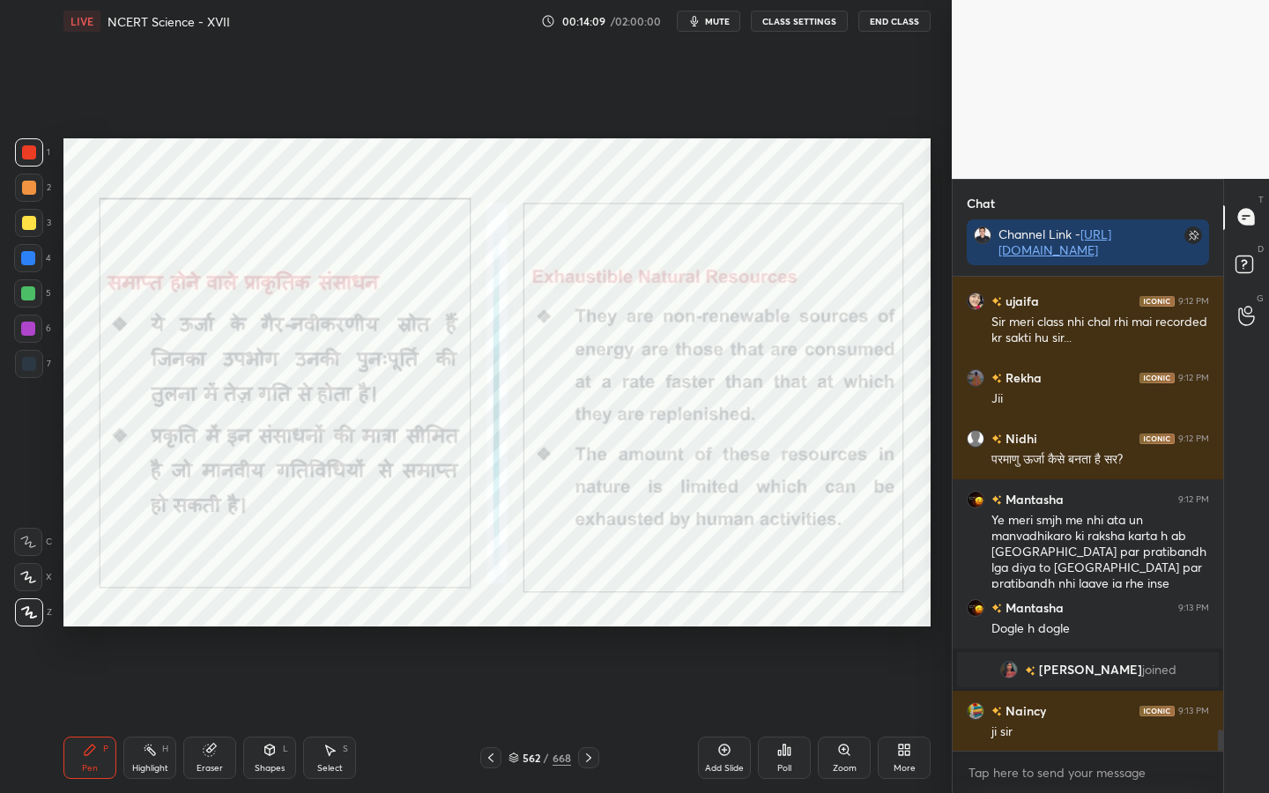
scroll to position [10091, 0]
click at [1089, 627] on span "[PERSON_NAME]" at bounding box center [1090, 670] width 103 height 14
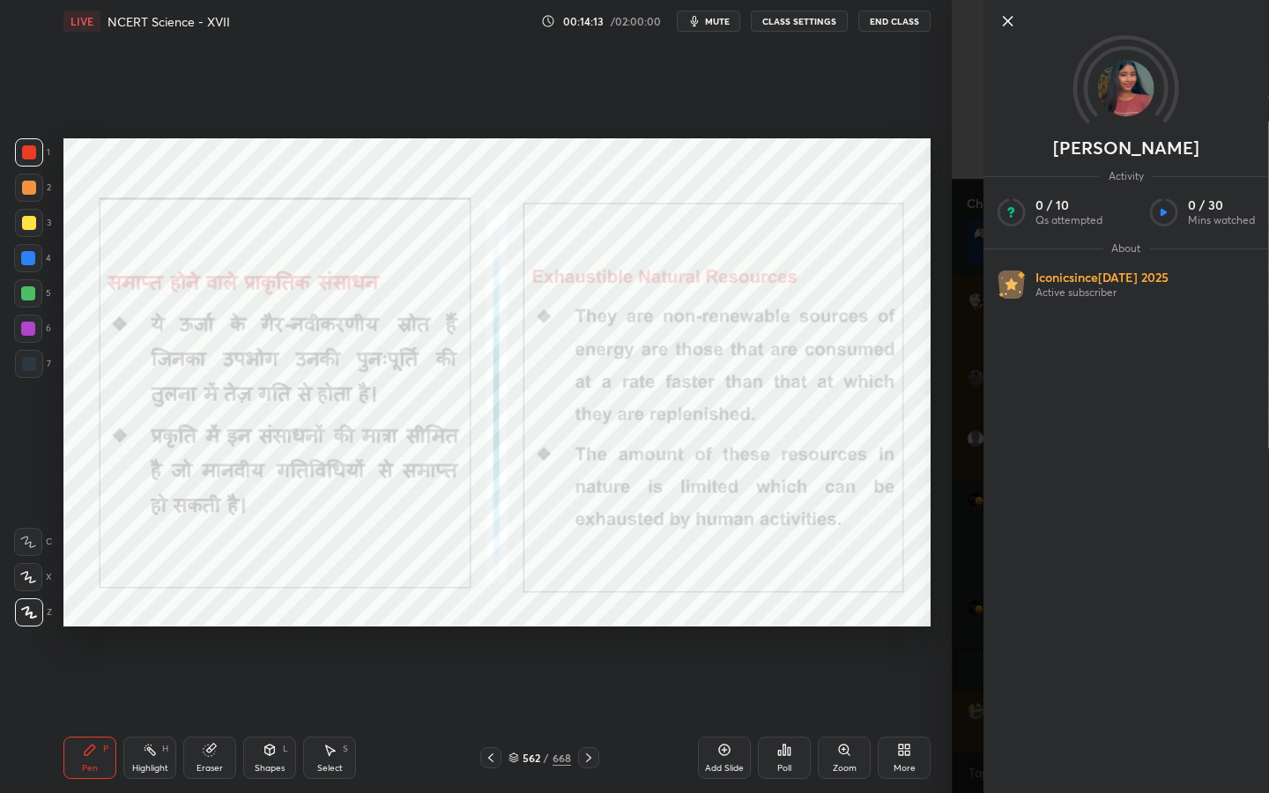
scroll to position [10167, 0]
click at [931, 592] on div "Setting up your live class Poll for secs No correct answer Start poll" at bounding box center [497, 382] width 882 height 681
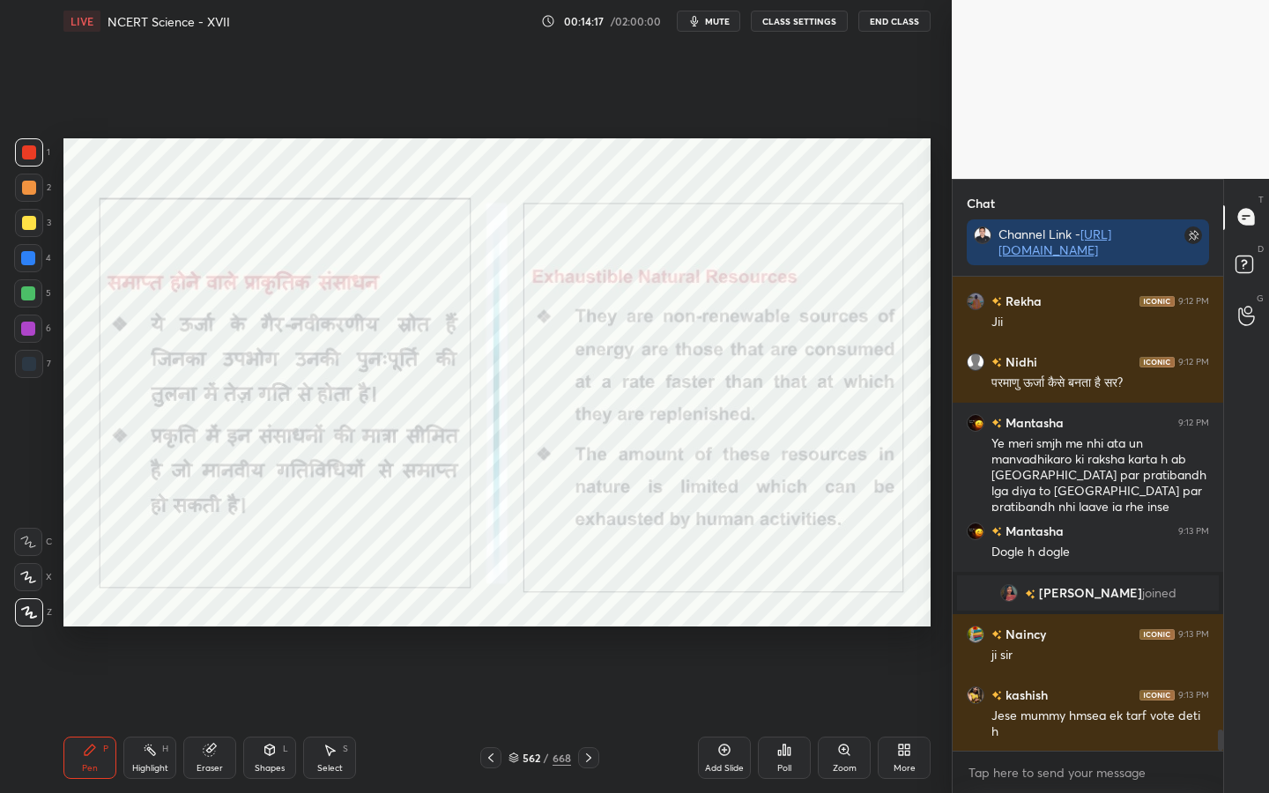
click at [212, 627] on div "Eraser" at bounding box center [209, 758] width 53 height 42
click at [23, 602] on div "Erase all" at bounding box center [28, 613] width 28 height 28
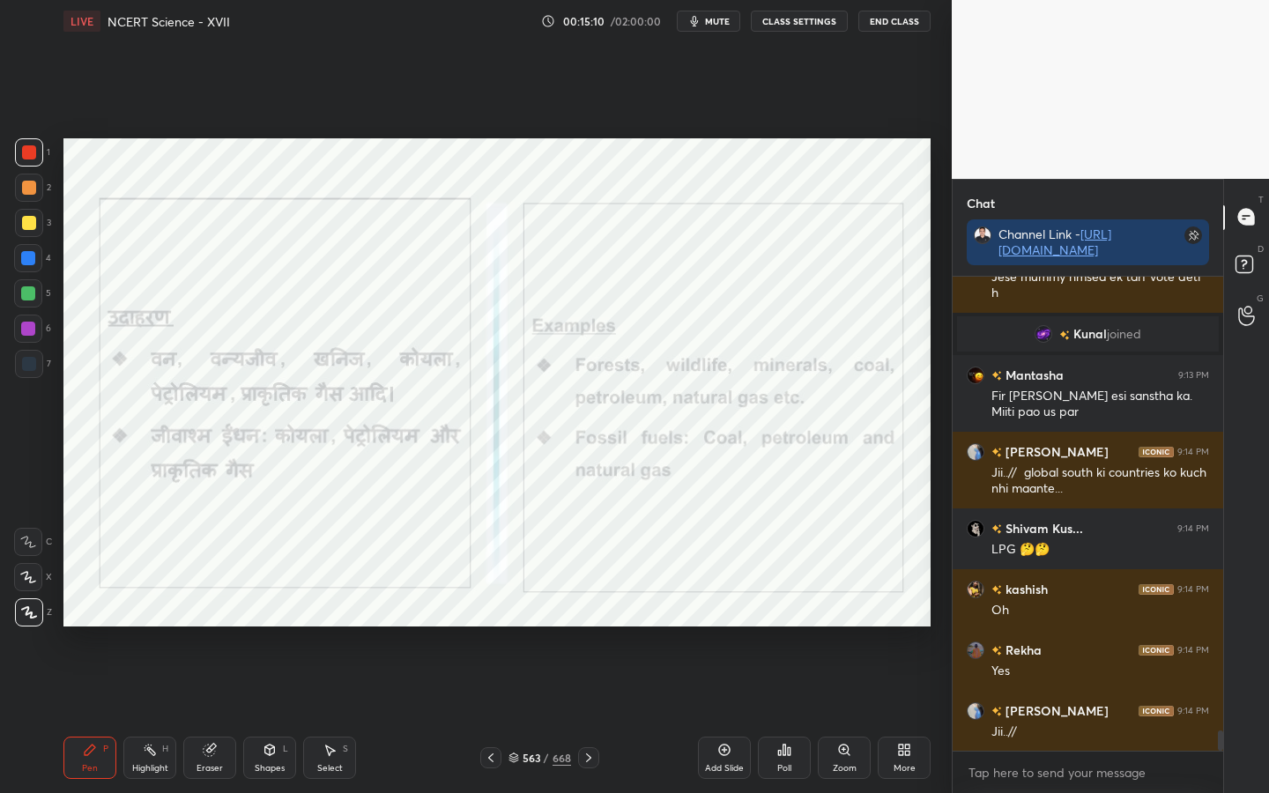
scroll to position [10614, 0]
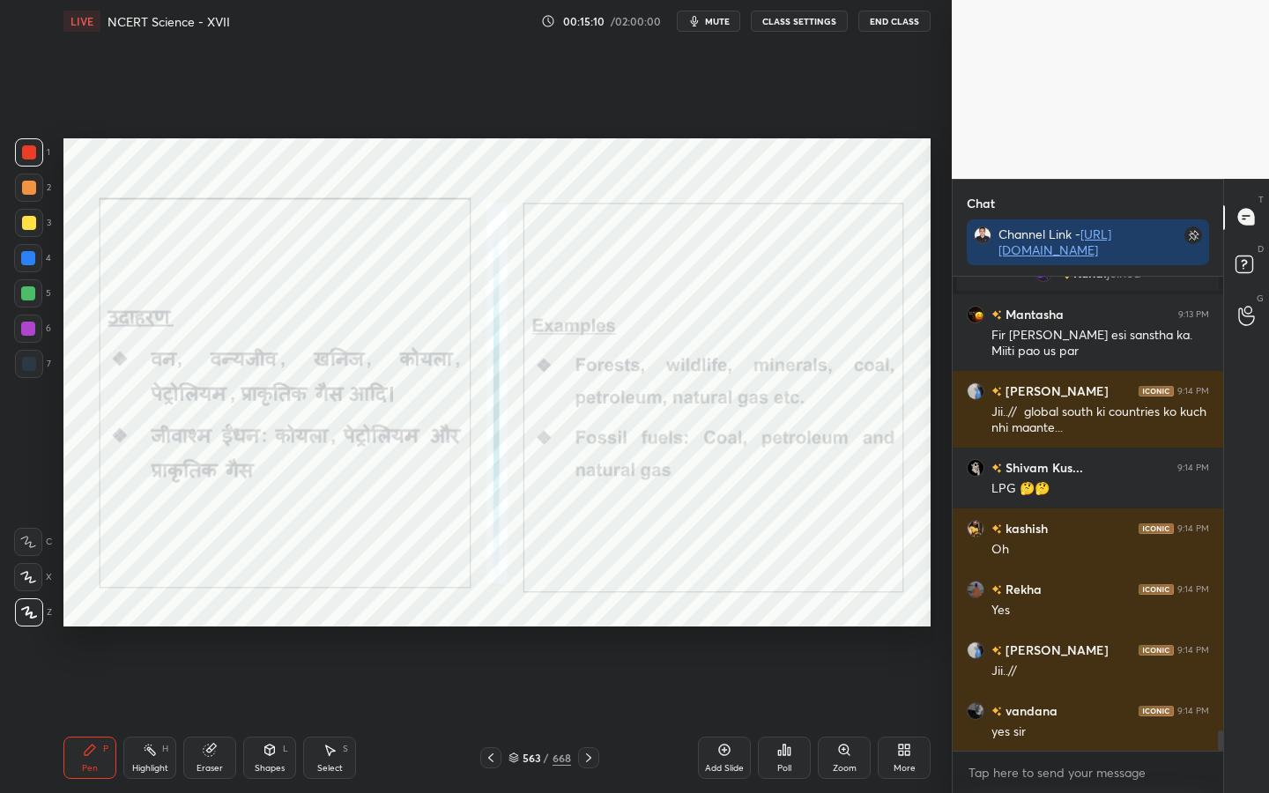
click at [193, 627] on div "Eraser" at bounding box center [209, 758] width 53 height 42
click at [35, 614] on span "Erase all" at bounding box center [28, 613] width 26 height 12
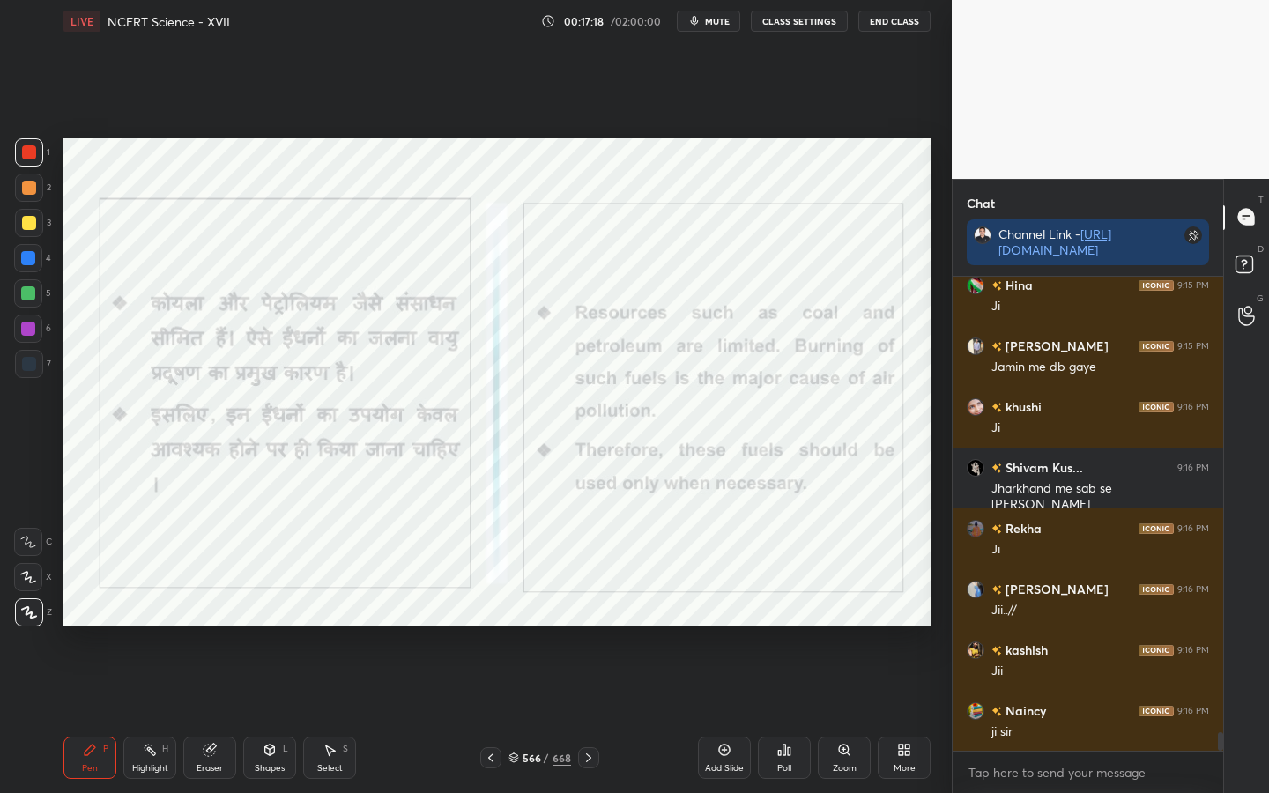
scroll to position [11465, 0]
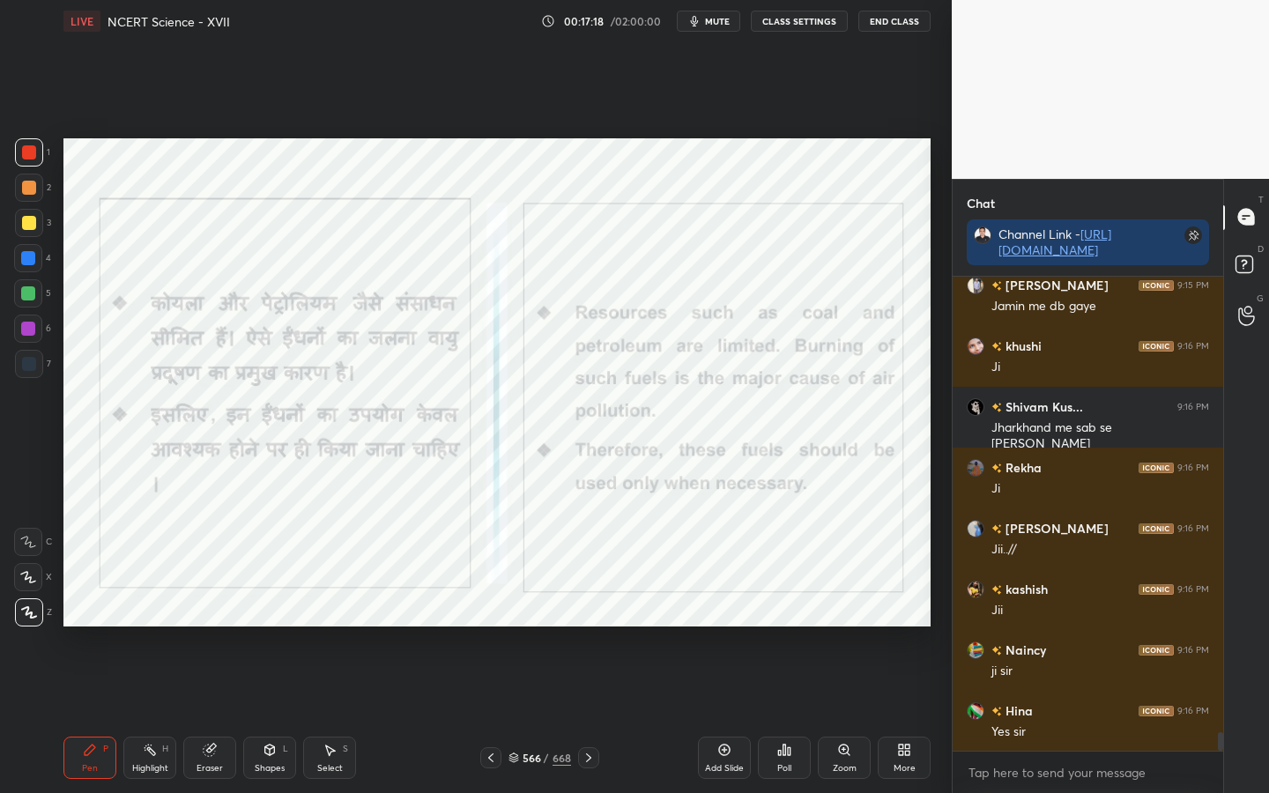
click at [217, 627] on div "Eraser" at bounding box center [209, 758] width 53 height 42
click at [36, 622] on div "Erase all" at bounding box center [28, 613] width 28 height 28
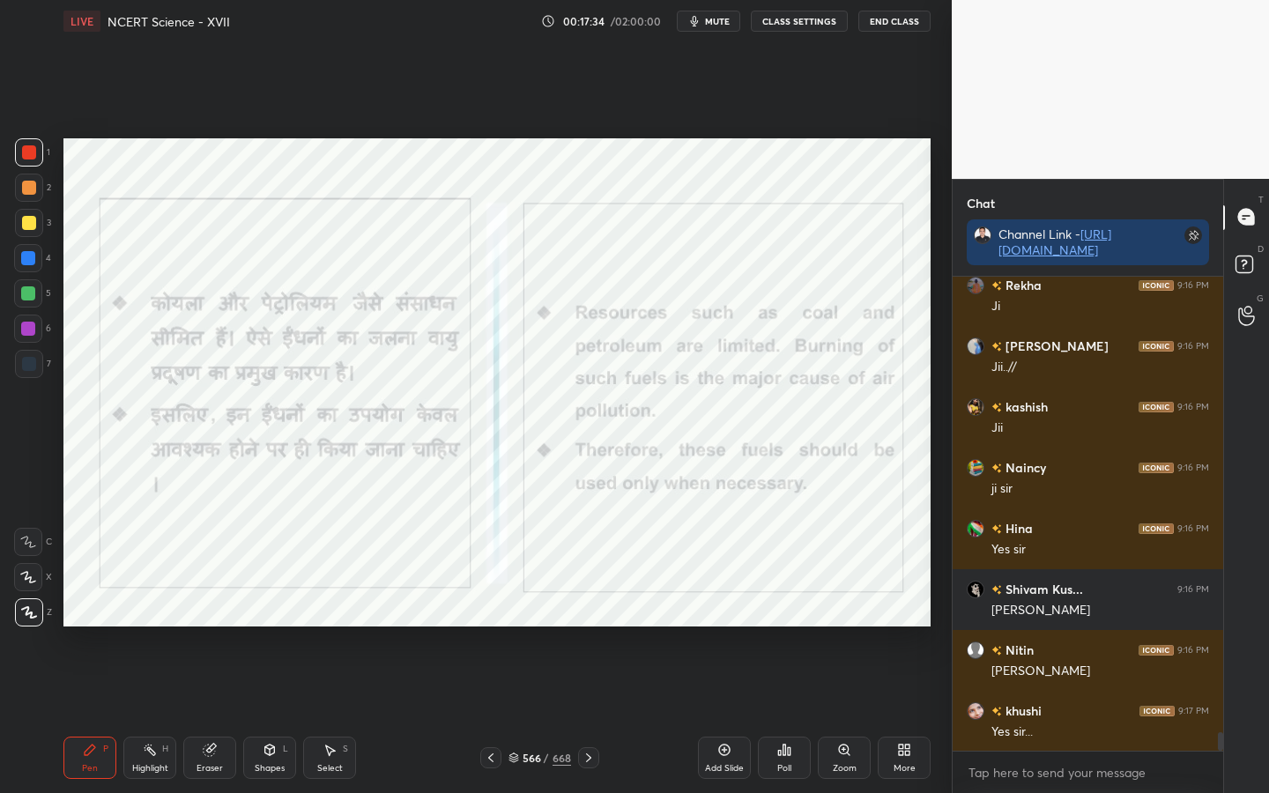
scroll to position [11769, 0]
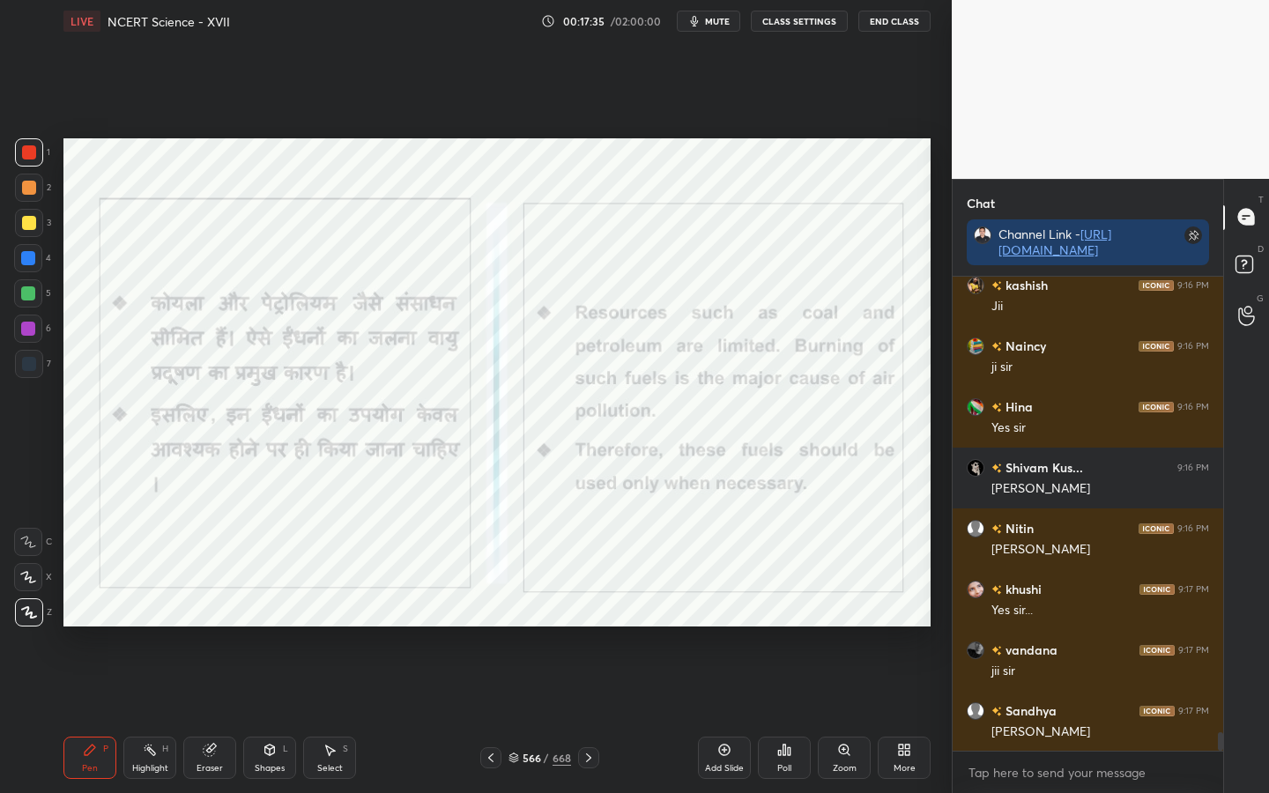
click at [210, 627] on icon at bounding box center [209, 750] width 11 height 11
click at [34, 615] on span "Erase all" at bounding box center [28, 613] width 26 height 12
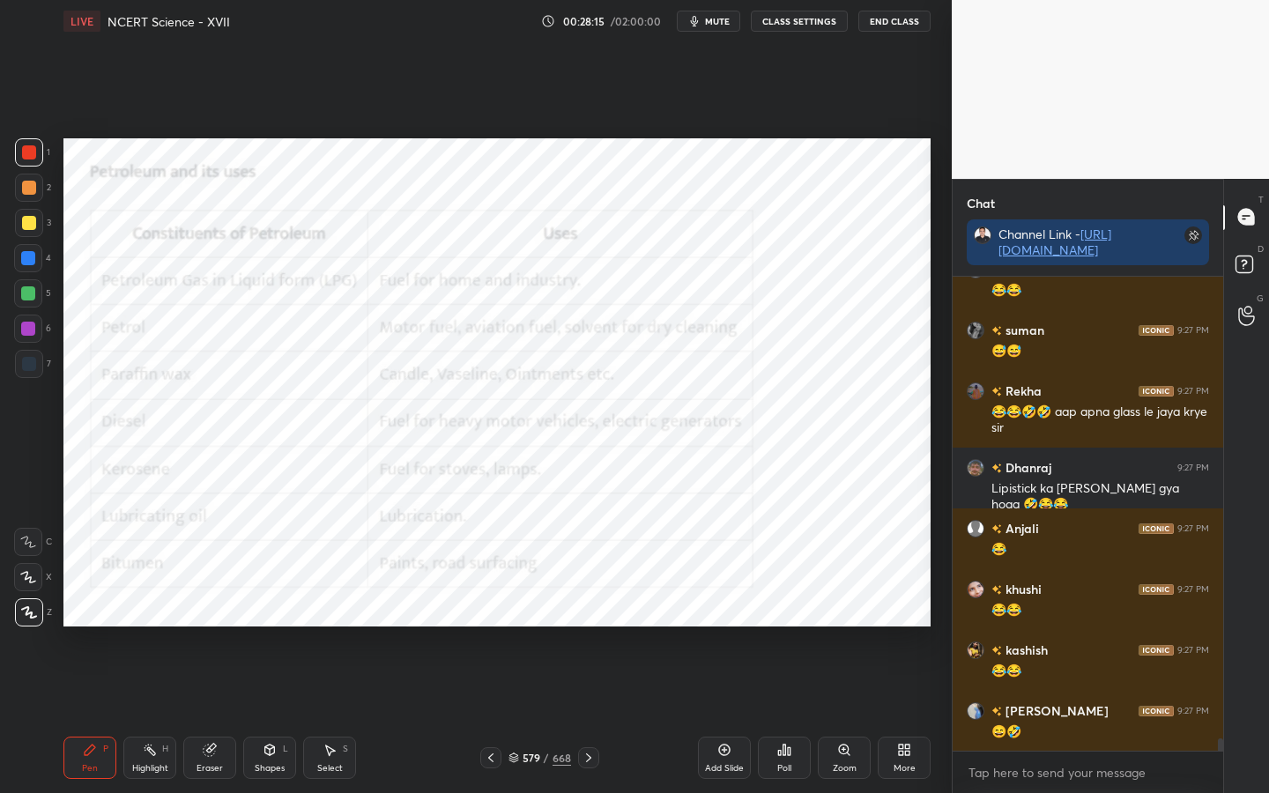
scroll to position [17873, 0]
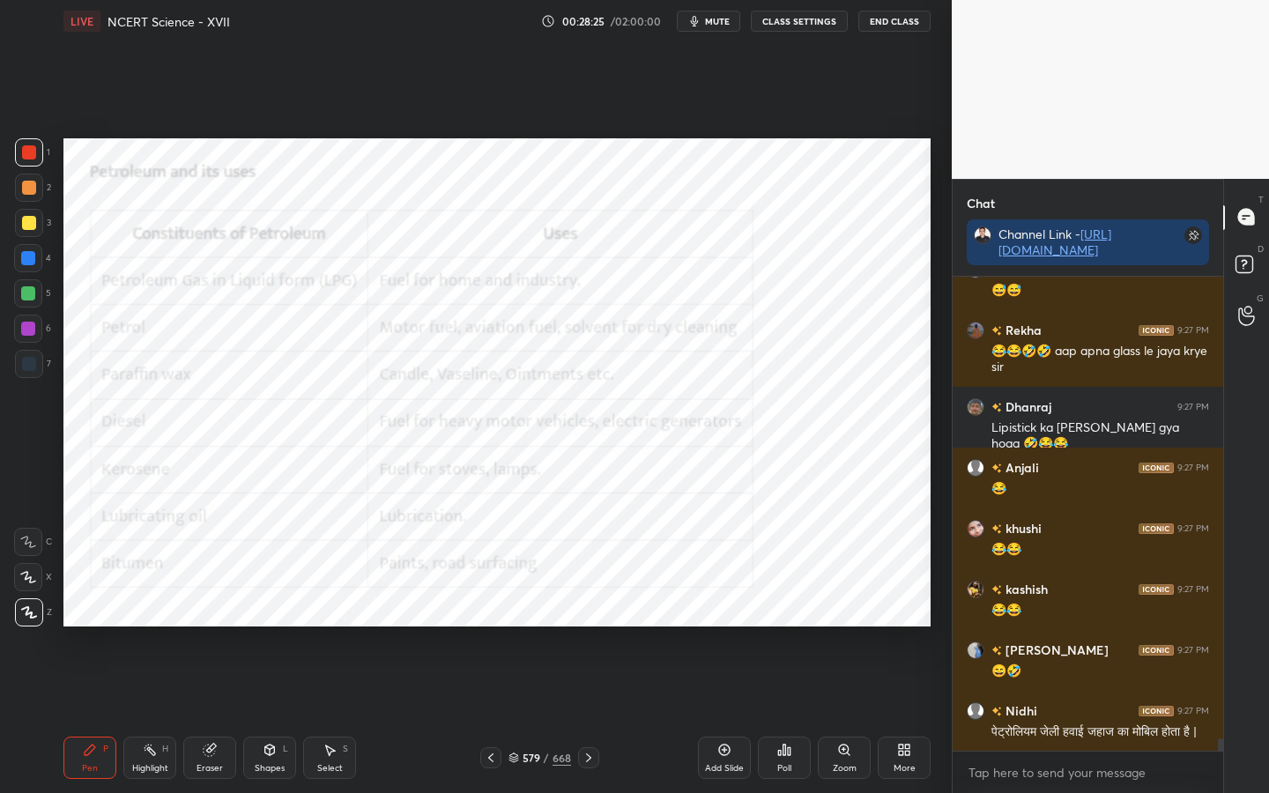
click at [592, 627] on icon at bounding box center [589, 758] width 14 height 14
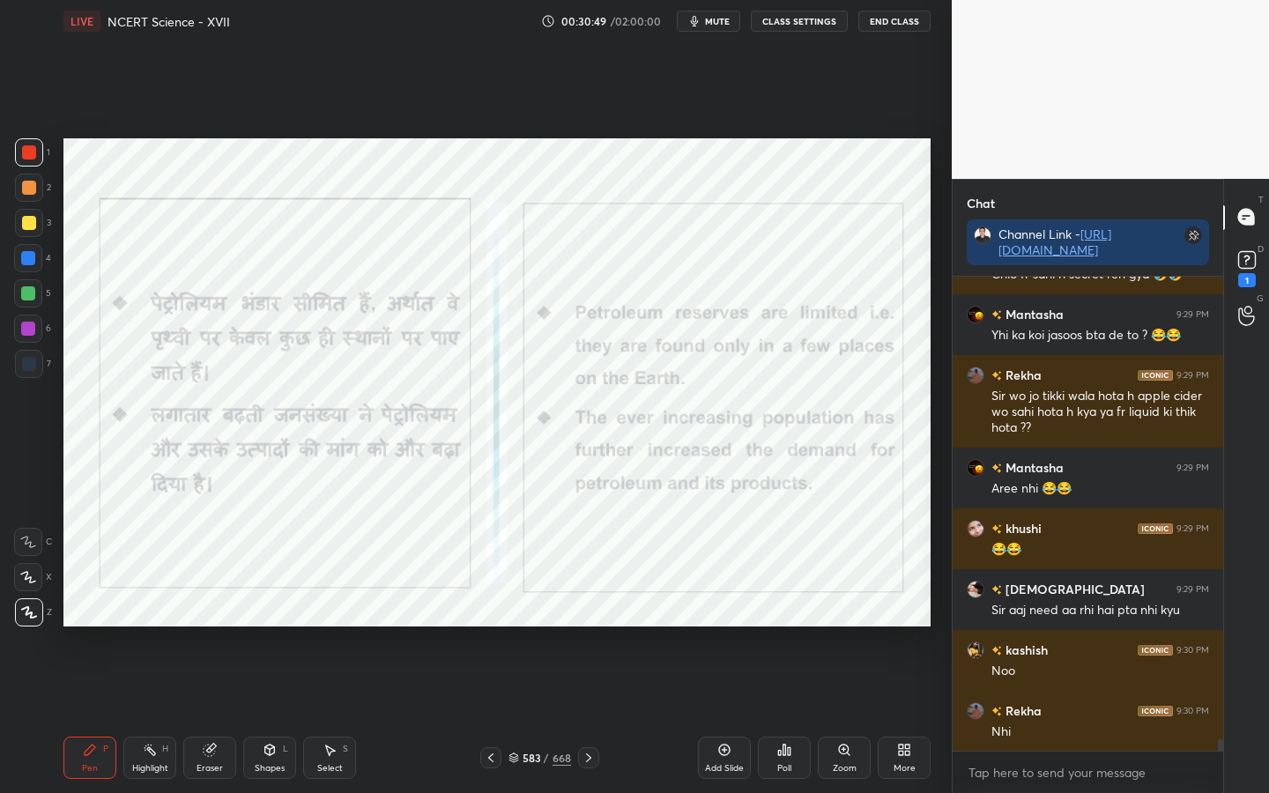
scroll to position [19197, 0]
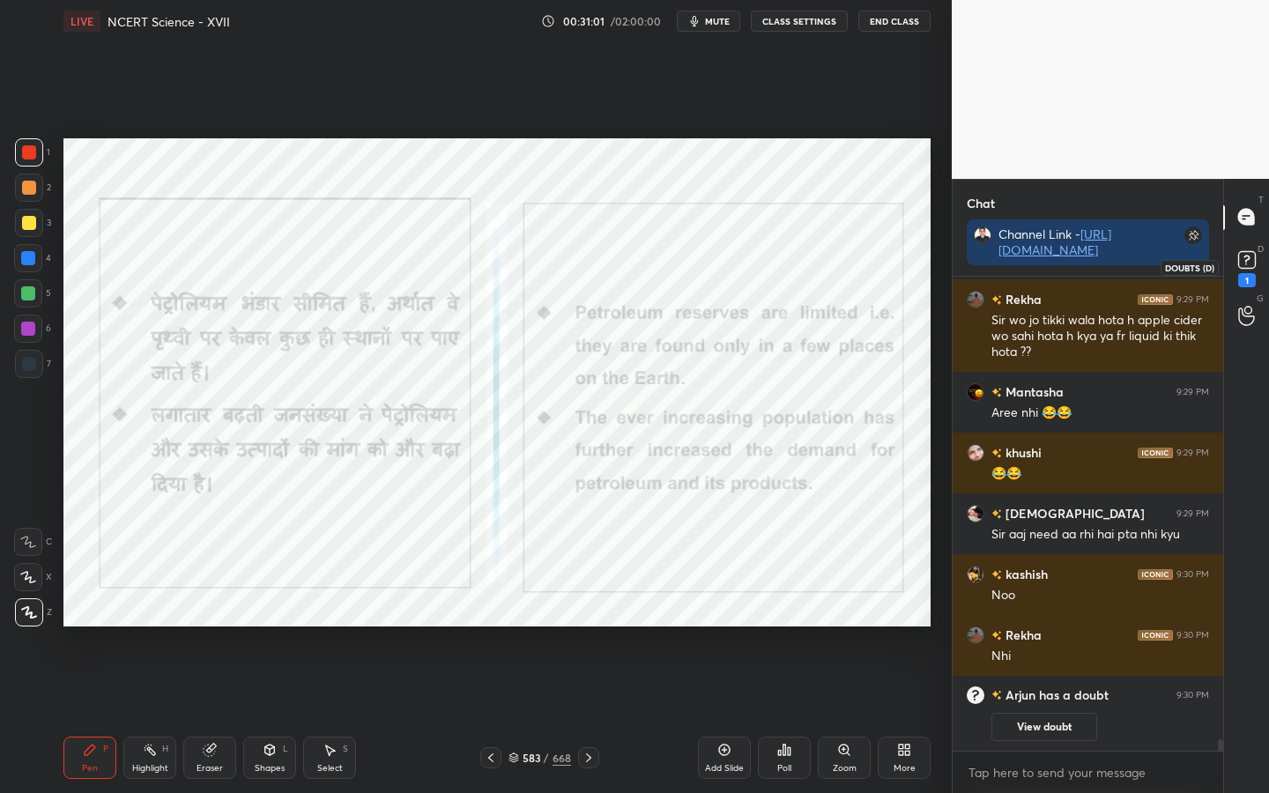
click at [1247, 267] on rect at bounding box center [1247, 259] width 17 height 17
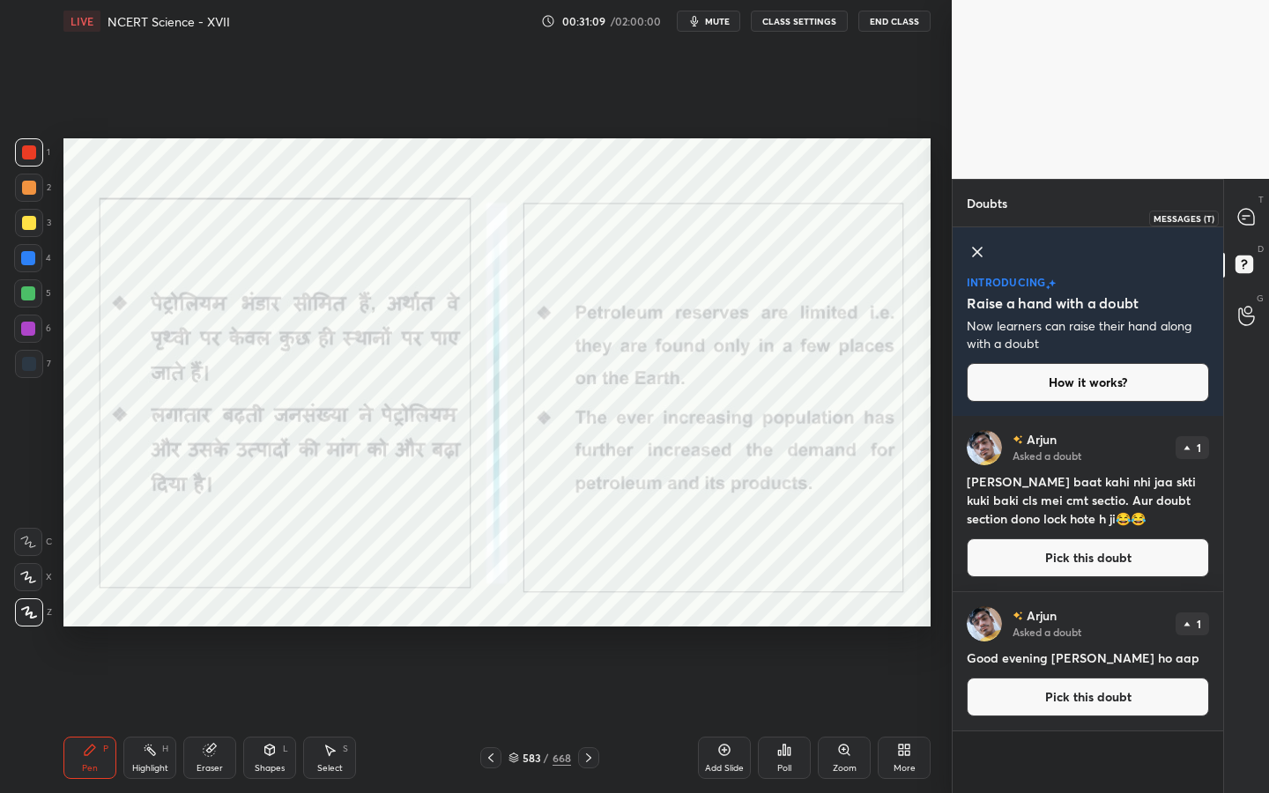
click at [1254, 220] on icon at bounding box center [1247, 217] width 16 height 16
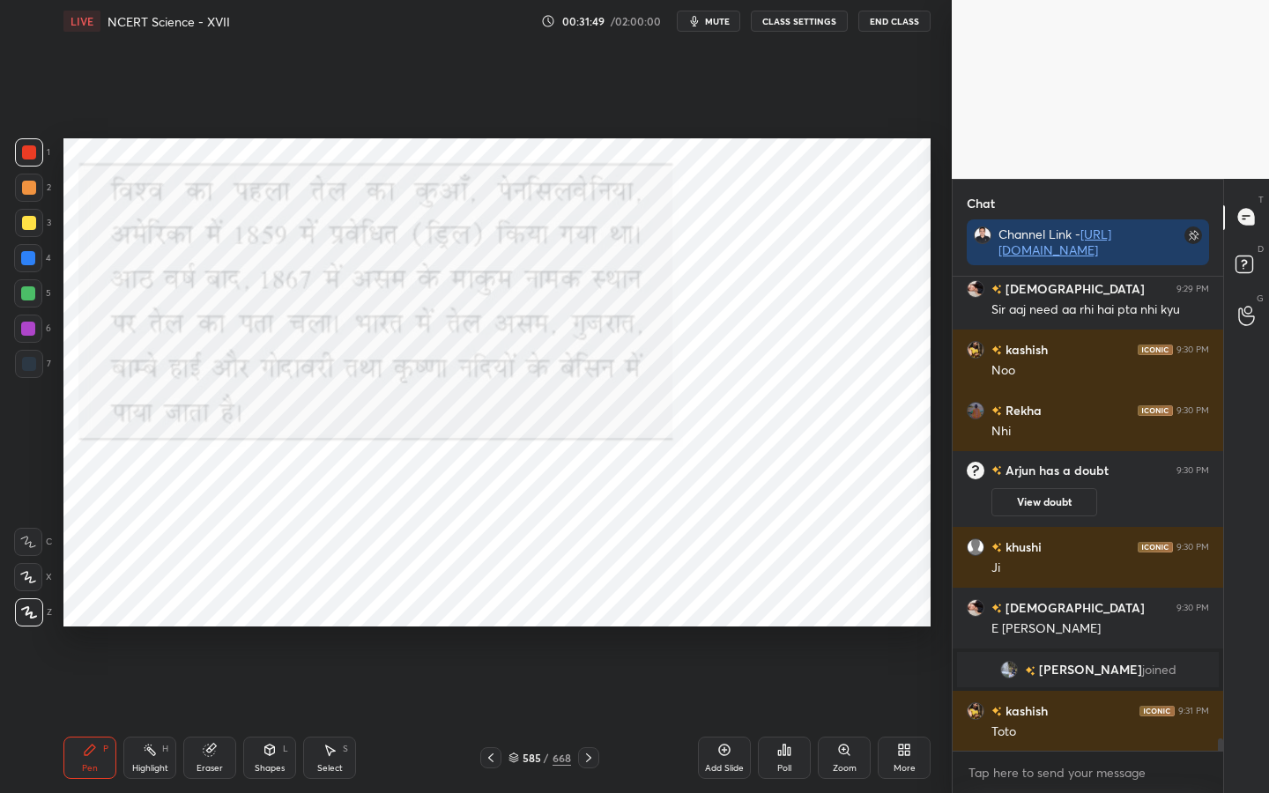
scroll to position [18082, 0]
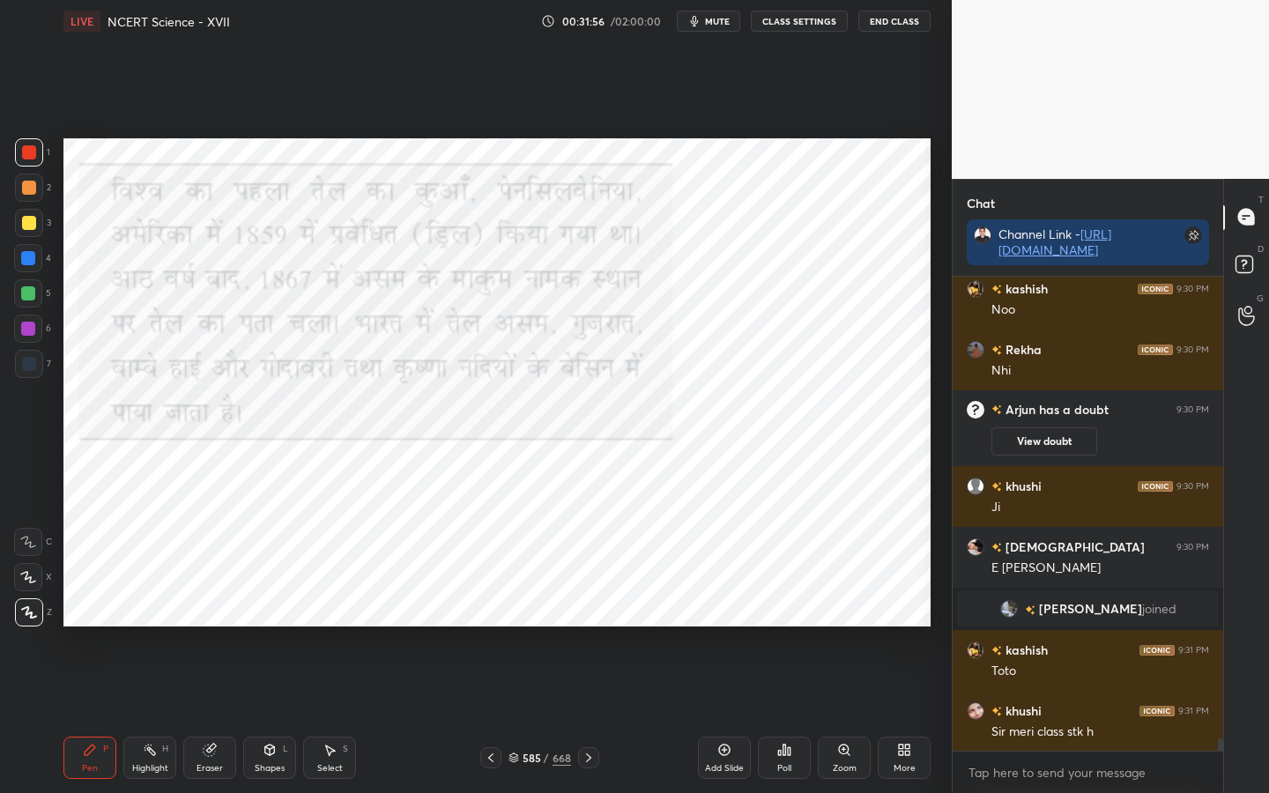
click at [212, 627] on div "Eraser" at bounding box center [209, 758] width 53 height 42
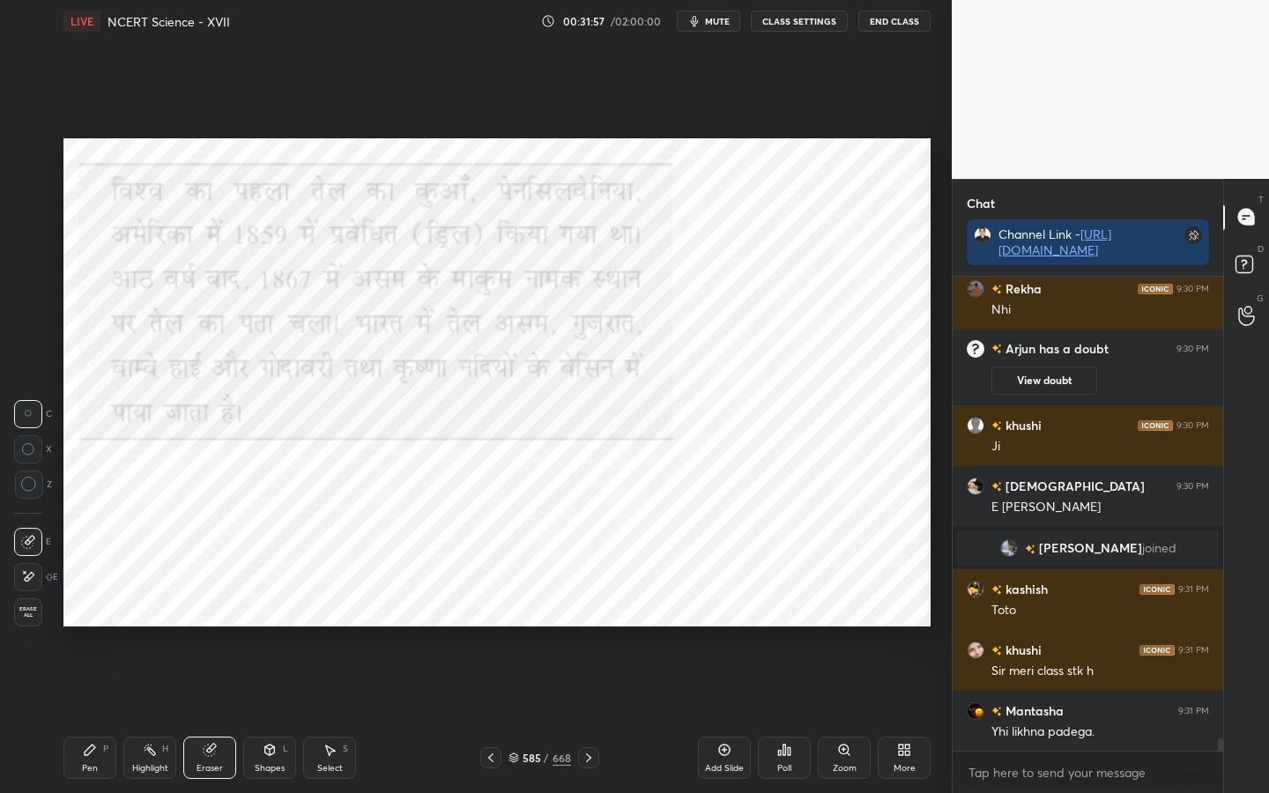
click at [45, 622] on div "Erase all" at bounding box center [30, 613] width 32 height 28
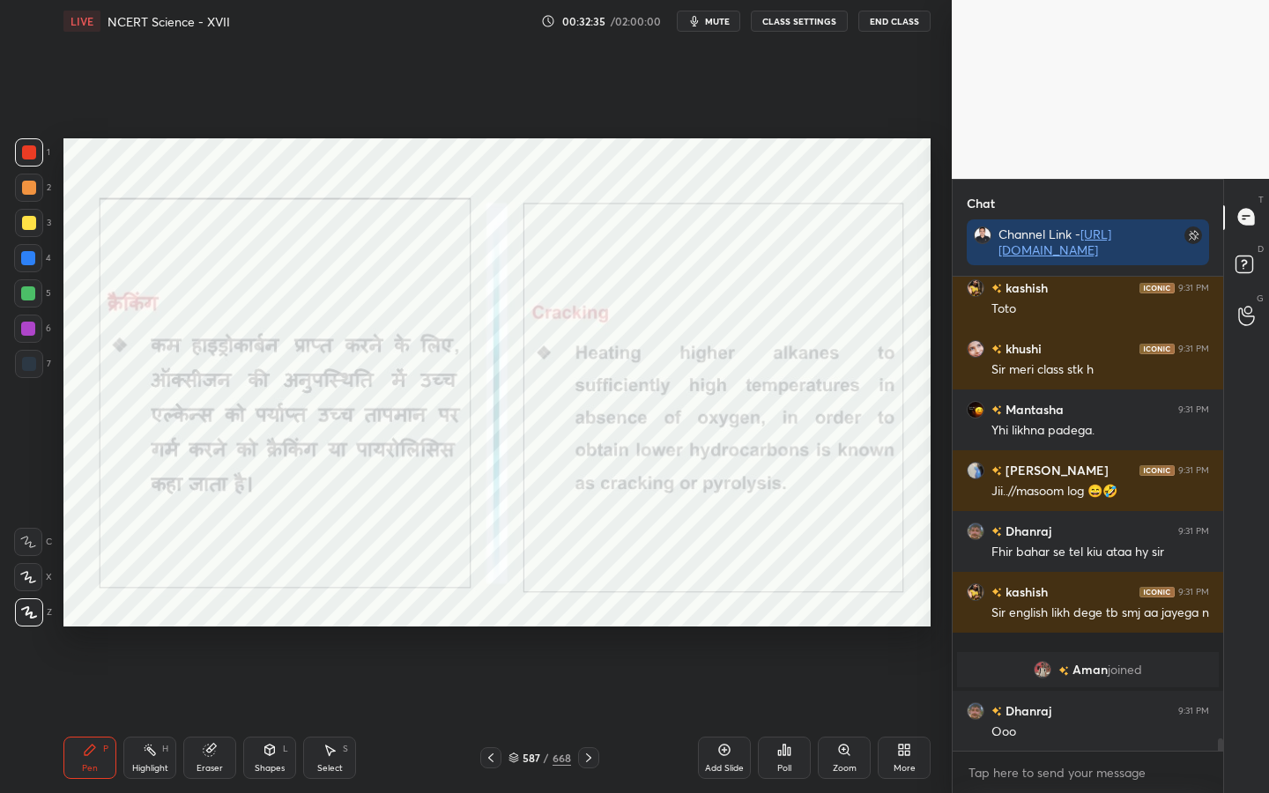
scroll to position [18405, 0]
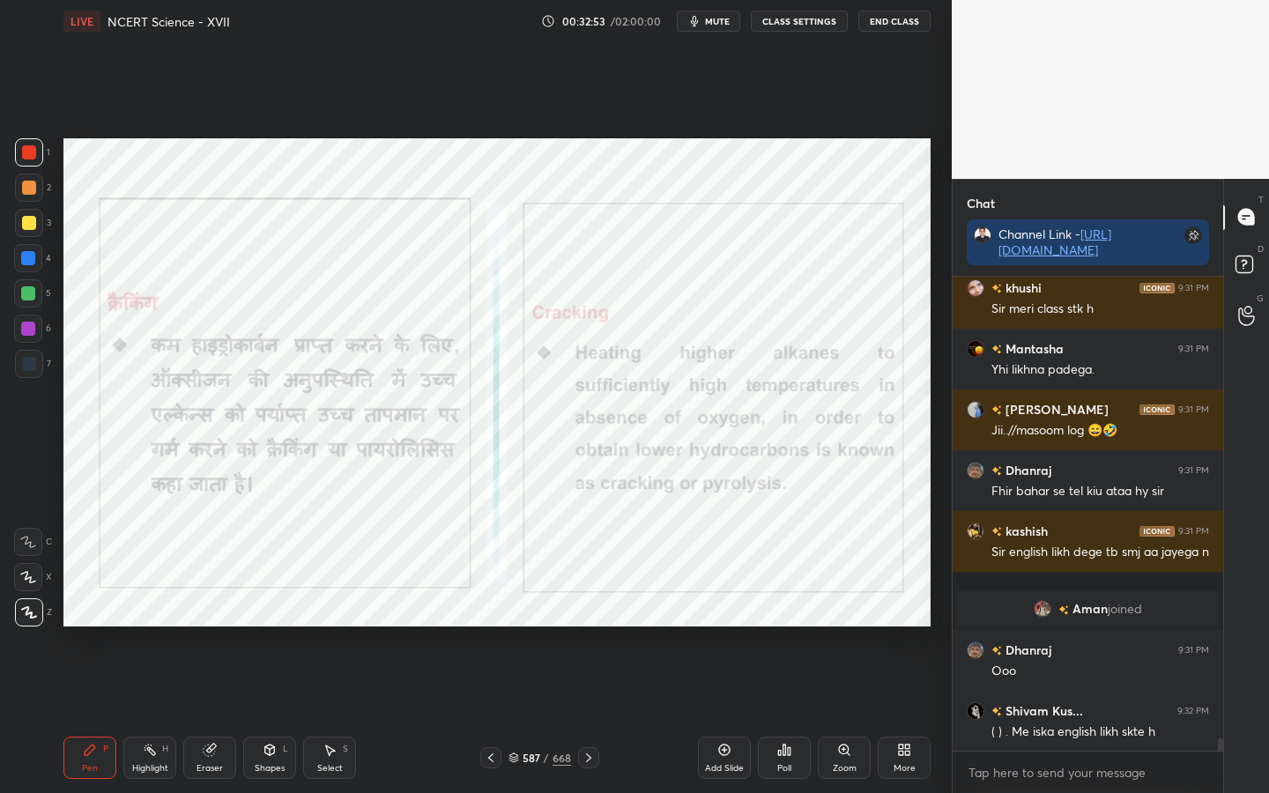
click at [160, 627] on div "Highlight" at bounding box center [150, 768] width 36 height 9
drag, startPoint x: 95, startPoint y: 768, endPoint x: 82, endPoint y: 741, distance: 29.6
click at [94, 627] on div "Pen" at bounding box center [90, 768] width 16 height 9
click at [21, 616] on icon at bounding box center [29, 613] width 16 height 12
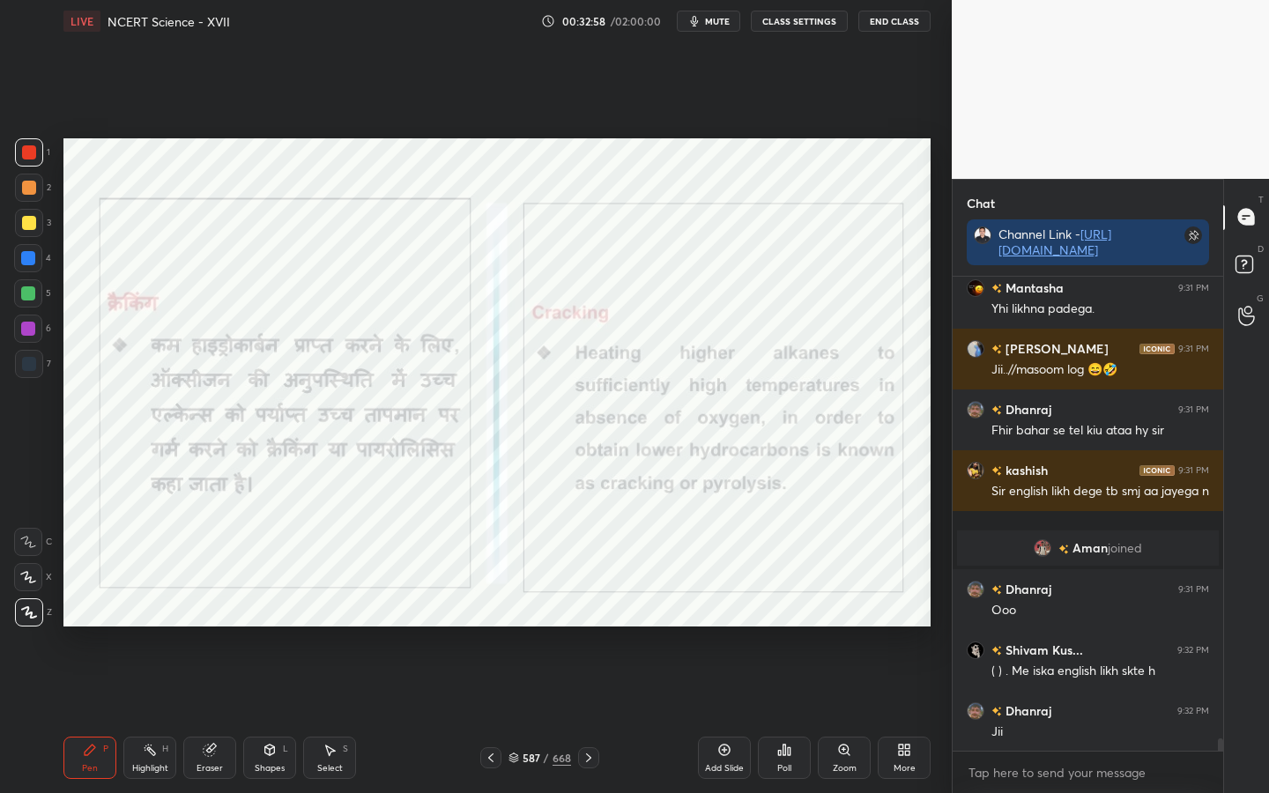
drag, startPoint x: 216, startPoint y: 756, endPoint x: 189, endPoint y: 728, distance: 38.6
click at [213, 627] on icon at bounding box center [210, 750] width 14 height 14
drag, startPoint x: 30, startPoint y: 617, endPoint x: 48, endPoint y: 607, distance: 20.6
click at [29, 617] on span "Erase all" at bounding box center [28, 613] width 26 height 12
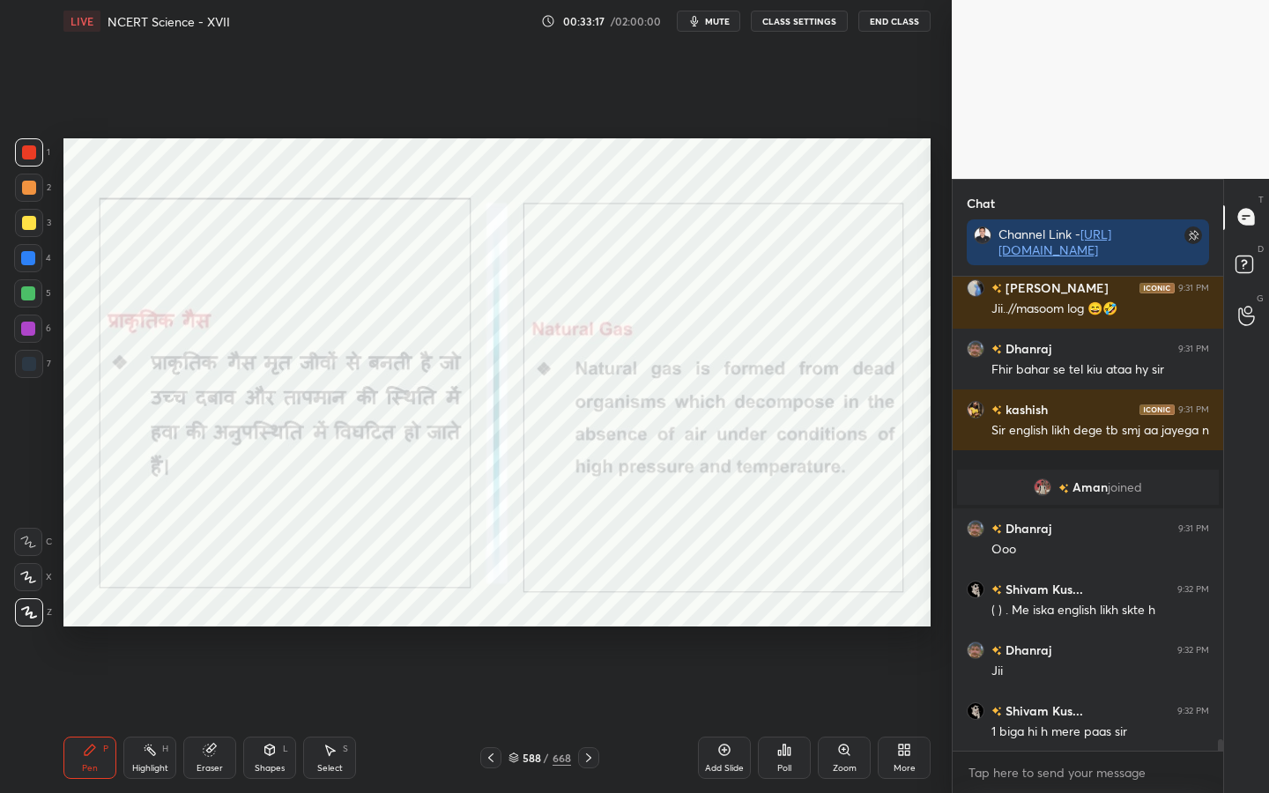
scroll to position [18588, 0]
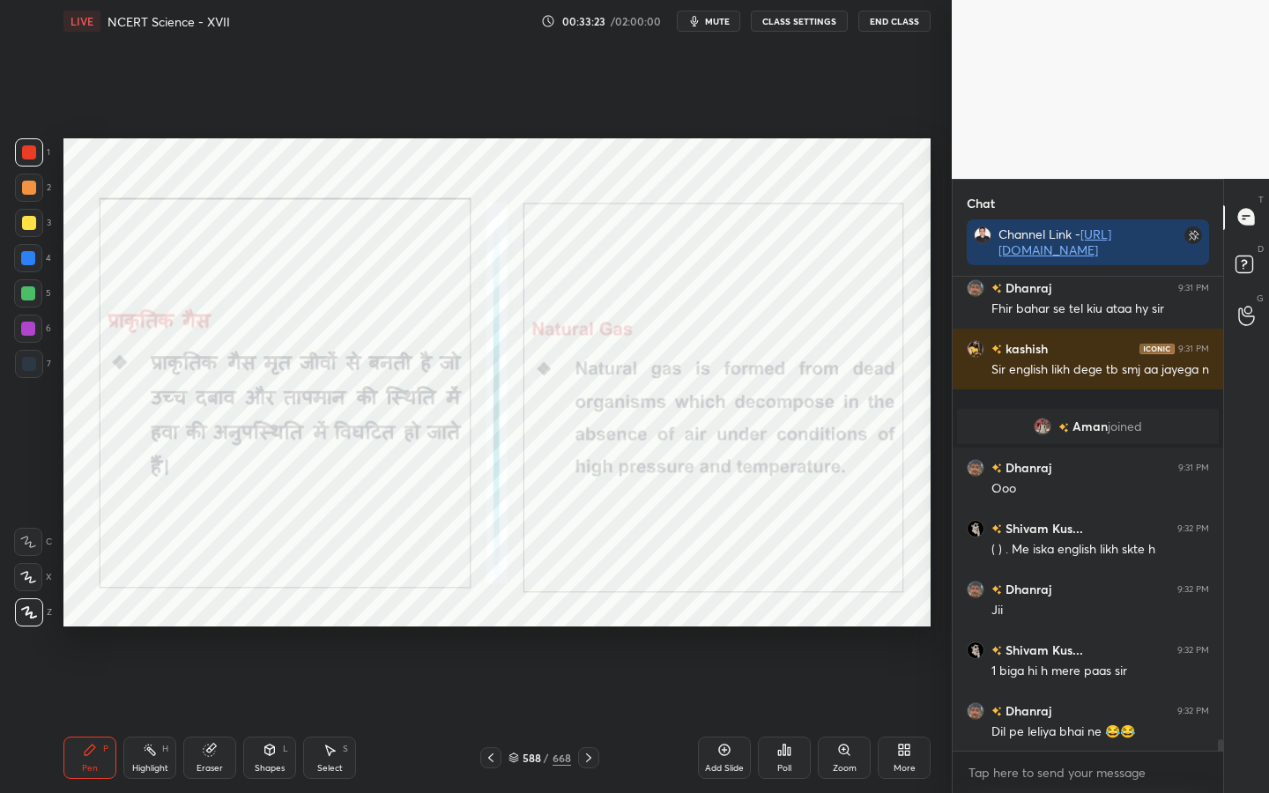
click at [207, 627] on div "Eraser" at bounding box center [210, 768] width 26 height 9
drag, startPoint x: 31, startPoint y: 609, endPoint x: 53, endPoint y: 585, distance: 32.4
click at [30, 613] on span "Erase all" at bounding box center [28, 613] width 26 height 12
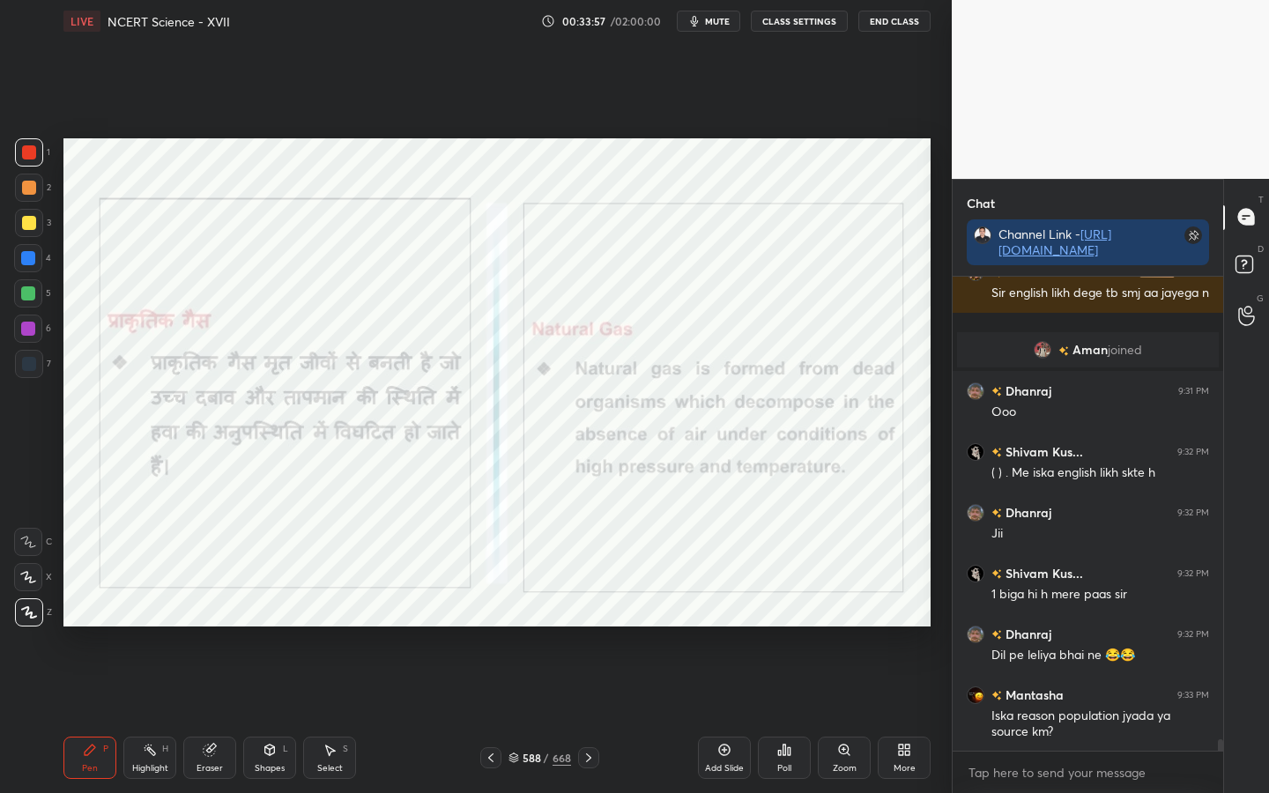
scroll to position [18725, 0]
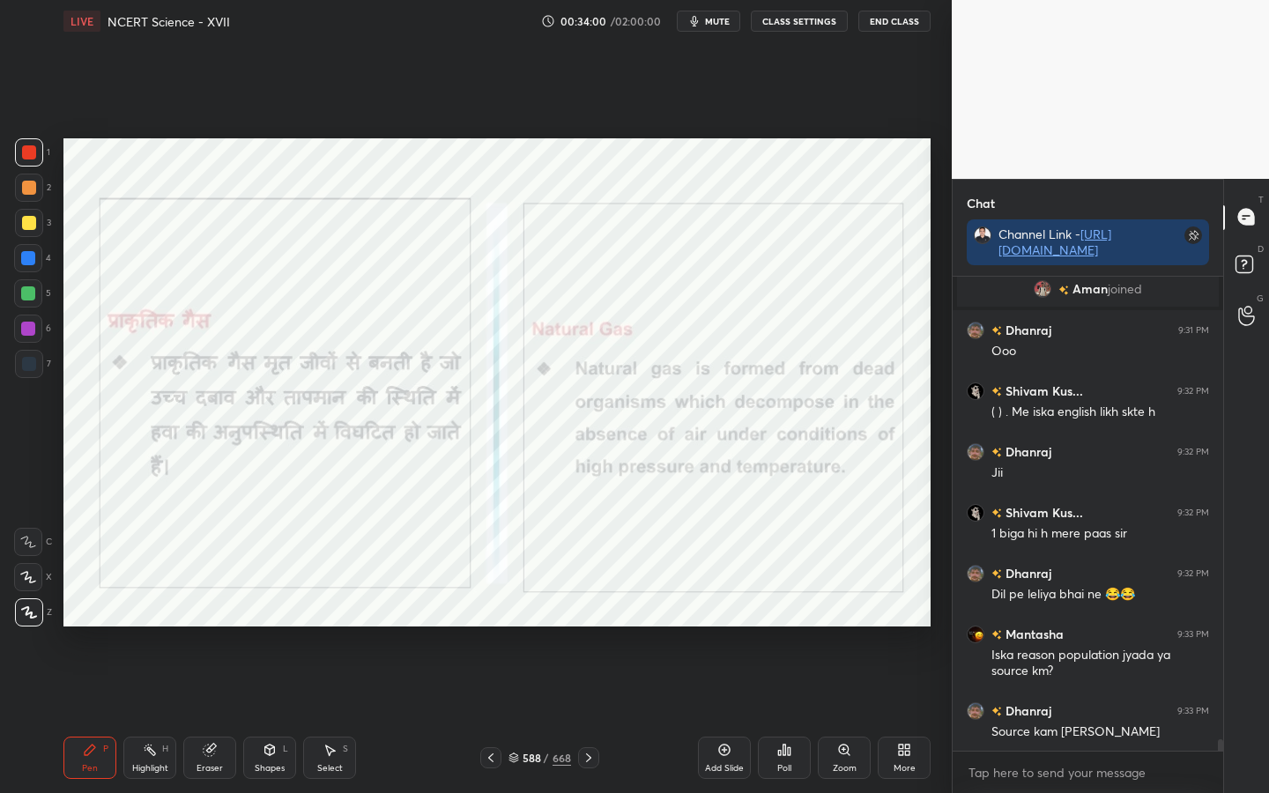
drag, startPoint x: 212, startPoint y: 756, endPoint x: 202, endPoint y: 750, distance: 12.2
click at [212, 627] on div "Eraser" at bounding box center [209, 758] width 53 height 42
click at [23, 625] on div "Erase all" at bounding box center [28, 613] width 28 height 28
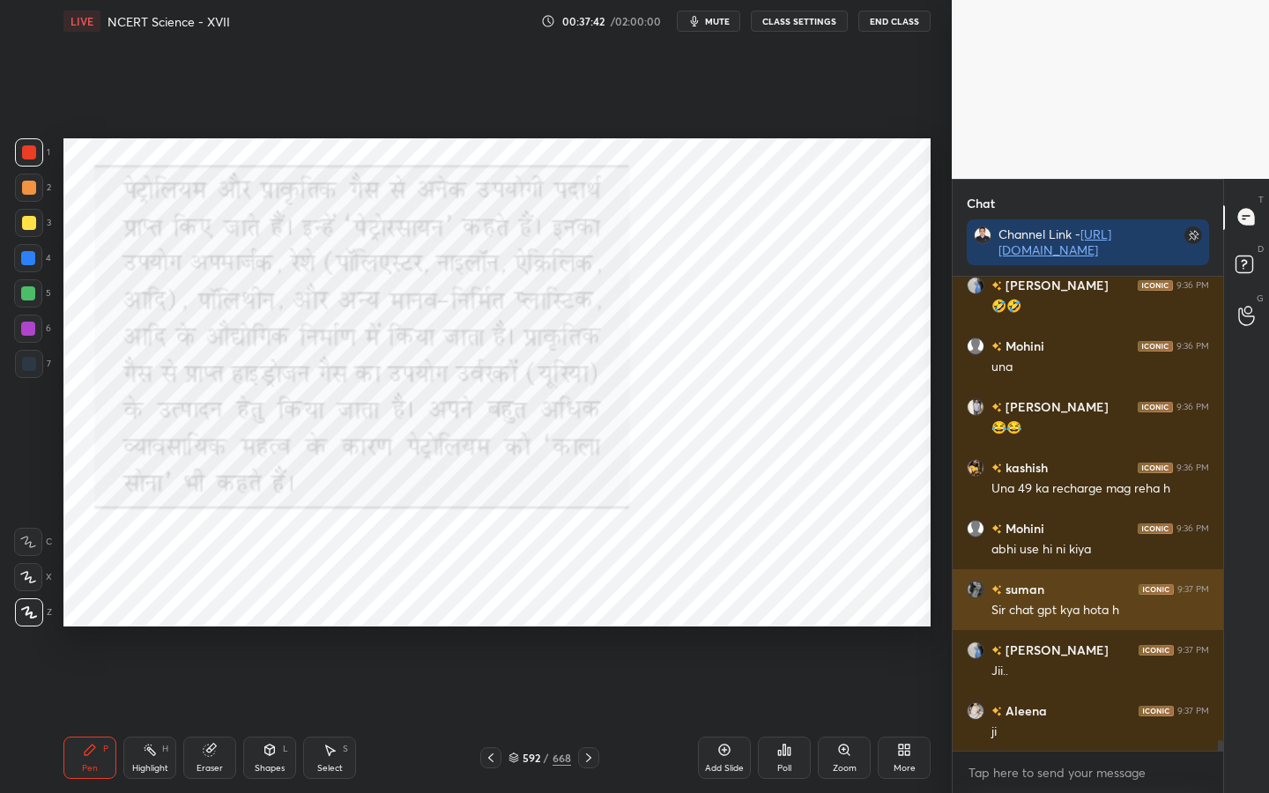
scroll to position [21129, 0]
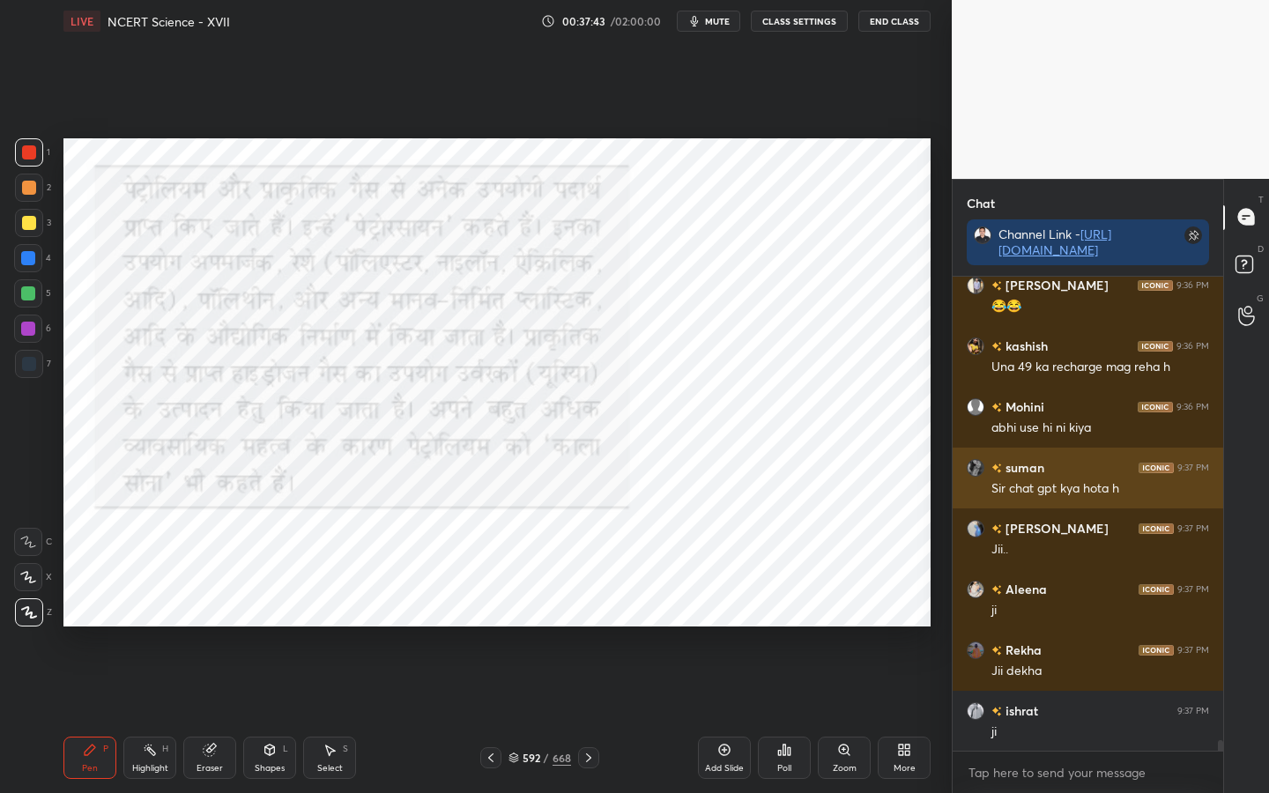
click at [1020, 589] on h6 "Aleena" at bounding box center [1024, 589] width 45 height 19
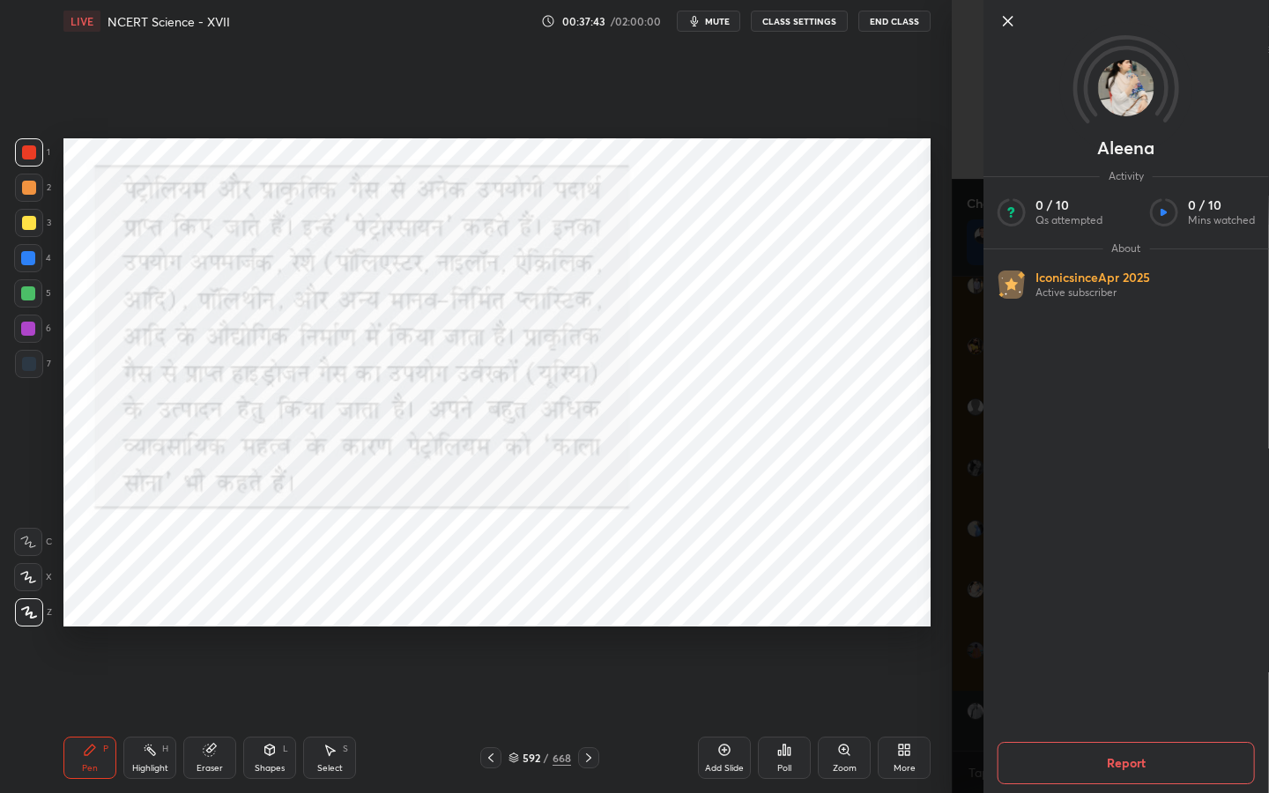
click at [940, 514] on div "1 2 3 4 5 6 7 C X Z C X Z E E Erase all H H LIVE NCERT Science - XVII 00:37:43 …" at bounding box center [476, 396] width 952 height 793
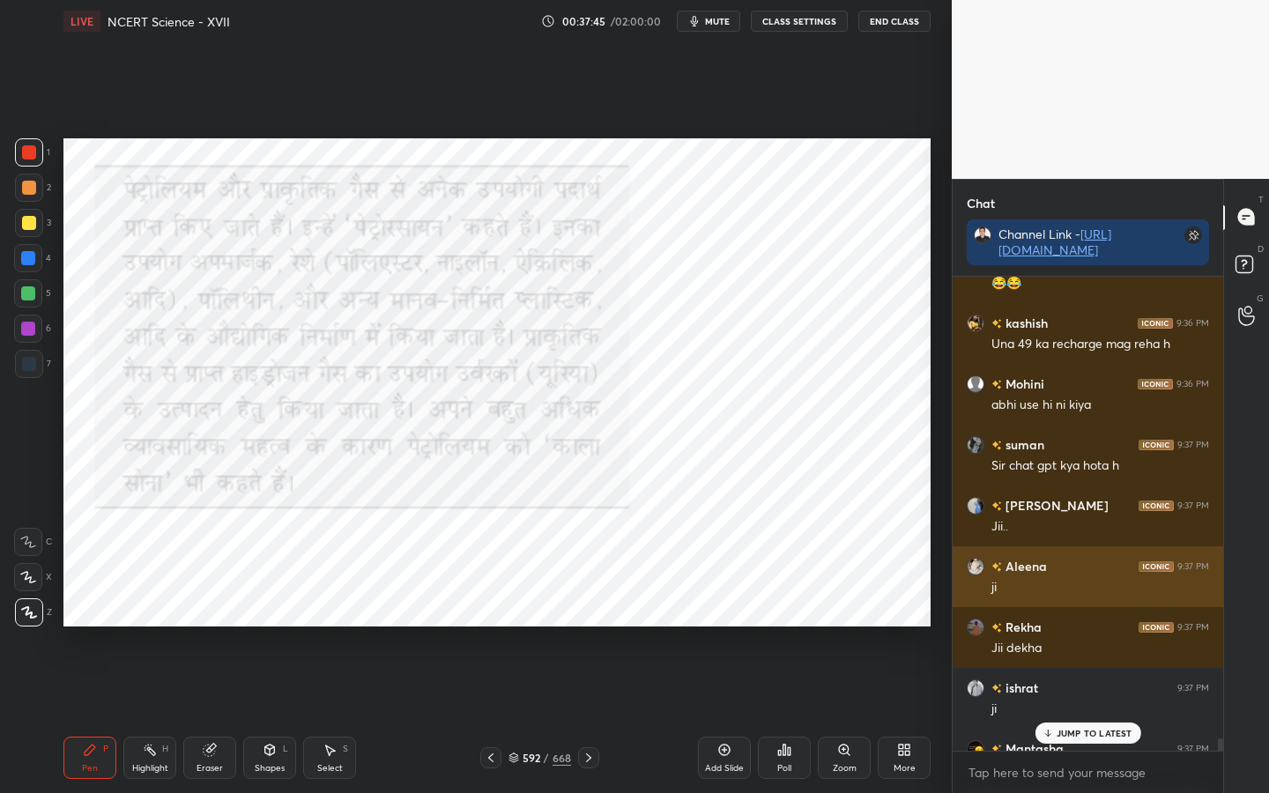
scroll to position [21150, 0]
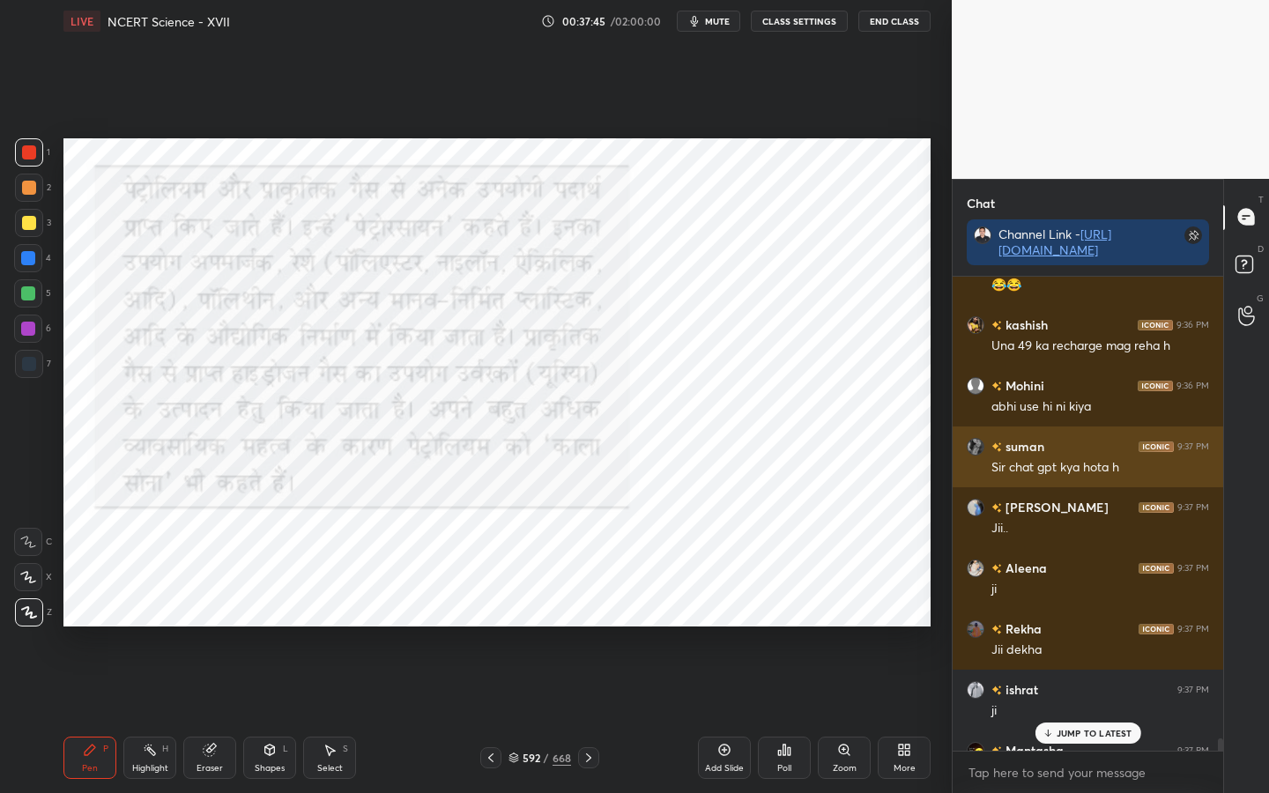
click at [1024, 440] on h6 "suman" at bounding box center [1023, 446] width 42 height 19
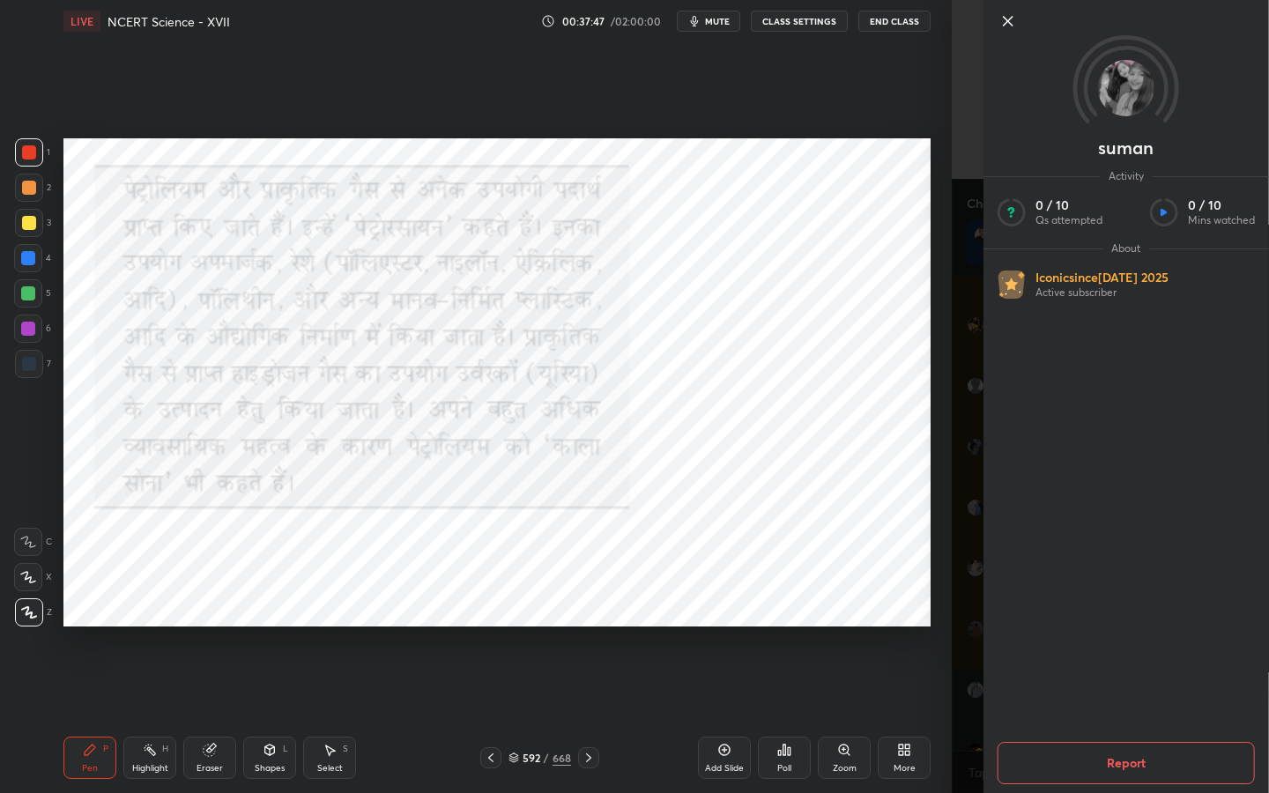
click at [942, 418] on div "1 2 3 4 5 6 7 C X Z C X Z E E Erase all H H LIVE NCERT Science - XVII 00:37:47 …" at bounding box center [476, 396] width 952 height 793
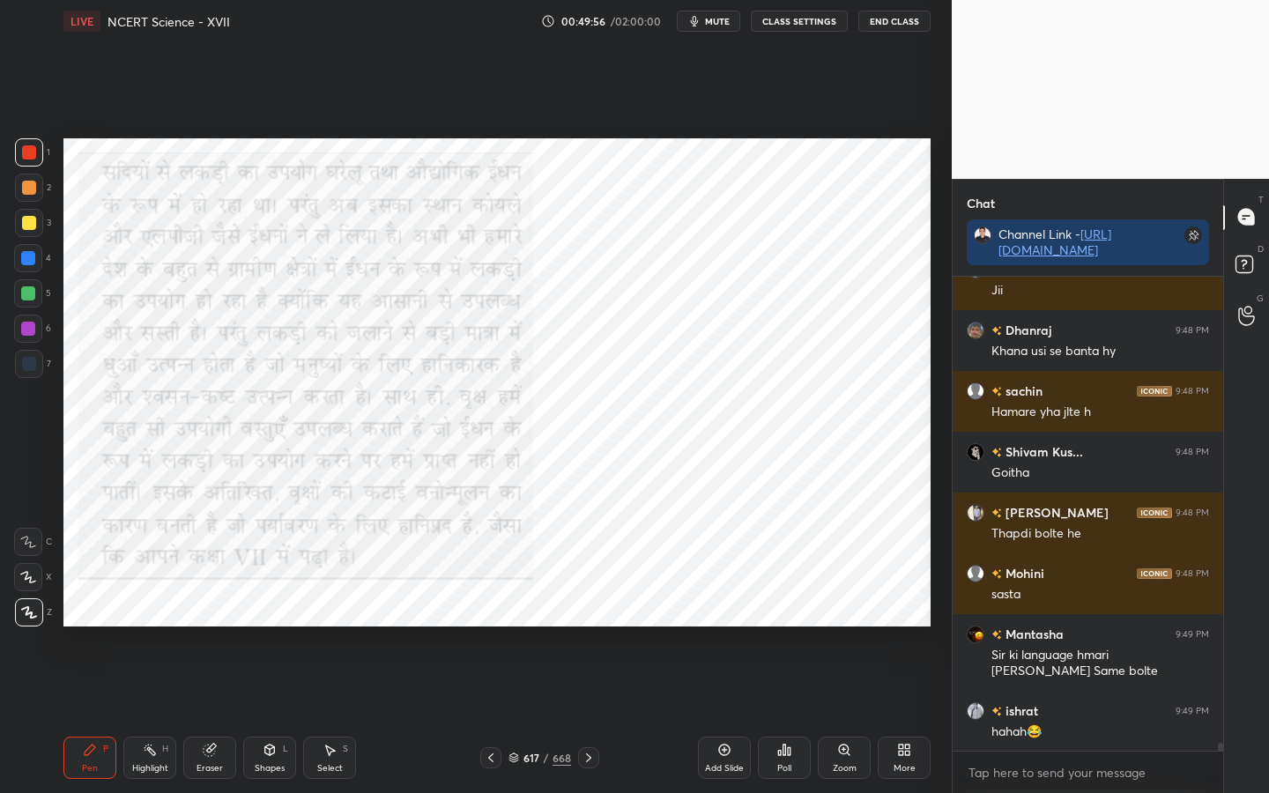
scroll to position [26654, 0]
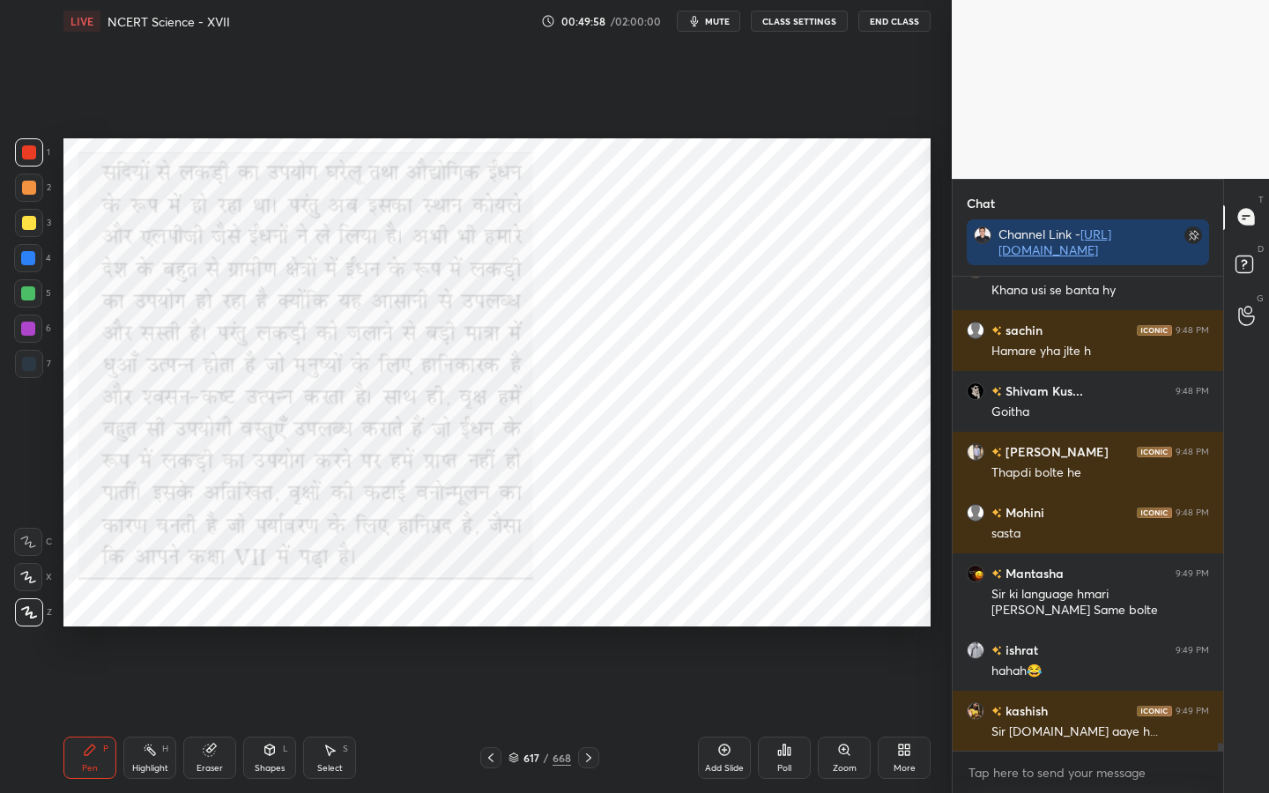
click at [201, 627] on div "Eraser" at bounding box center [209, 758] width 53 height 42
click at [29, 617] on span "Erase all" at bounding box center [28, 613] width 26 height 12
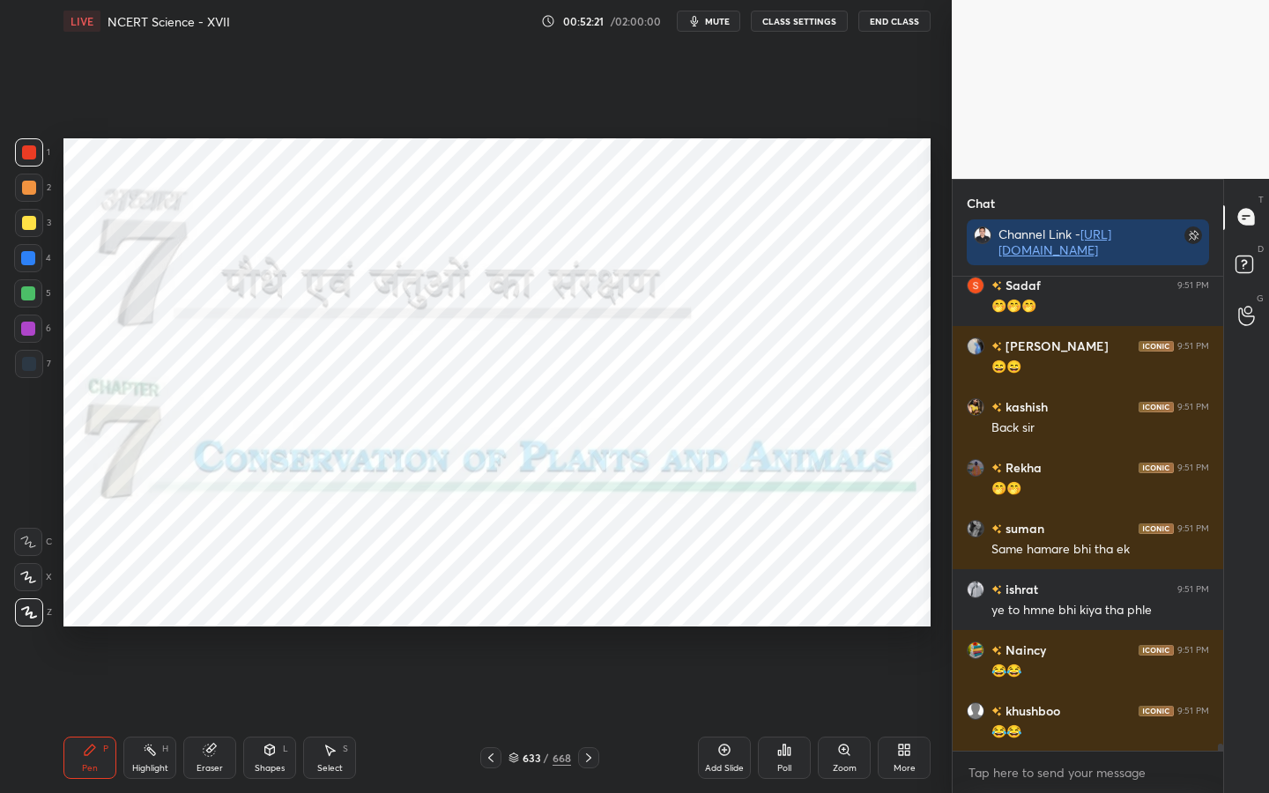
scroll to position [29788, 0]
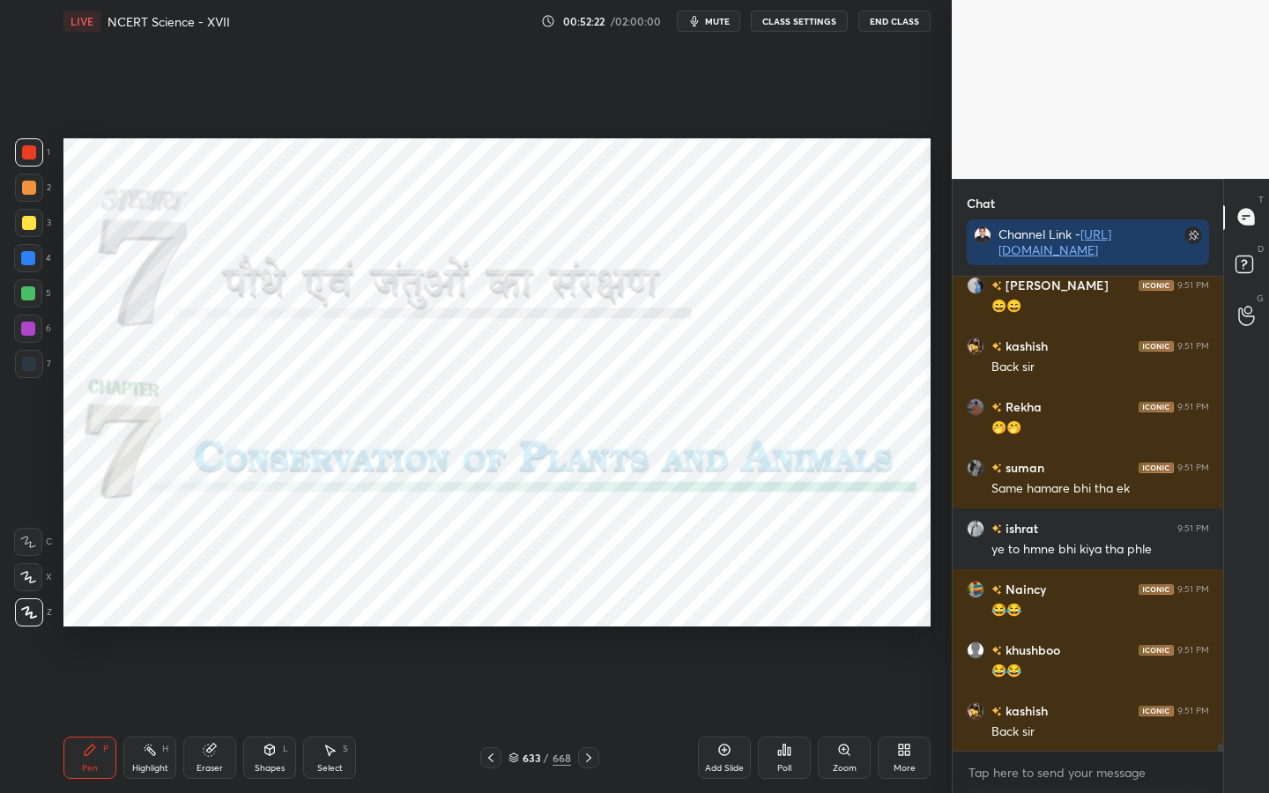
click at [554, 627] on div "668" at bounding box center [562, 758] width 19 height 16
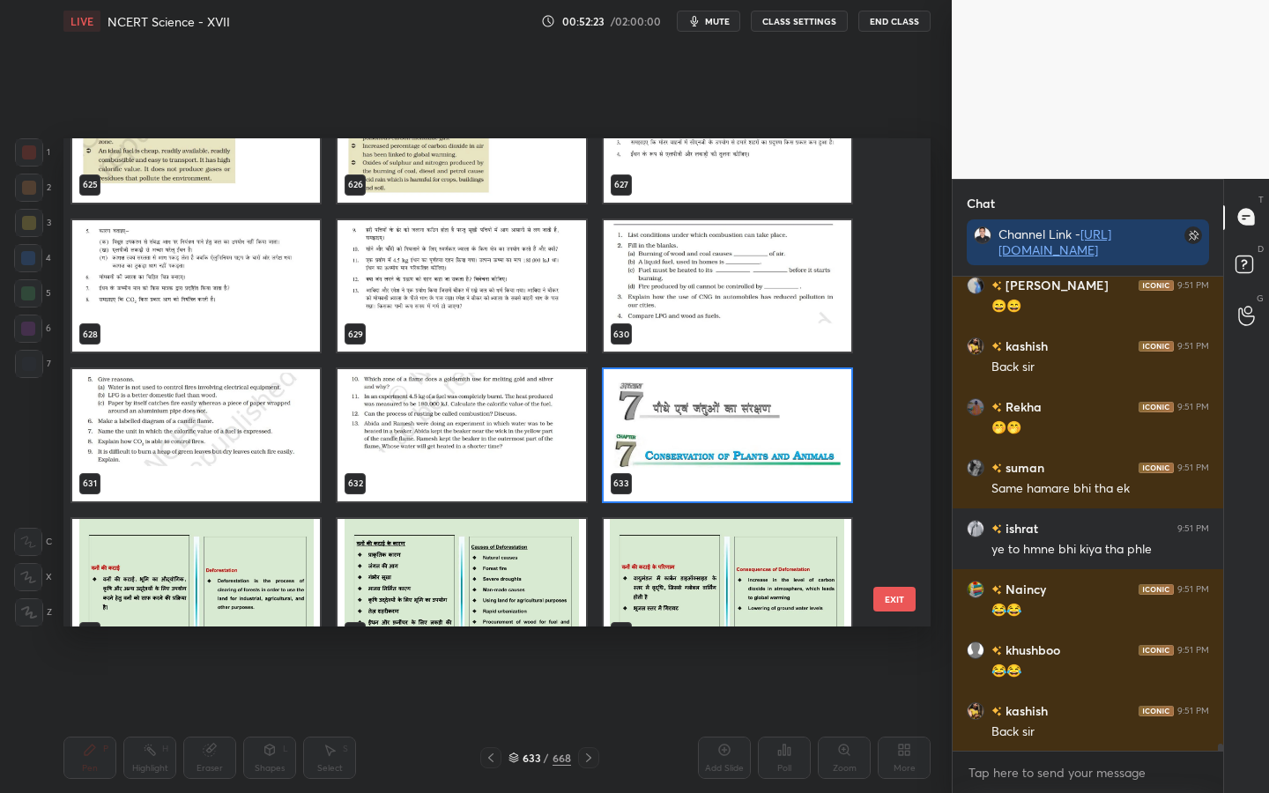
scroll to position [31153, 0]
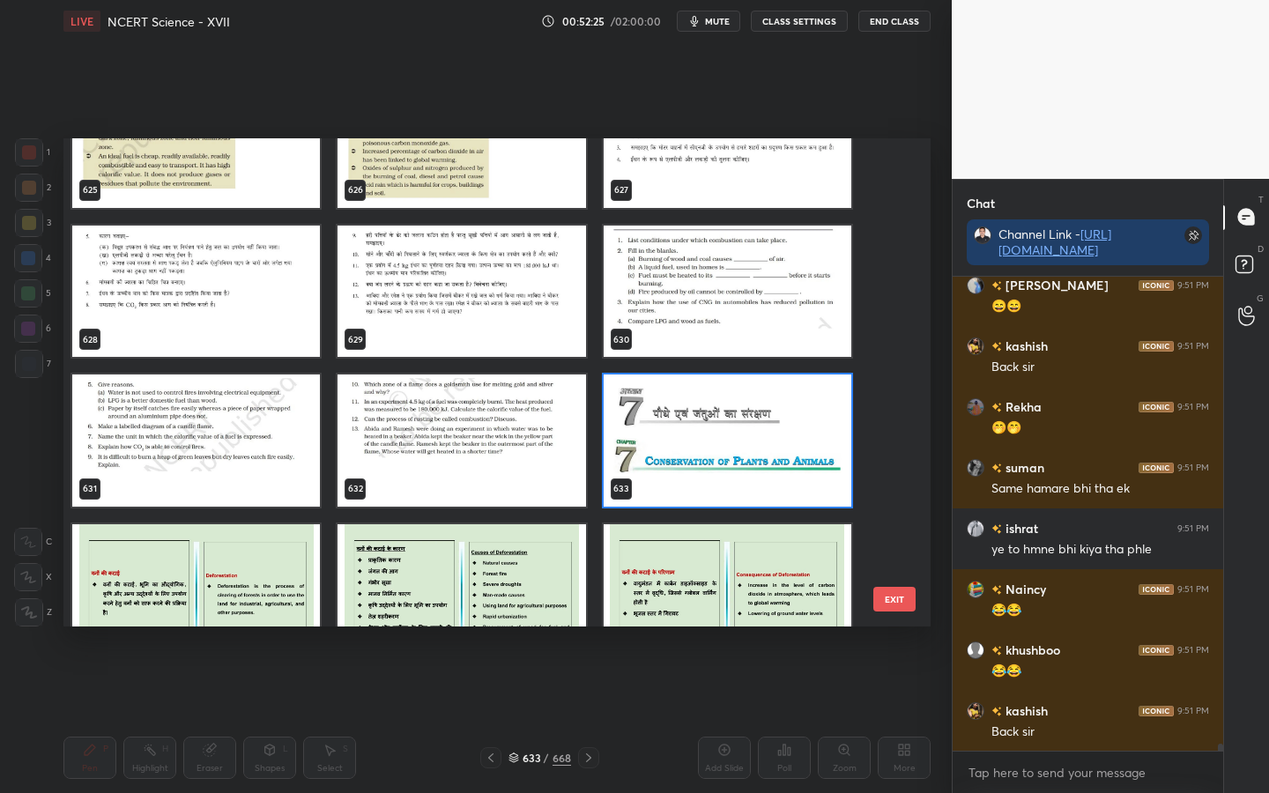
click at [906, 601] on button "EXIT" at bounding box center [895, 599] width 42 height 25
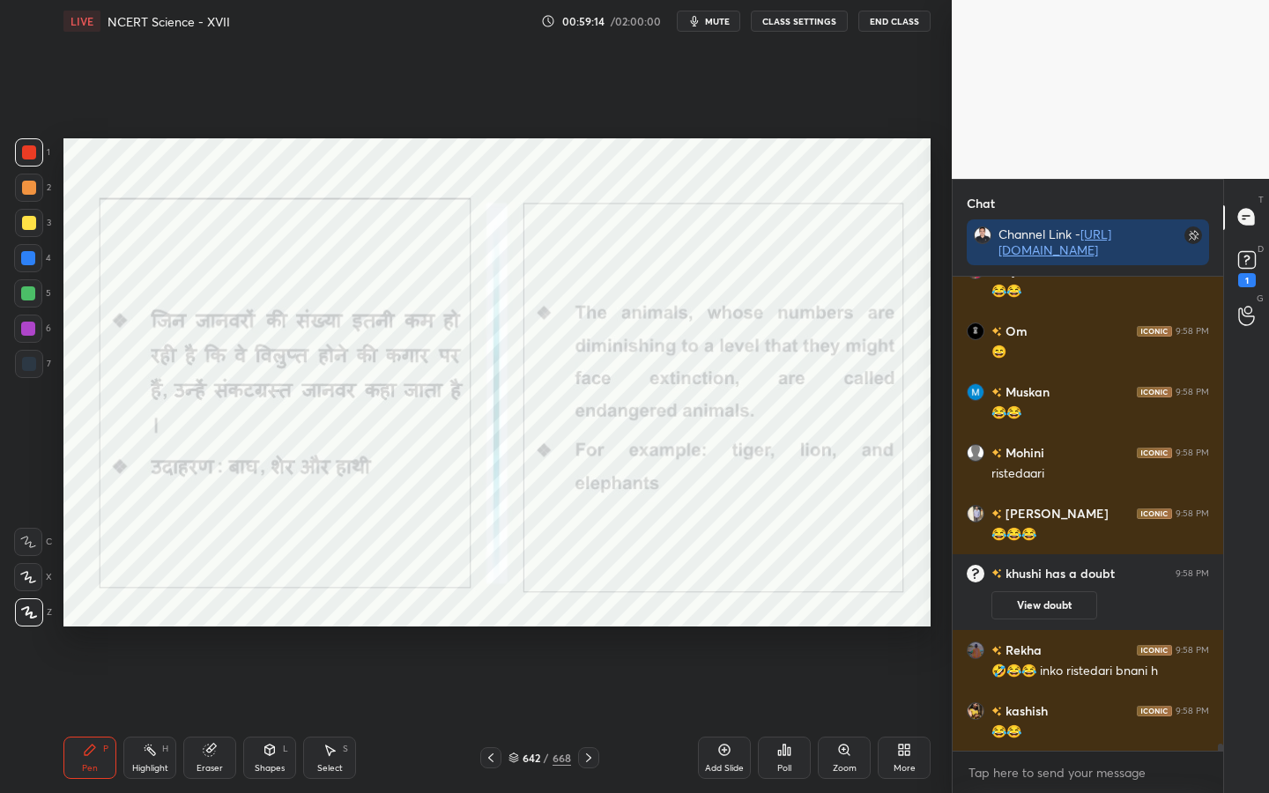
scroll to position [31828, 0]
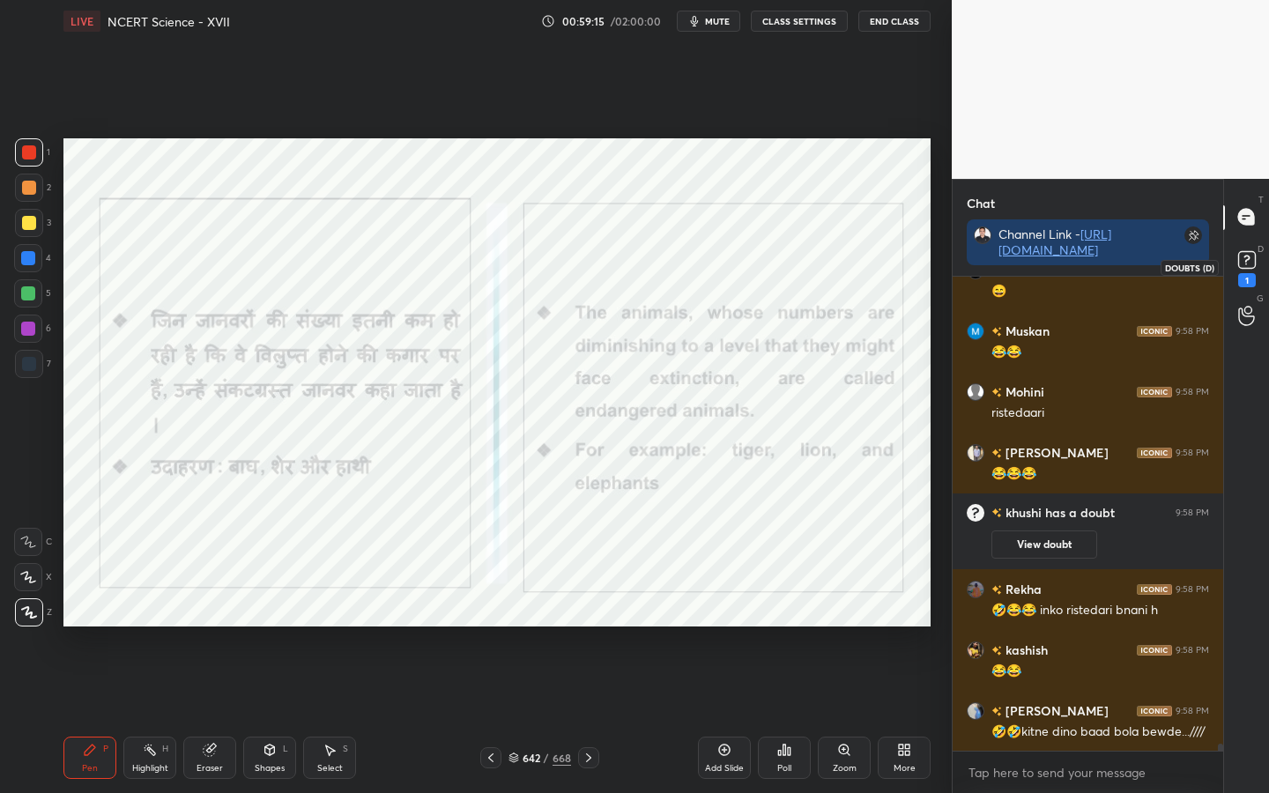
click at [1241, 252] on rect at bounding box center [1247, 259] width 17 height 17
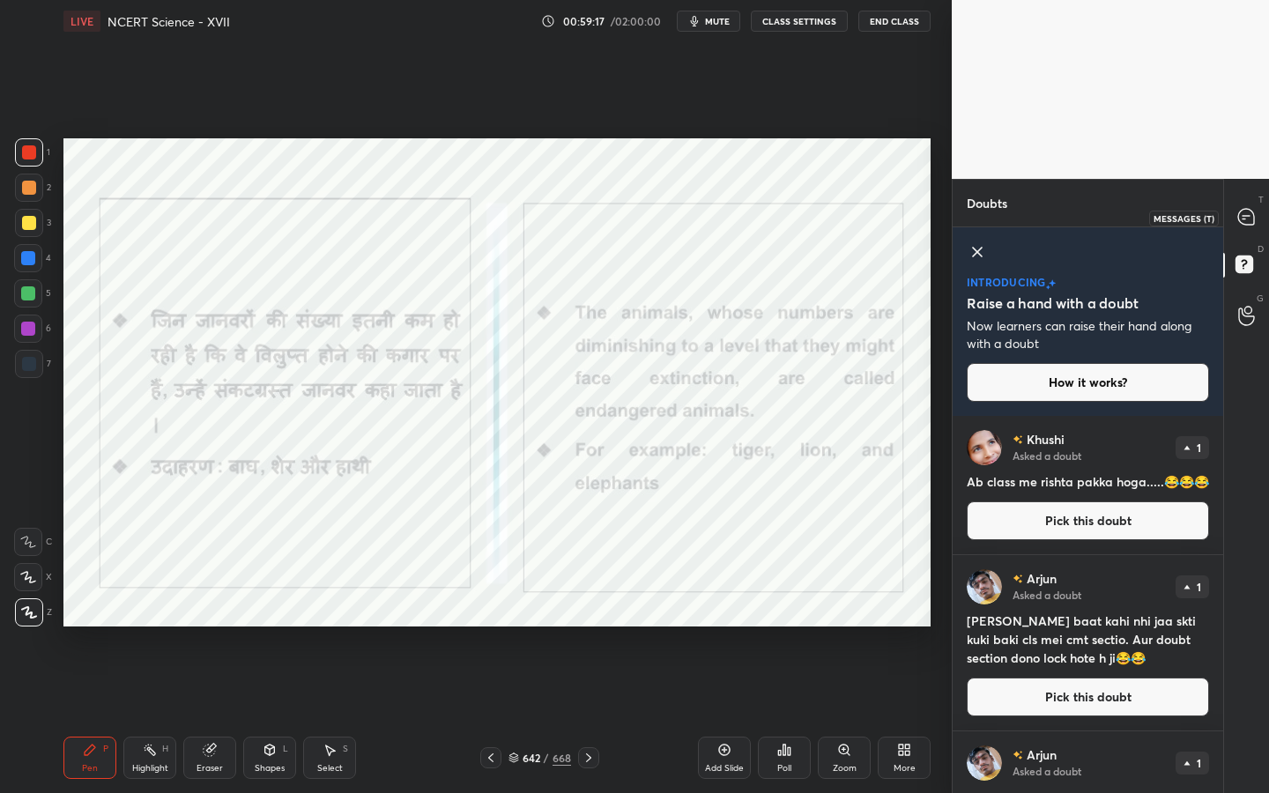
click at [1264, 206] on div at bounding box center [1247, 218] width 35 height 32
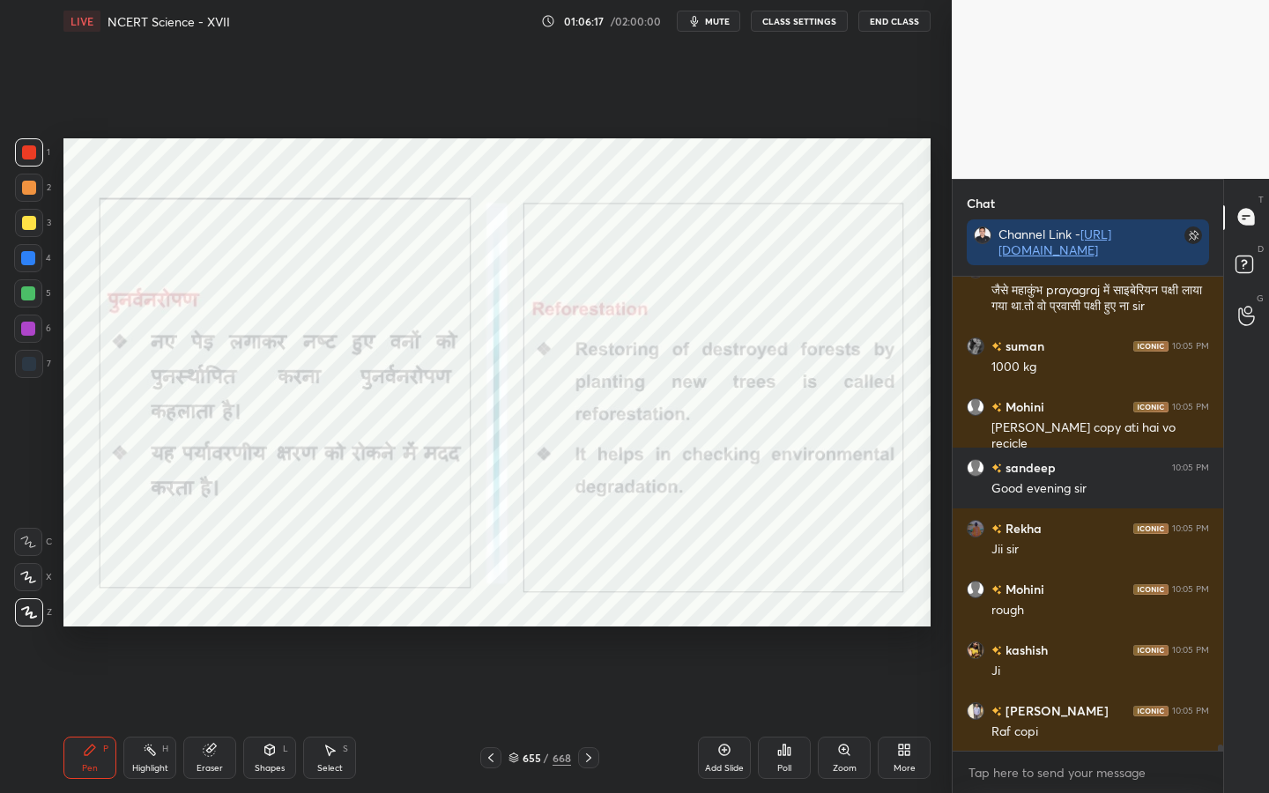
scroll to position [34071, 0]
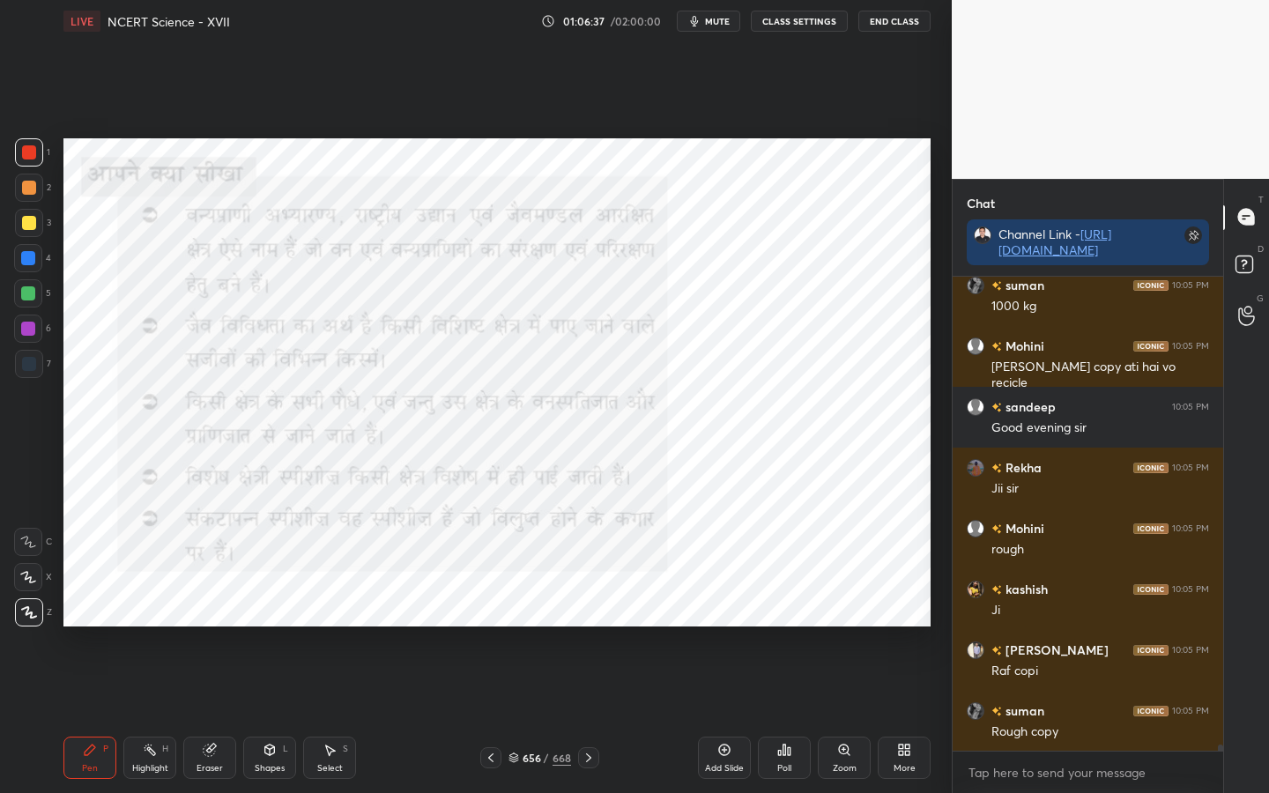
click at [556, 627] on div "668" at bounding box center [562, 758] width 19 height 16
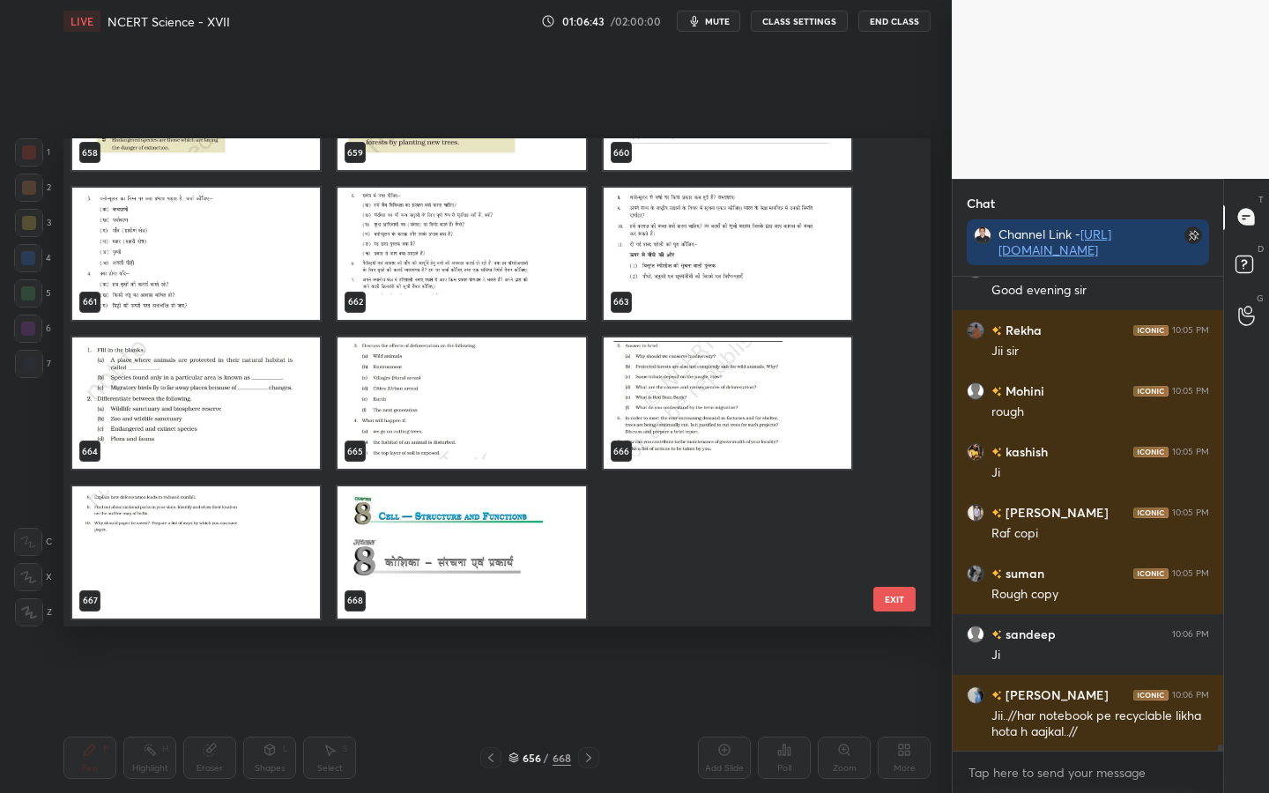
scroll to position [34269, 0]
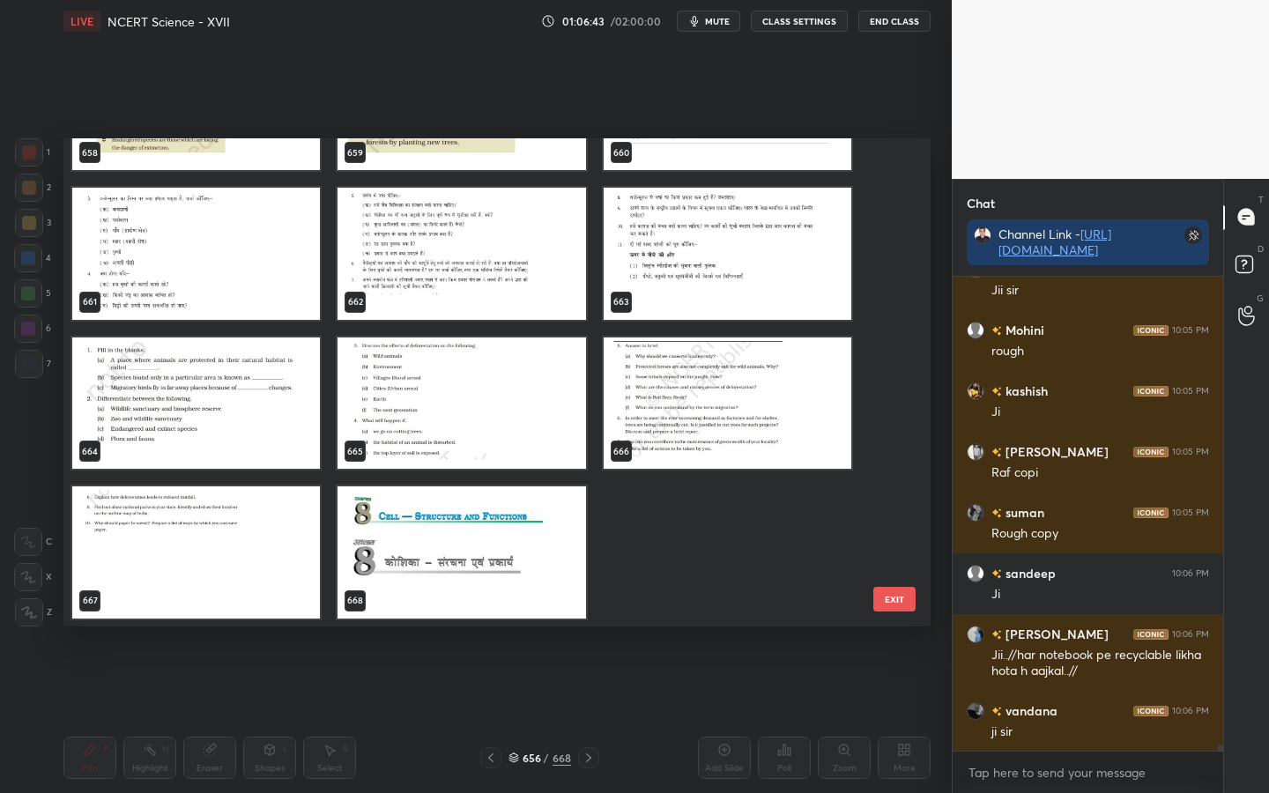
click at [902, 602] on button "EXIT" at bounding box center [895, 599] width 42 height 25
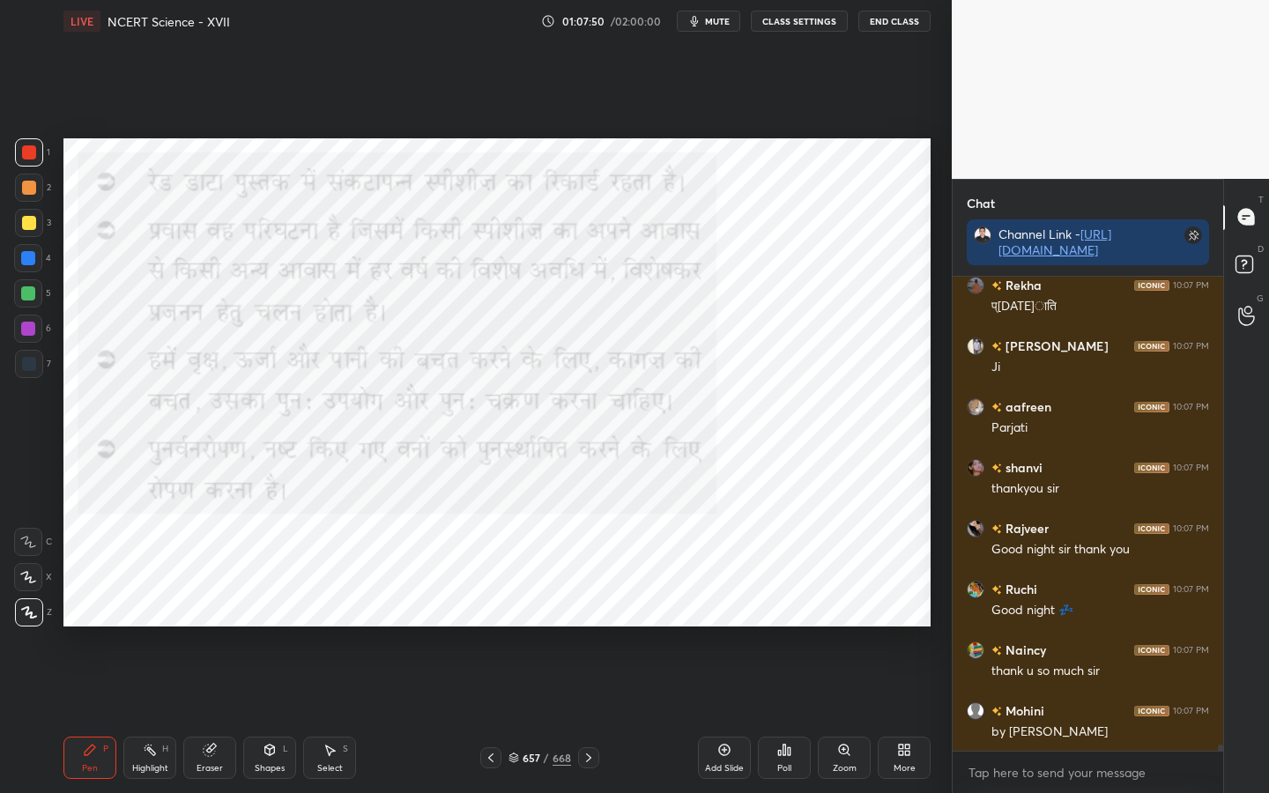
scroll to position [36155, 0]
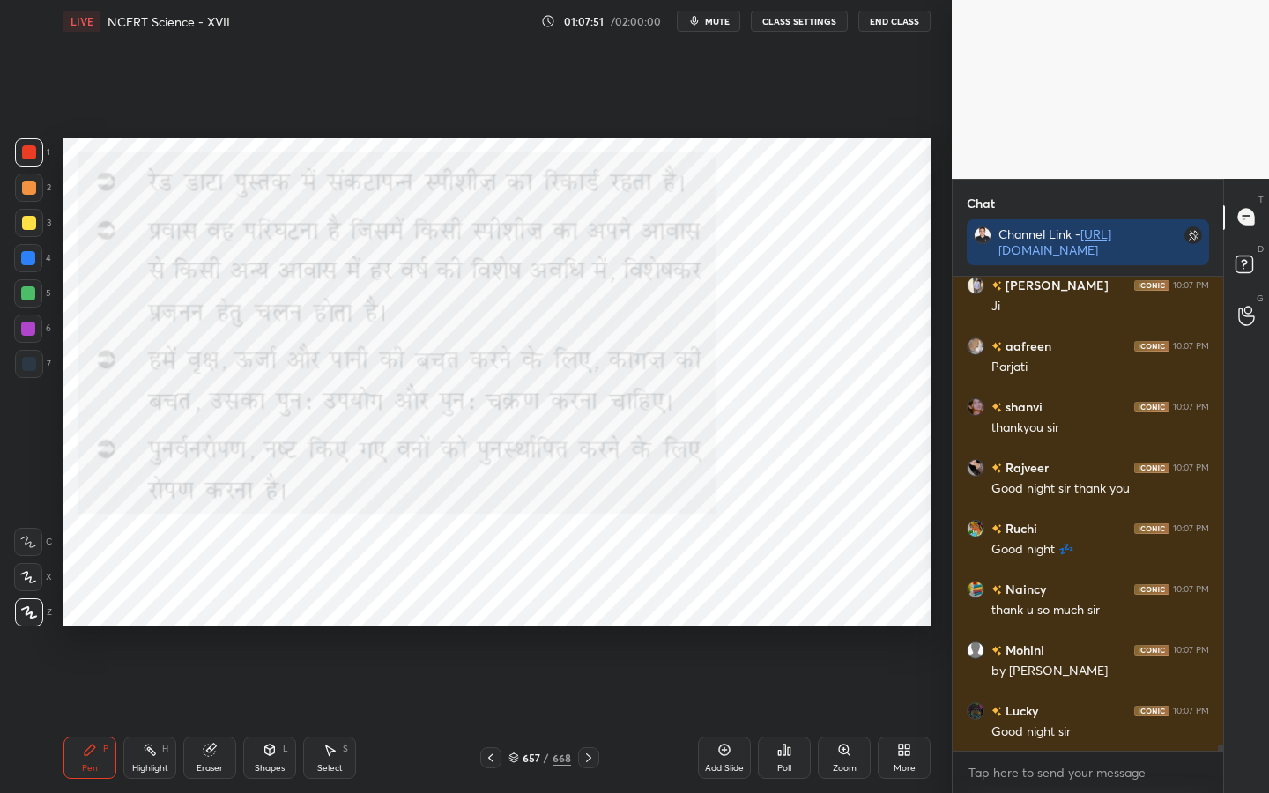
click at [584, 627] on icon at bounding box center [589, 758] width 14 height 14
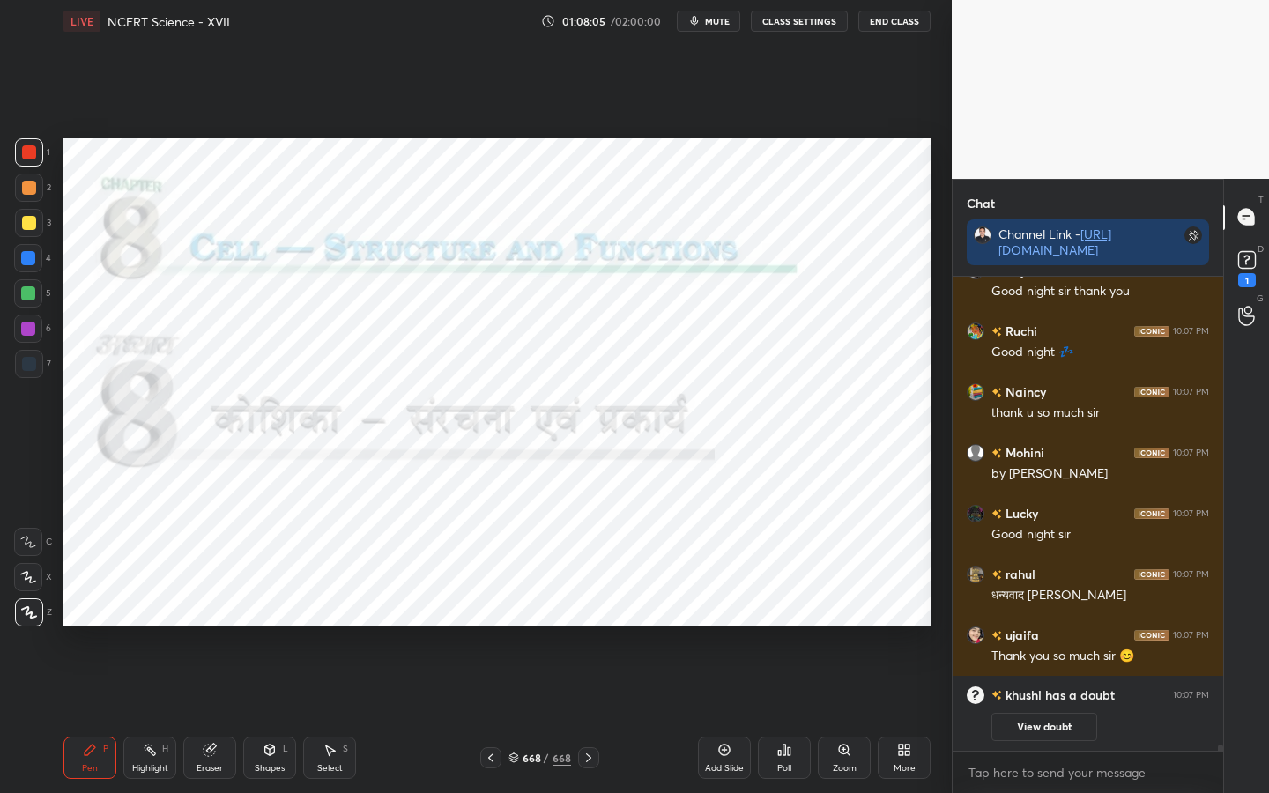
scroll to position [35596, 0]
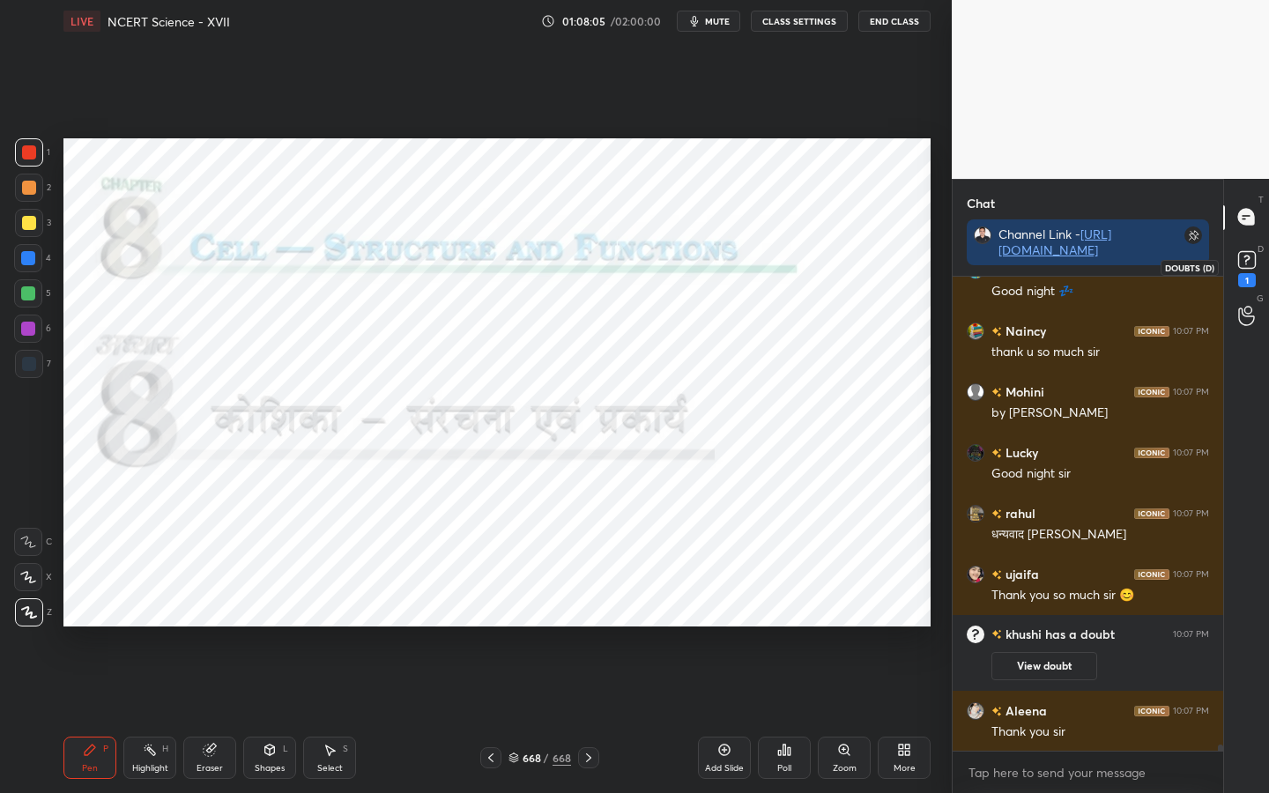
click at [1245, 270] on icon at bounding box center [1247, 260] width 26 height 26
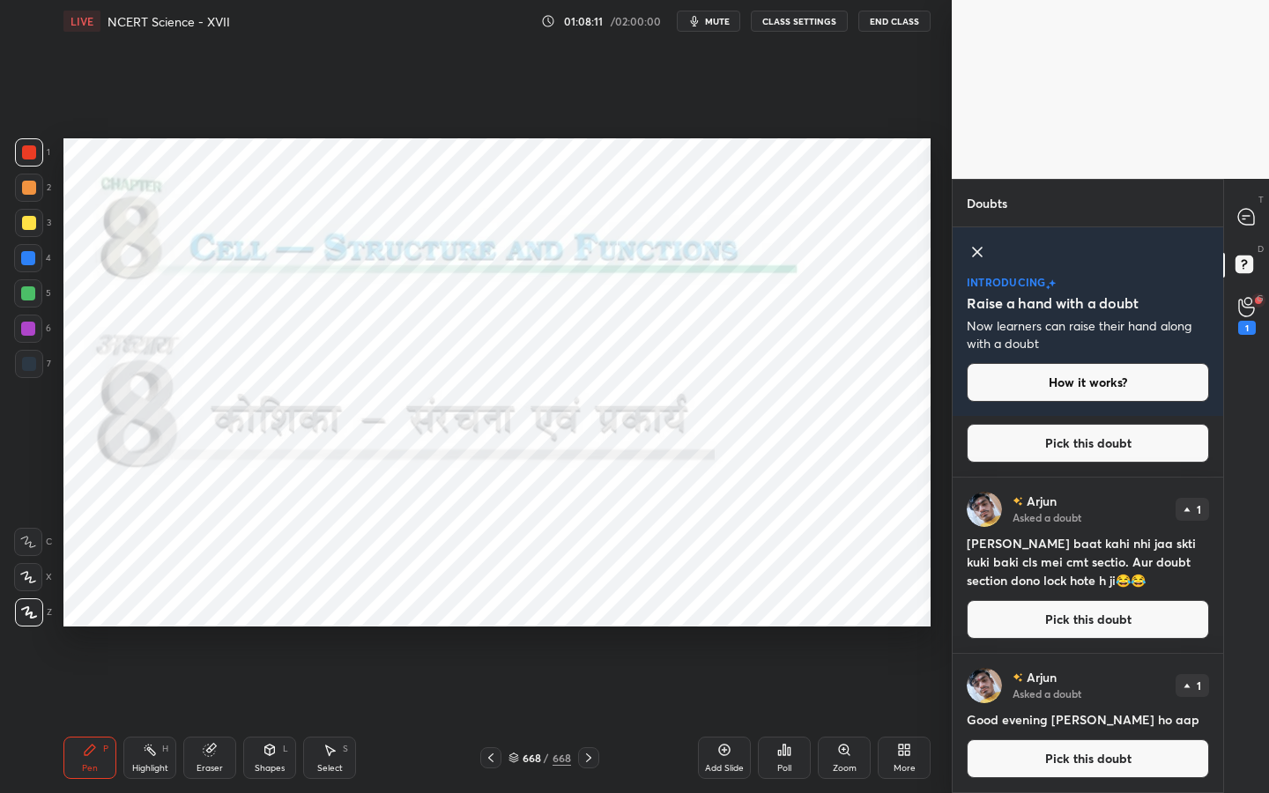
scroll to position [0, 0]
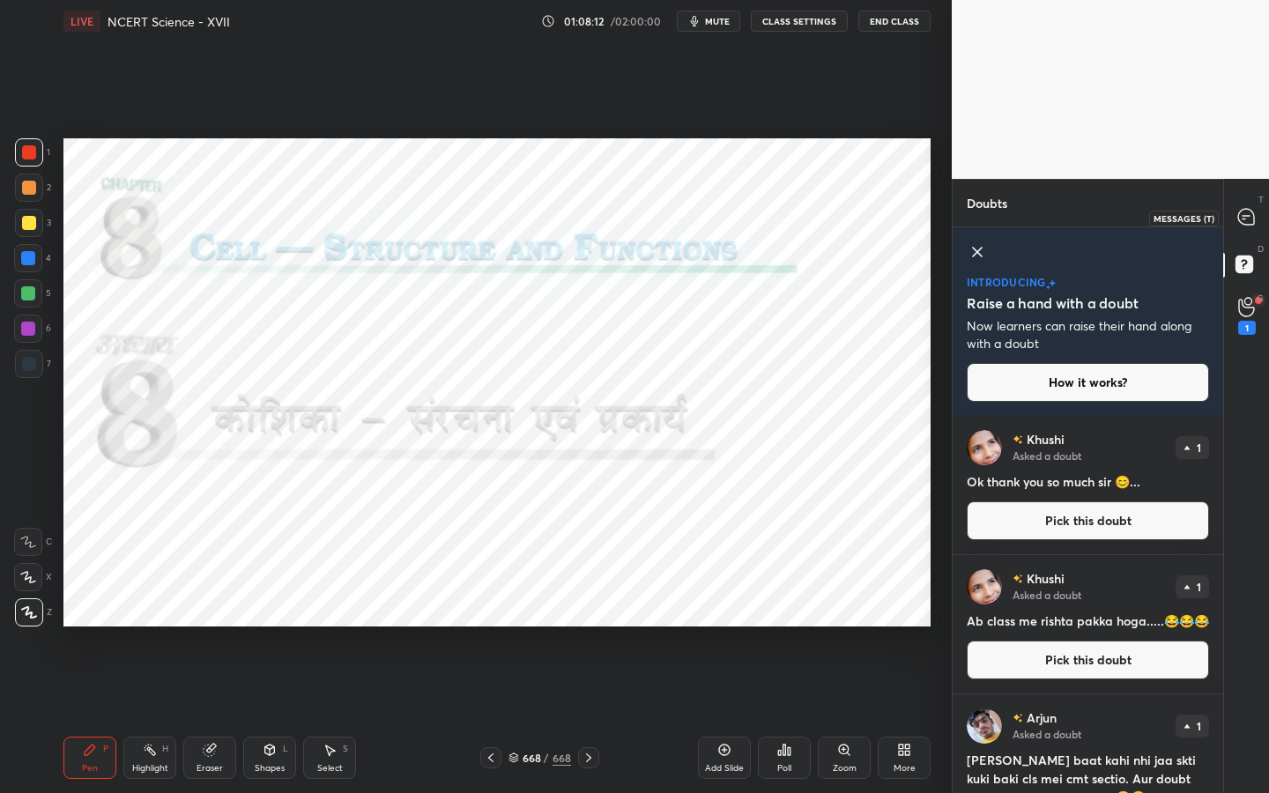
click at [1243, 225] on icon at bounding box center [1247, 217] width 16 height 16
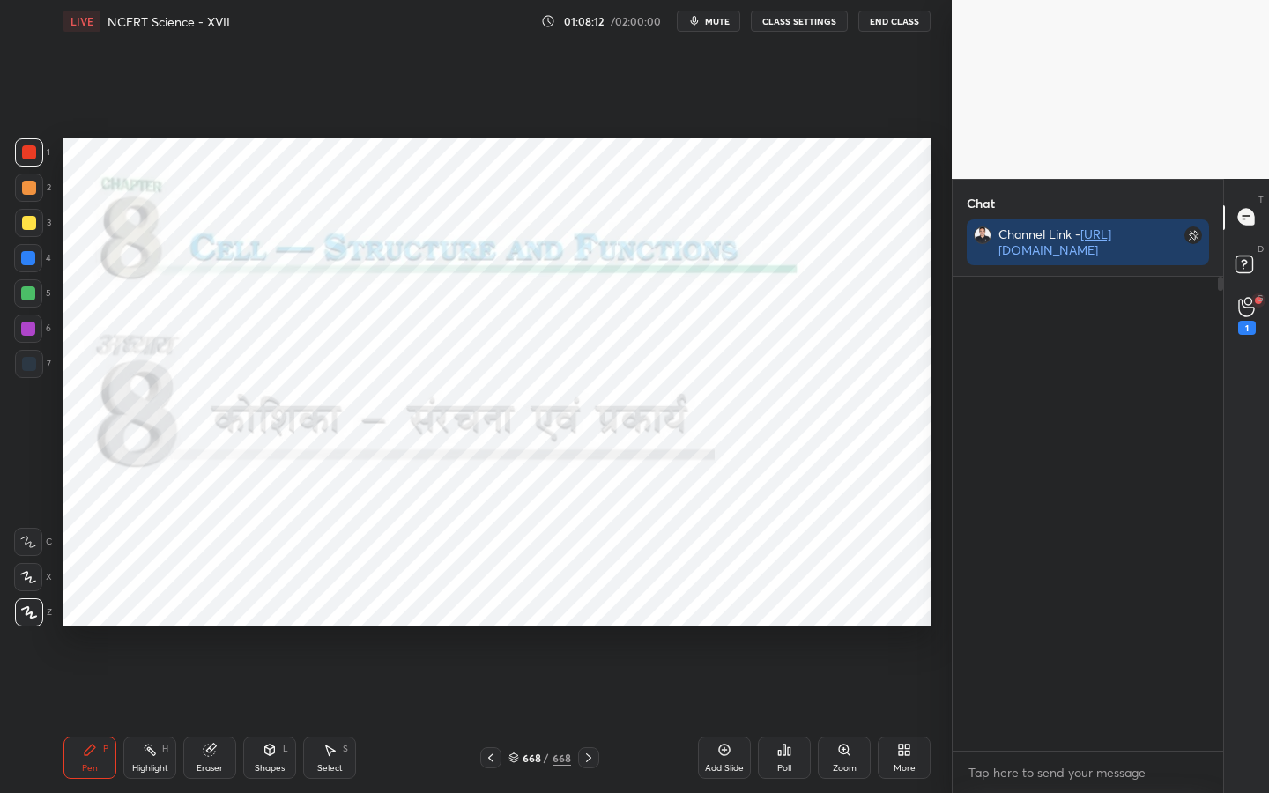
scroll to position [6, 6]
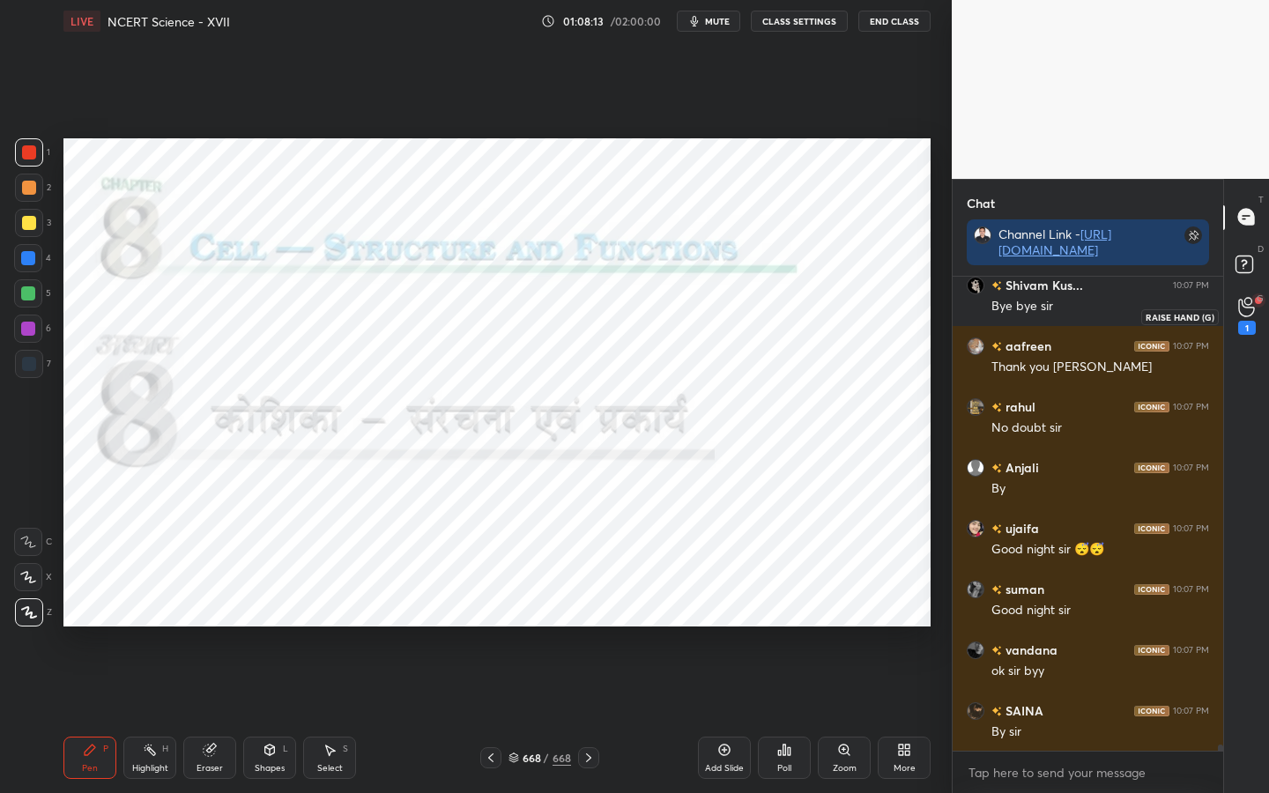
click at [1242, 314] on icon at bounding box center [1247, 308] width 16 height 18
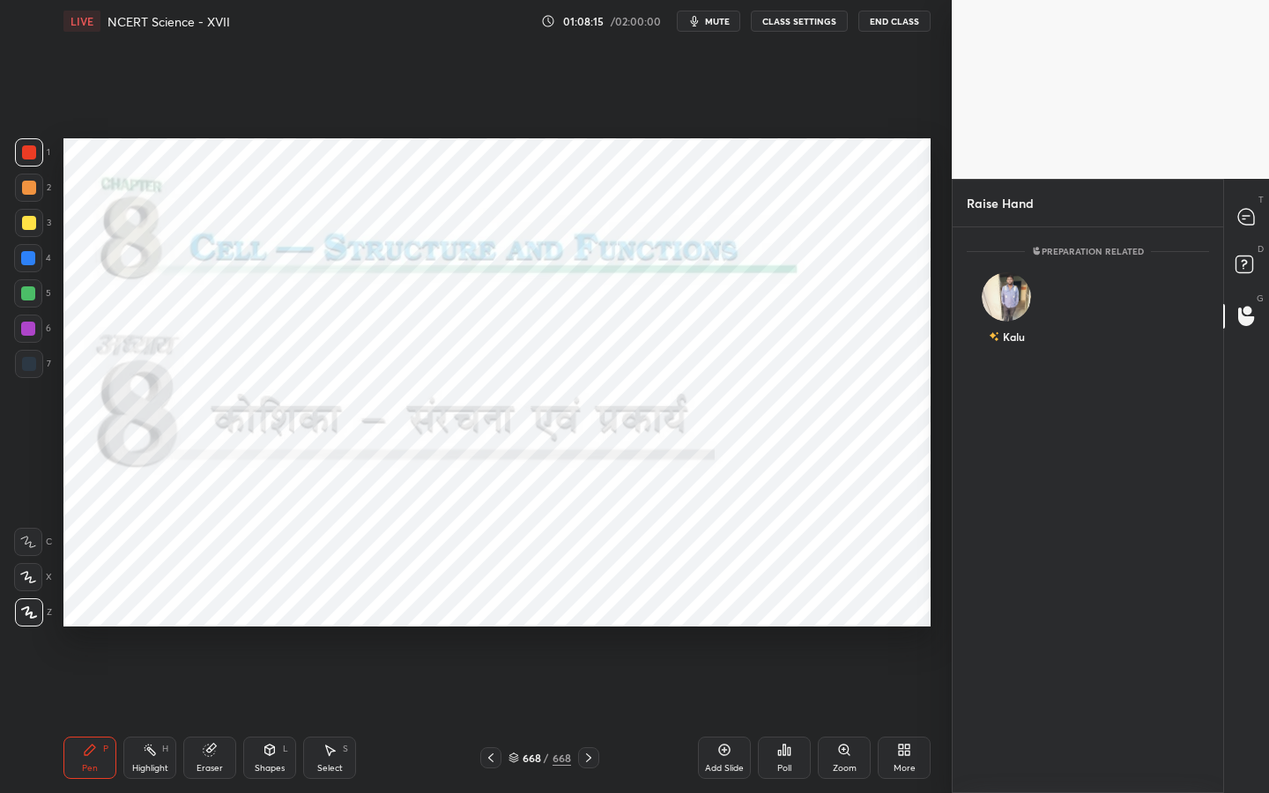
click at [1239, 234] on div "T Messages (T)" at bounding box center [1247, 217] width 45 height 49
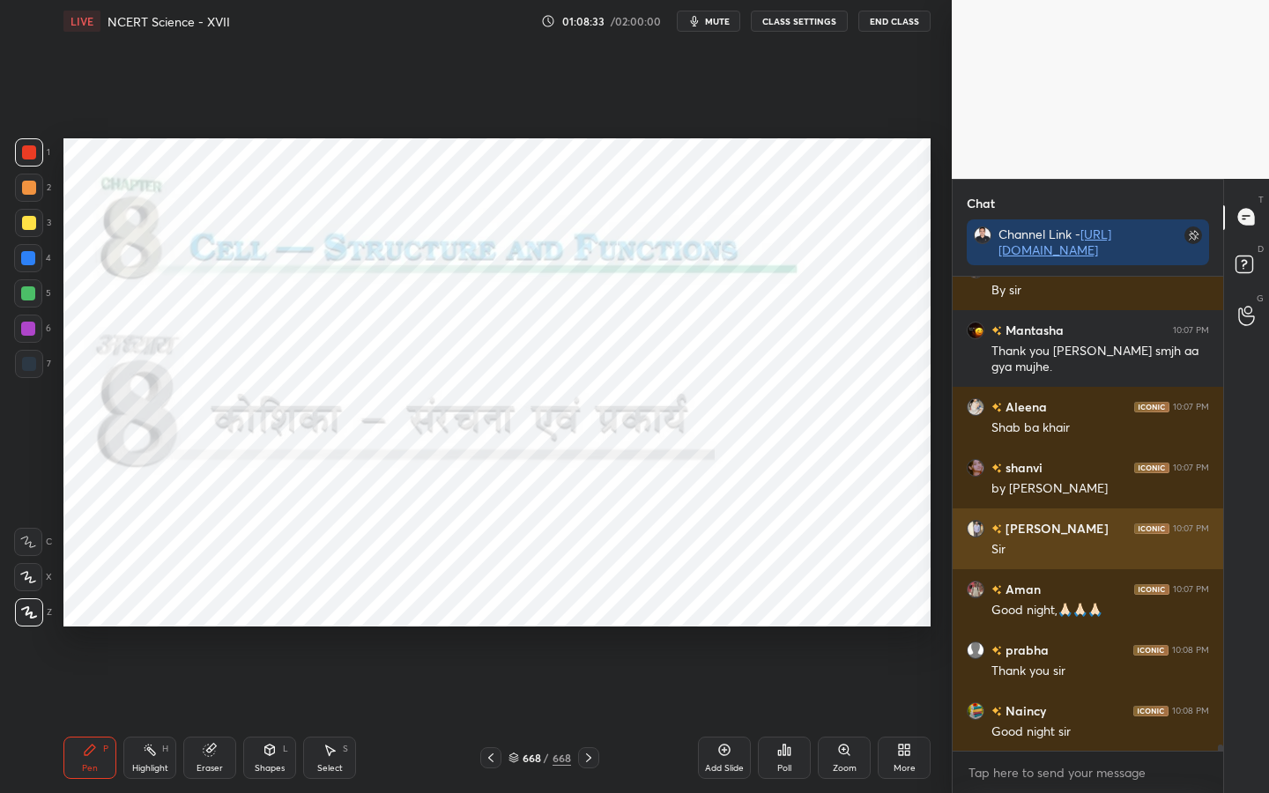
click at [1033, 526] on h6 "[PERSON_NAME]" at bounding box center [1055, 528] width 107 height 19
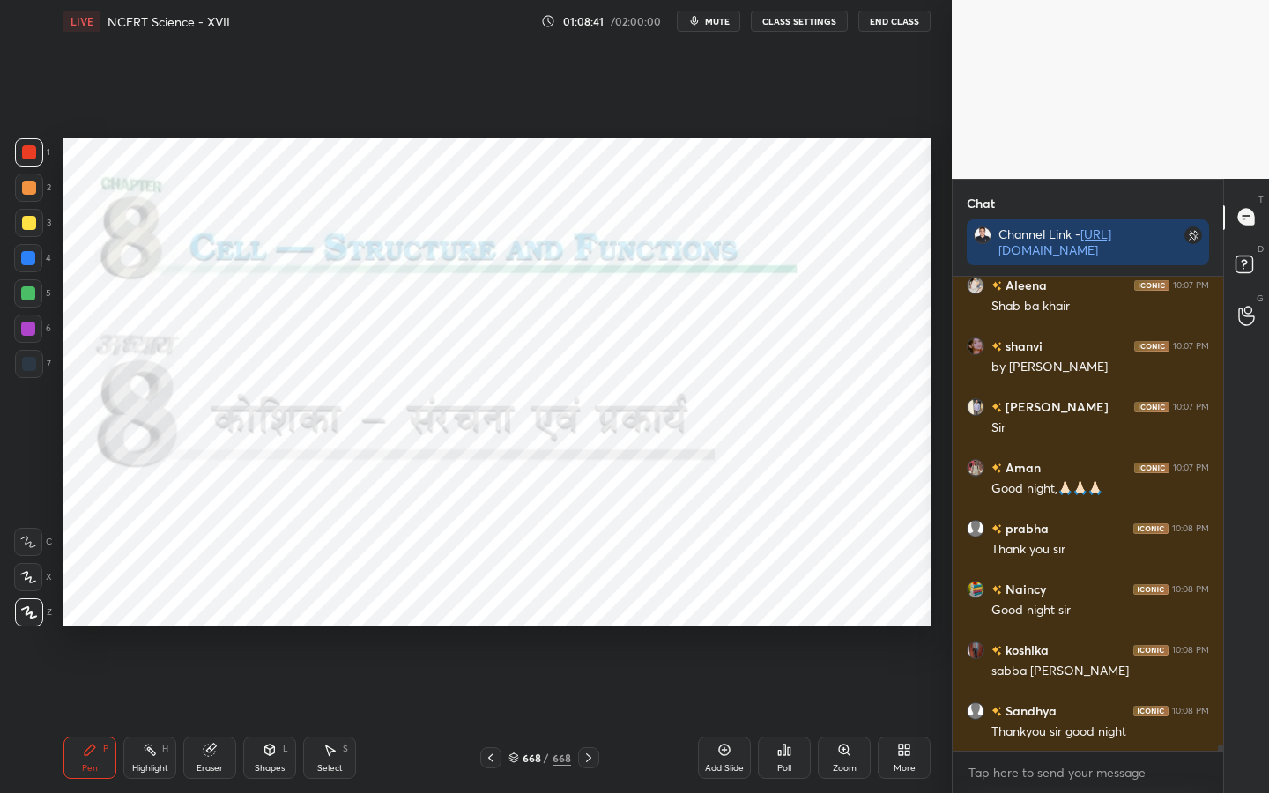
click at [883, 23] on button "End Class" at bounding box center [895, 21] width 72 height 21
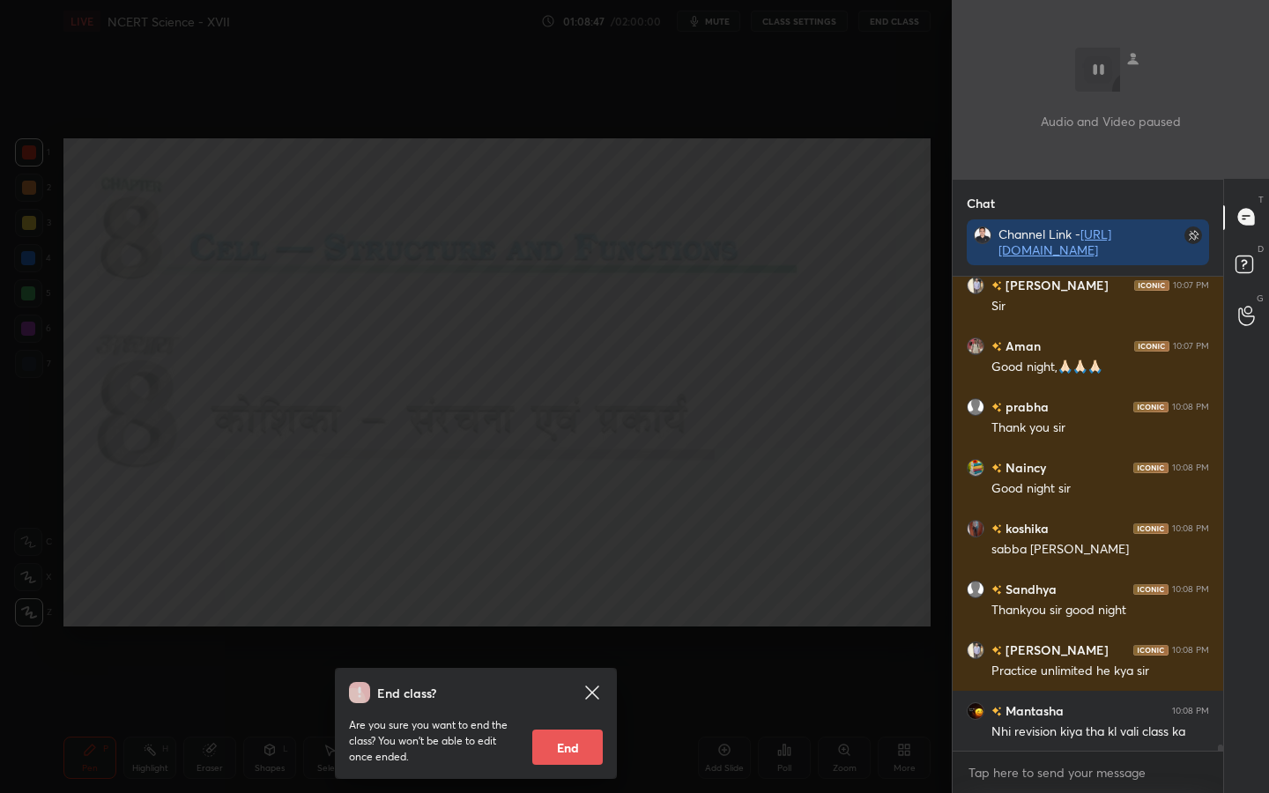
click at [575, 627] on button "End" at bounding box center [567, 747] width 71 height 35
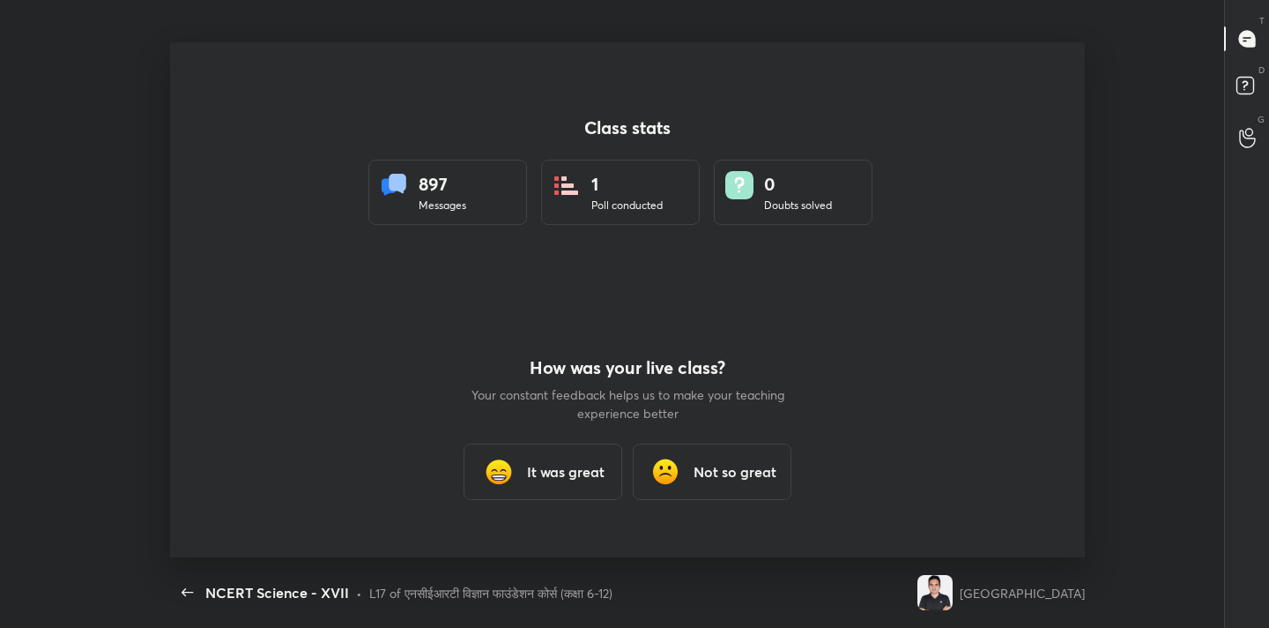
type textarea "x"
click at [560, 490] on div "It was great" at bounding box center [543, 471] width 159 height 56
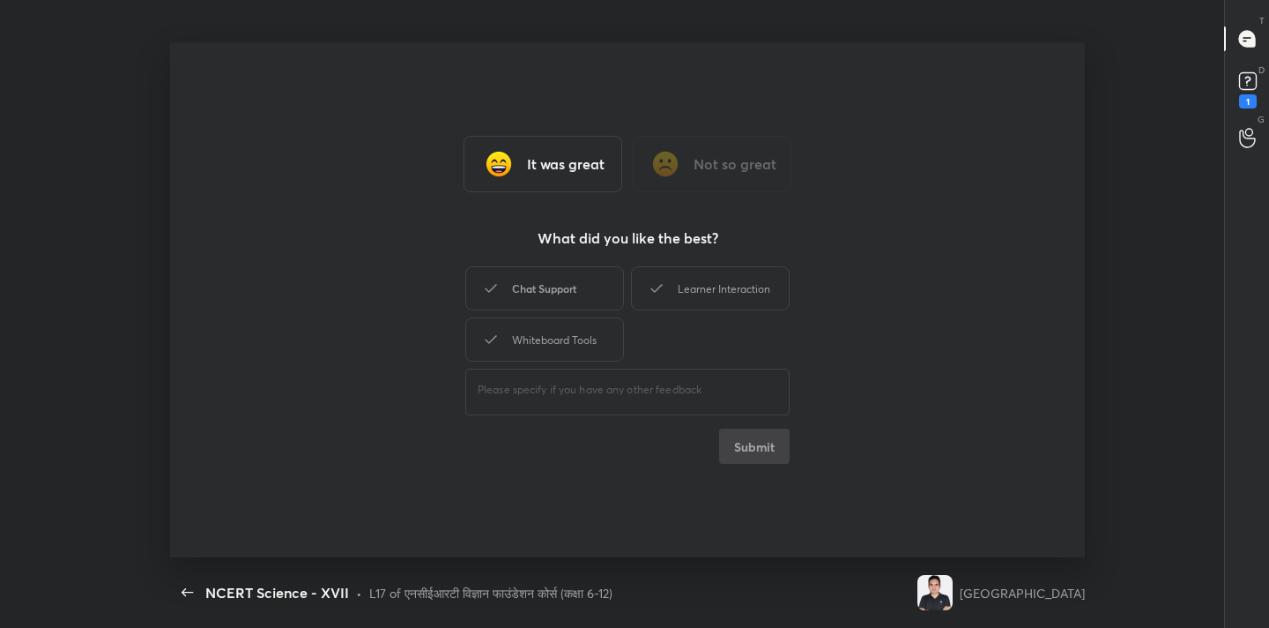
click at [562, 288] on div "Chat Support" at bounding box center [544, 288] width 159 height 44
click at [669, 276] on div "Learner Interaction" at bounding box center [710, 288] width 159 height 44
click at [563, 342] on div "Whiteboard Tools" at bounding box center [544, 339] width 159 height 44
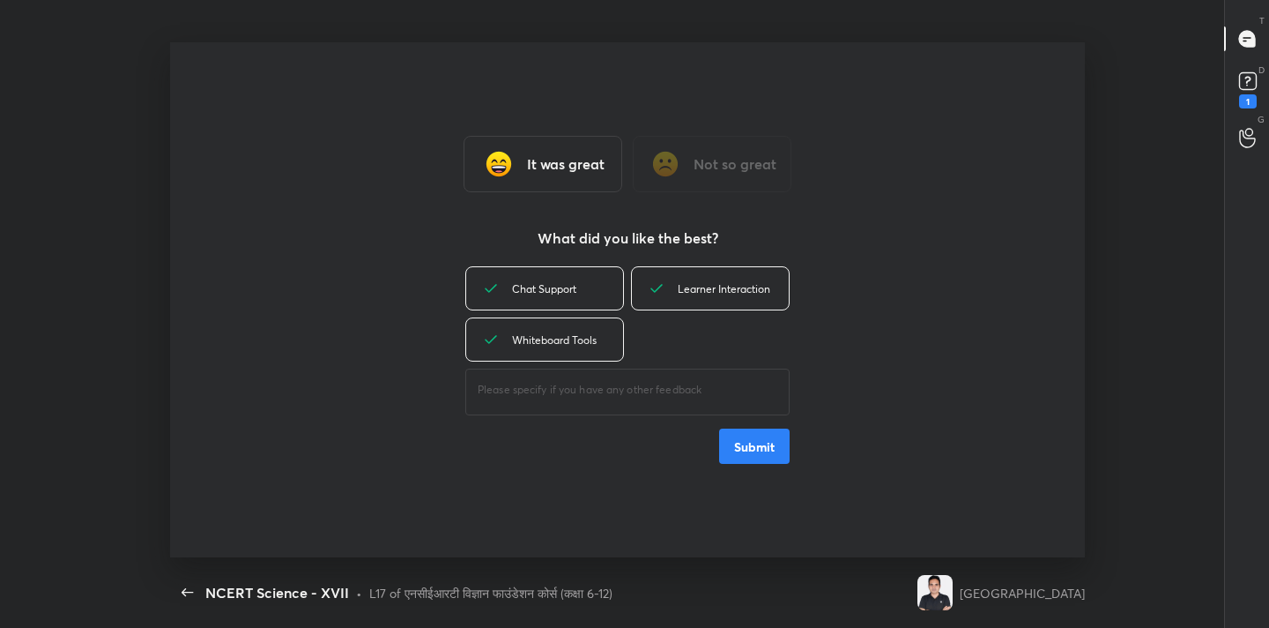
click at [769, 452] on button "Submit" at bounding box center [754, 445] width 71 height 35
